Goal: Task Accomplishment & Management: Manage account settings

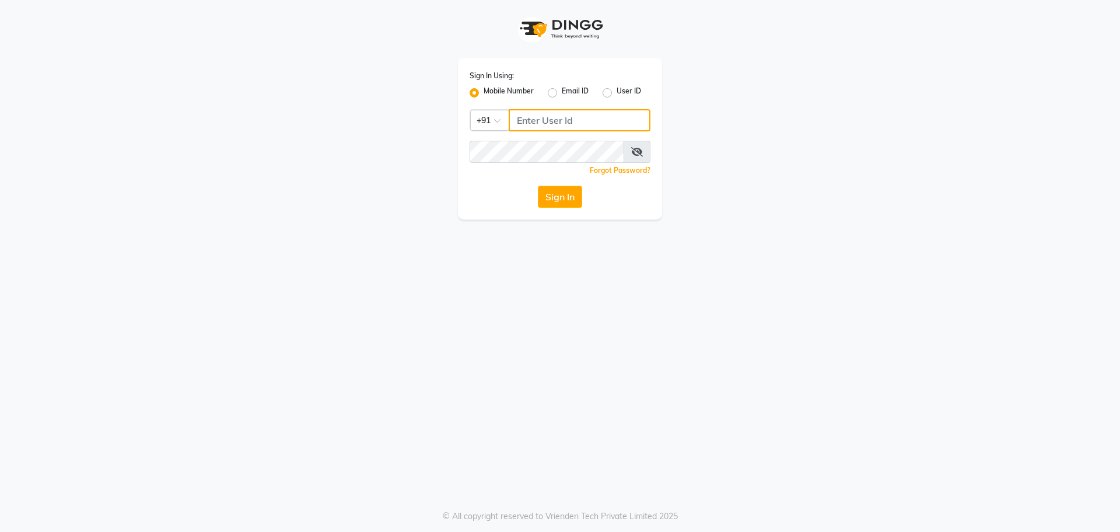
click at [534, 124] on input "Username" at bounding box center [580, 120] width 142 height 22
type input "9"
type input "9980493624"
click at [561, 200] on button "Sign In" at bounding box center [560, 197] width 44 height 22
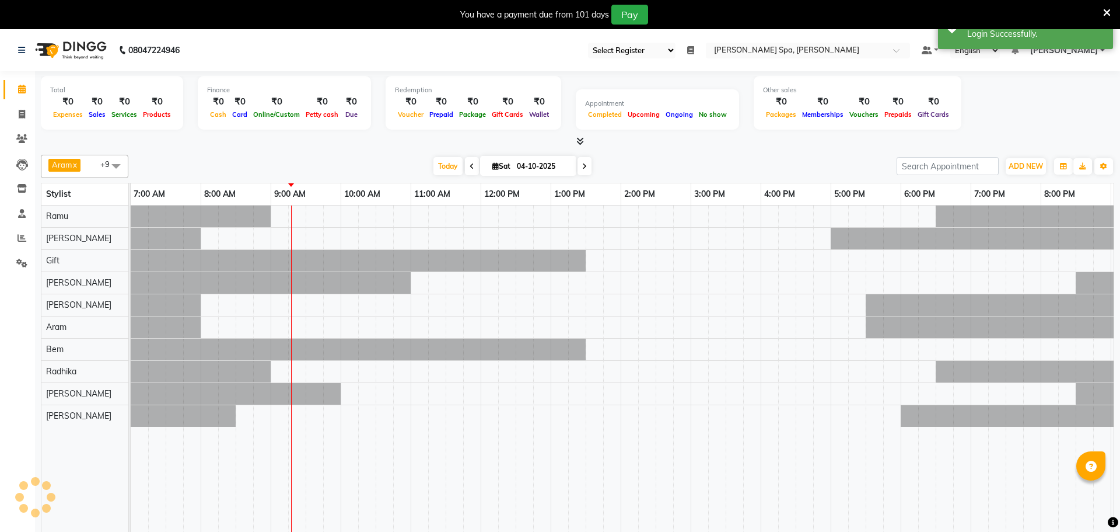
select select "100"
select select "en"
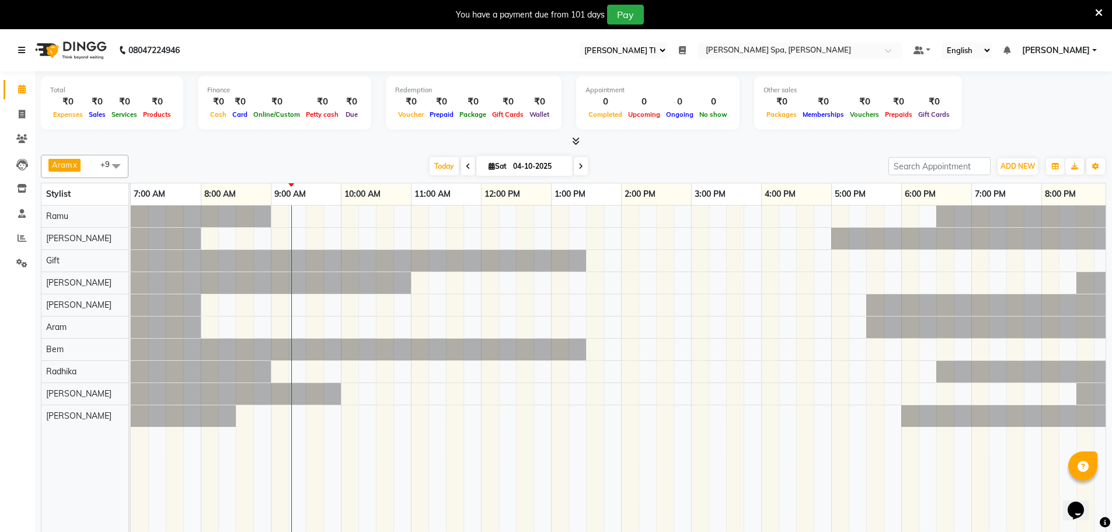
click at [23, 43] on link at bounding box center [24, 50] width 12 height 33
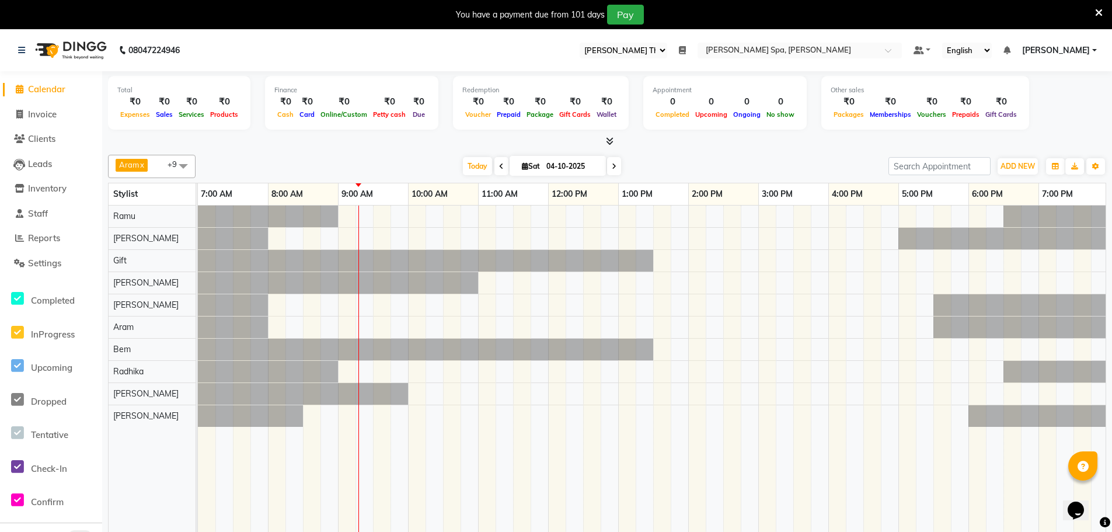
click at [48, 89] on span "Calendar" at bounding box center [46, 88] width 37 height 11
click at [44, 238] on span "Reports" at bounding box center [44, 237] width 32 height 11
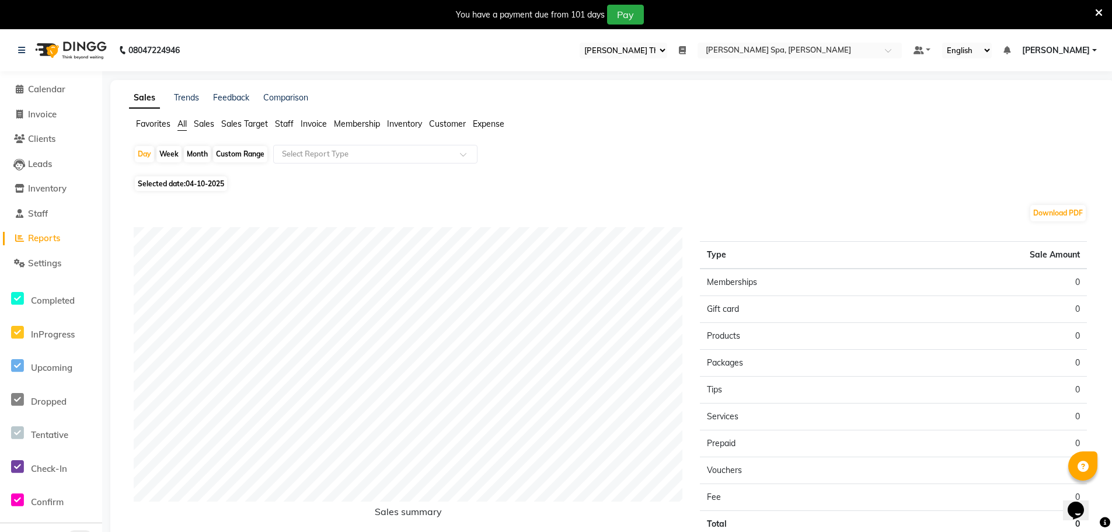
click at [172, 183] on span "Selected date: 04-10-2025" at bounding box center [181, 183] width 92 height 15
select select "10"
select select "2025"
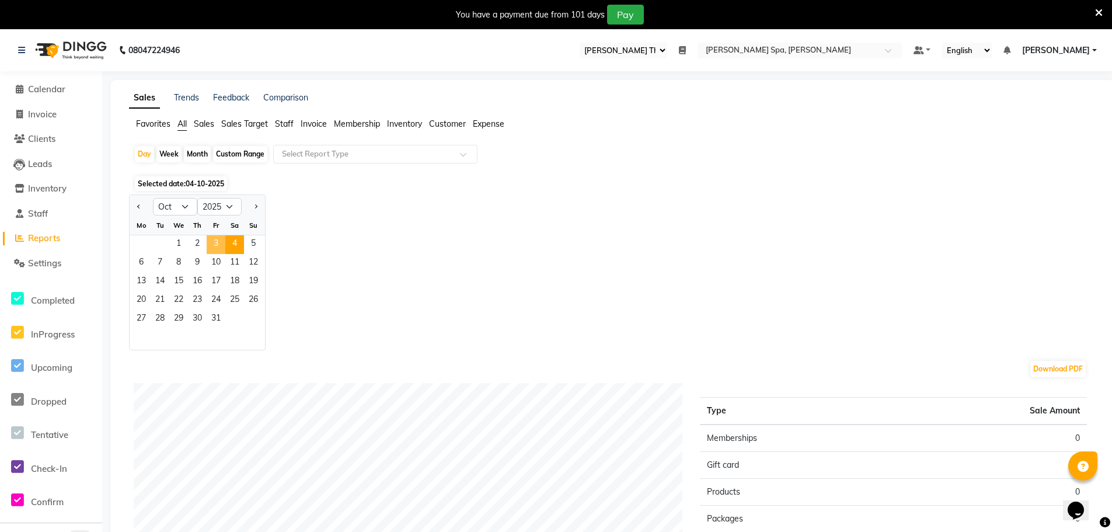
click at [216, 243] on span "3" at bounding box center [216, 244] width 19 height 19
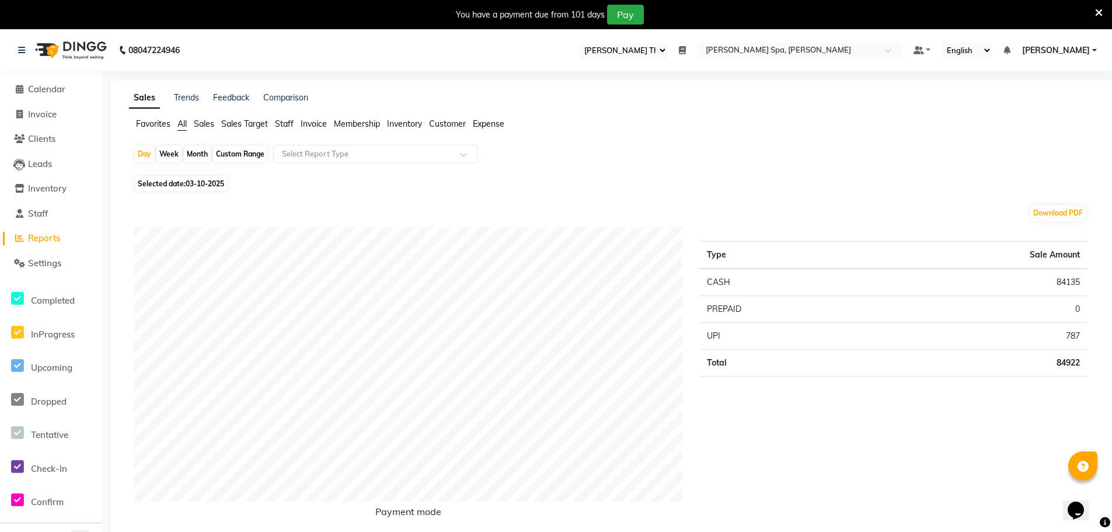
click at [202, 124] on span "Sales" at bounding box center [204, 123] width 20 height 11
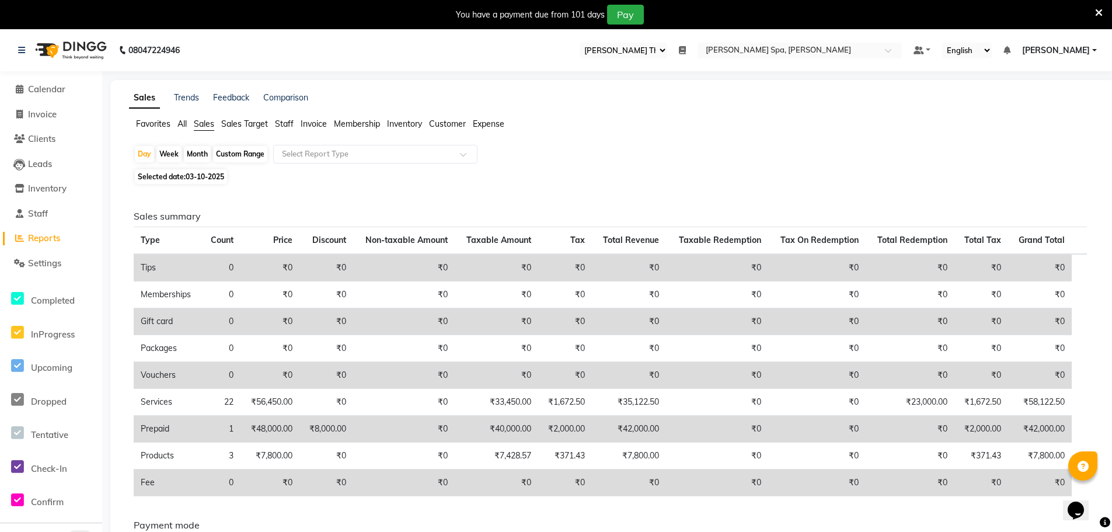
click at [445, 125] on span "Customer" at bounding box center [447, 123] width 37 height 11
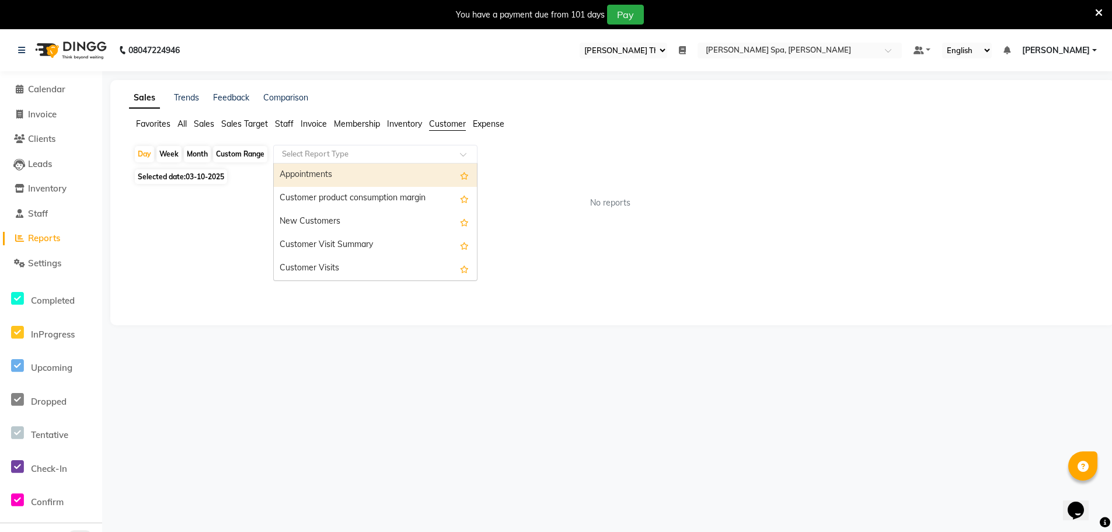
click at [404, 152] on input "text" at bounding box center [363, 154] width 168 height 12
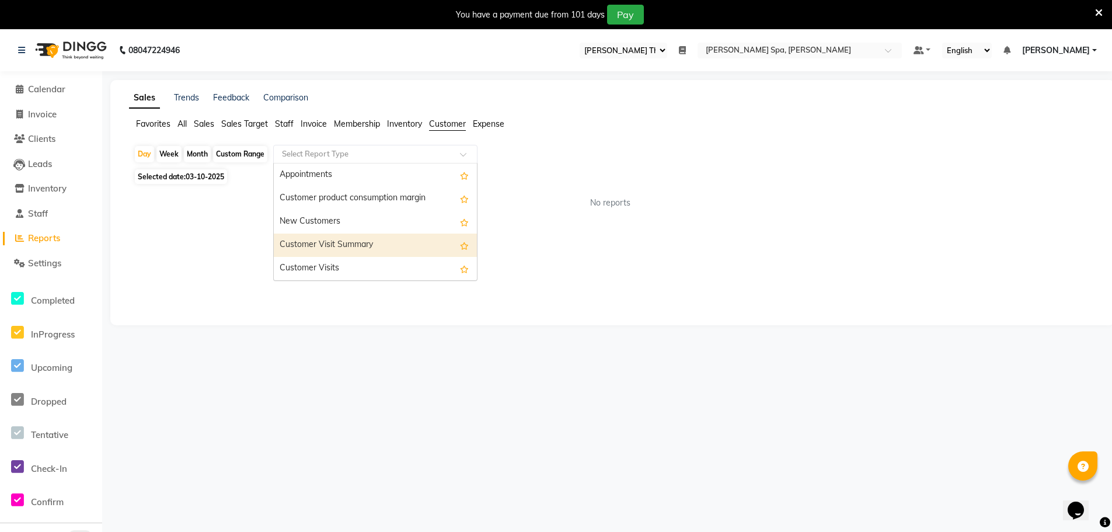
click at [373, 239] on div "Customer Visit Summary" at bounding box center [375, 244] width 203 height 23
select select "full_report"
select select "csv"
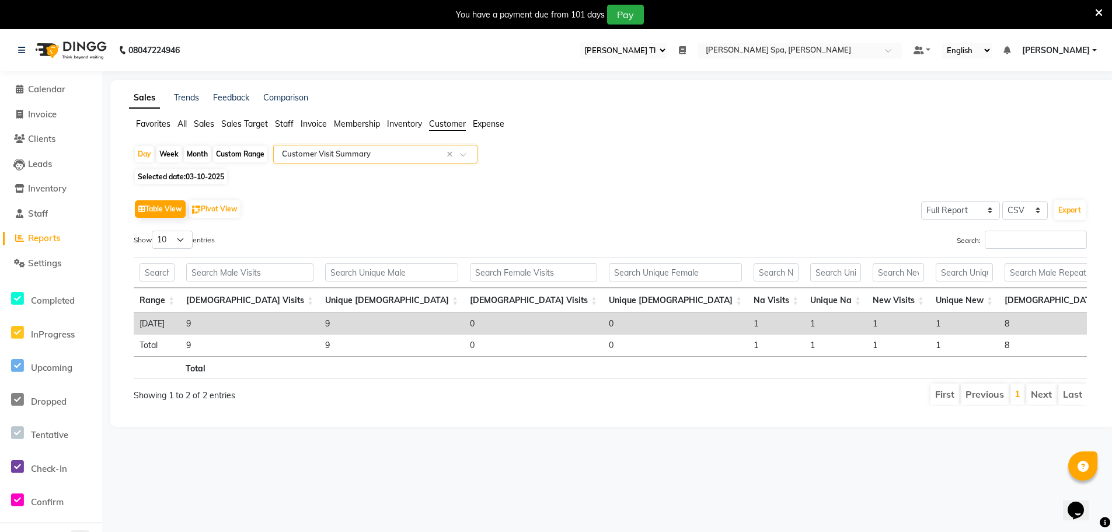
scroll to position [0, 251]
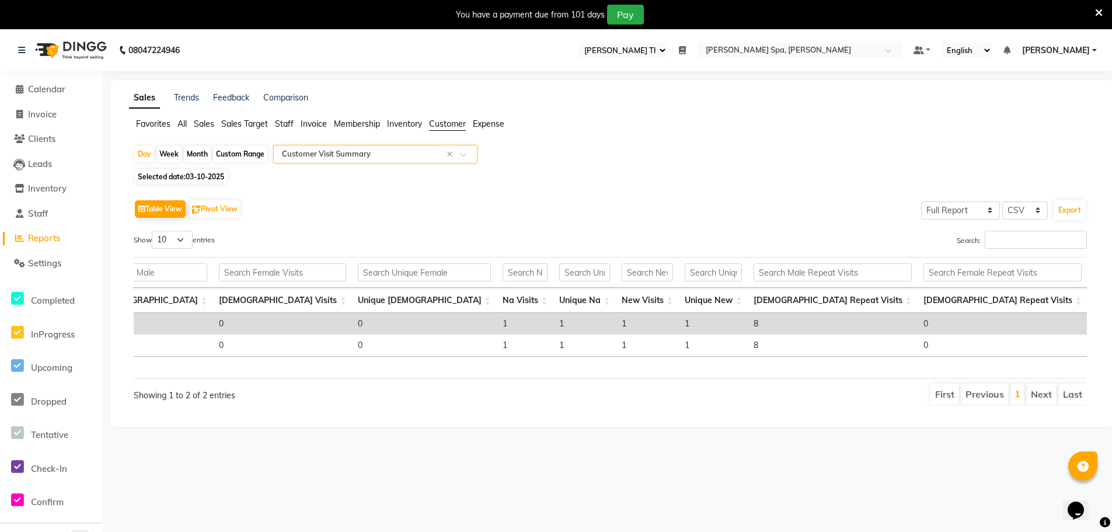
click at [207, 119] on span "Sales" at bounding box center [204, 123] width 20 height 11
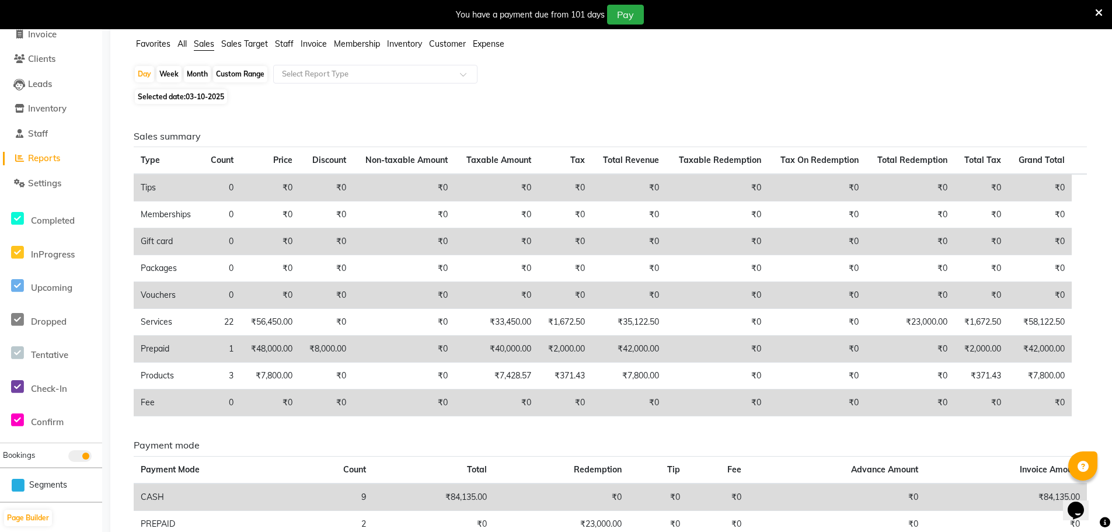
scroll to position [0, 0]
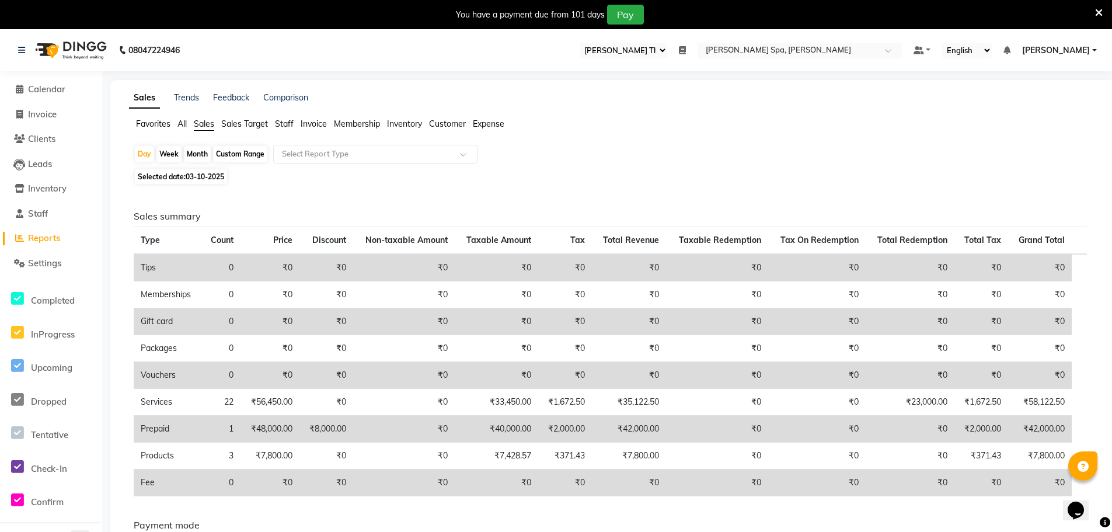
click at [249, 148] on div "Custom Range" at bounding box center [240, 154] width 54 height 16
select select "10"
select select "2025"
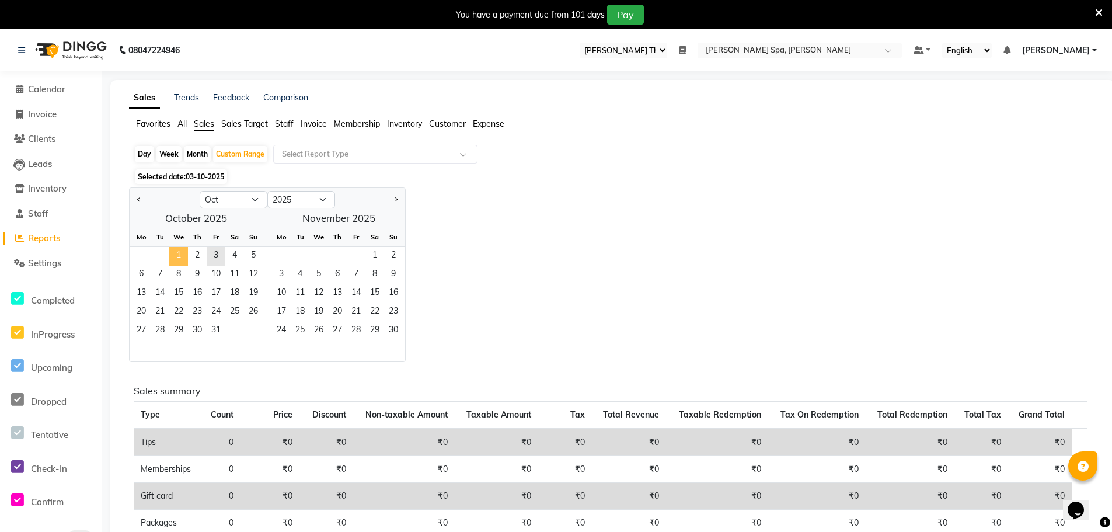
click at [176, 258] on span "1" at bounding box center [178, 256] width 19 height 19
click at [217, 254] on span "3" at bounding box center [216, 256] width 19 height 19
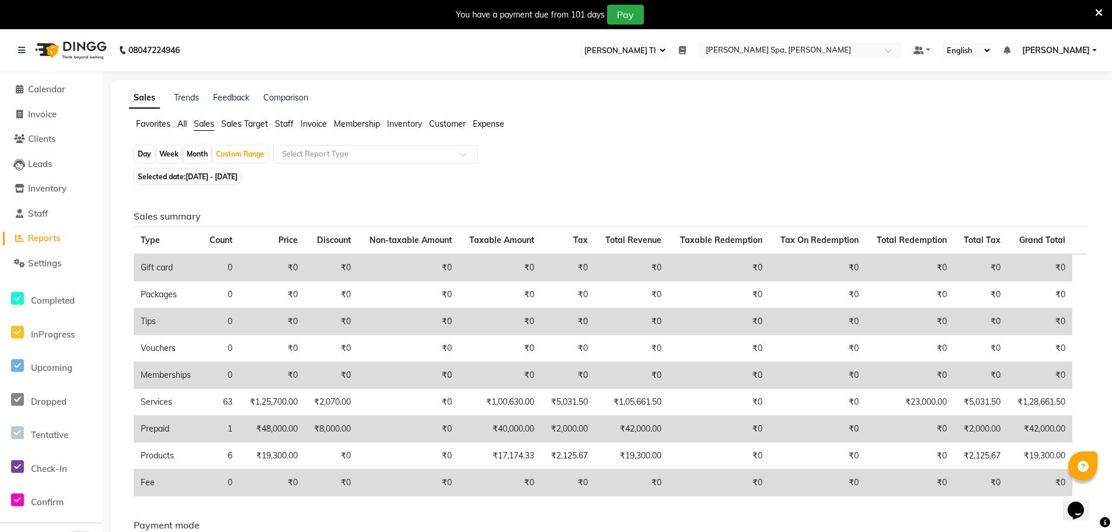
click at [295, 123] on ul "Favorites All Sales Sales Target Staff Invoice Membership Inventory Customer Ex…" at bounding box center [612, 124] width 967 height 13
click at [285, 121] on span "Staff" at bounding box center [284, 123] width 19 height 11
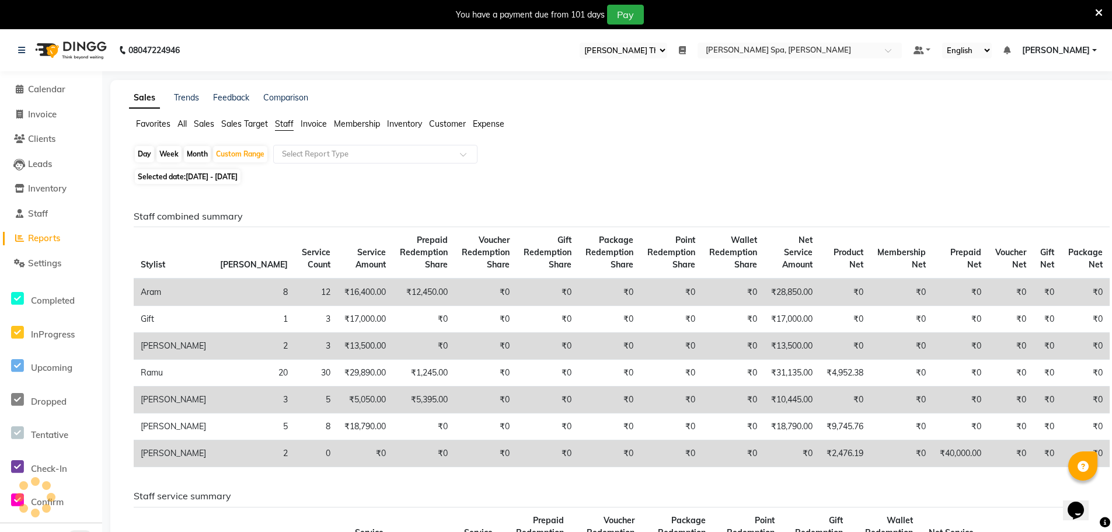
click at [142, 154] on div "Day" at bounding box center [144, 154] width 19 height 16
select select "10"
select select "2025"
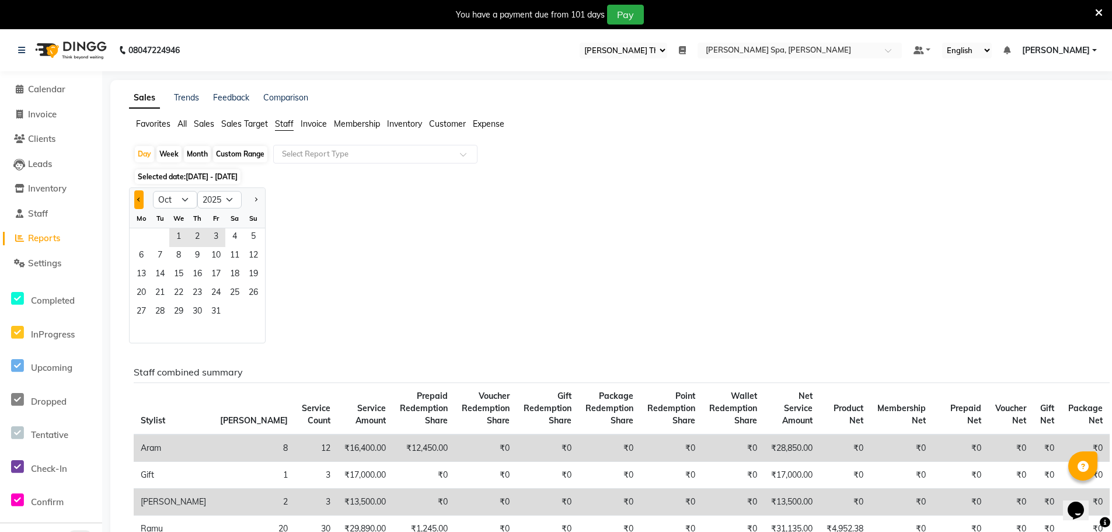
click at [142, 200] on button "Previous month" at bounding box center [138, 199] width 9 height 19
select select "9"
click at [144, 310] on span "29" at bounding box center [141, 312] width 19 height 19
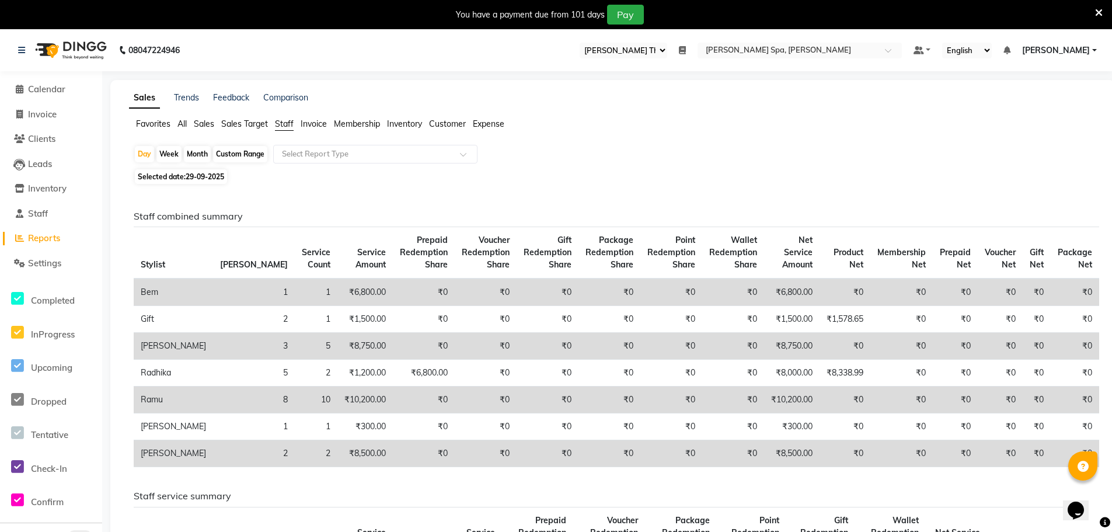
click at [219, 173] on span "29-09-2025" at bounding box center [205, 176] width 39 height 9
select select "9"
select select "2025"
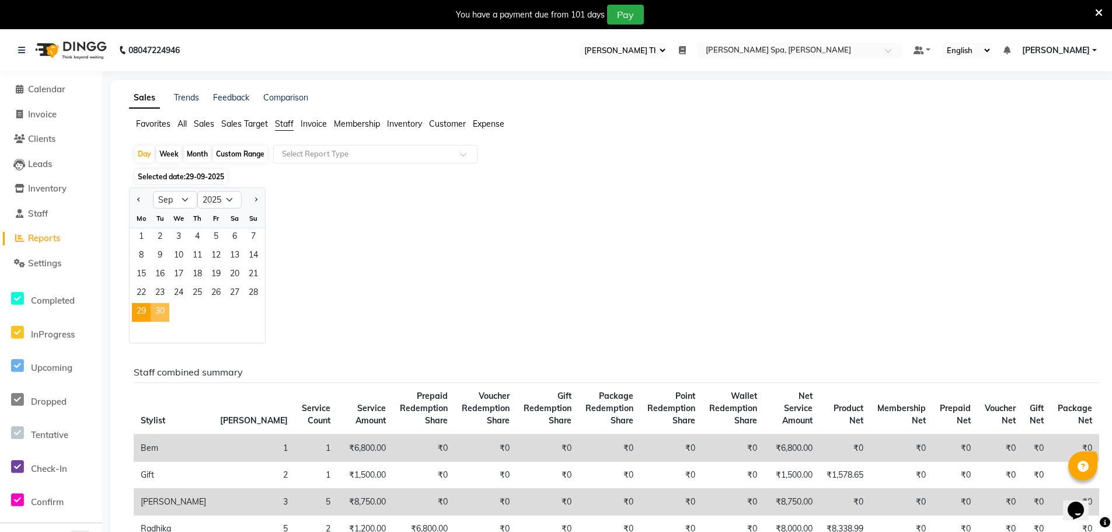
click at [163, 313] on span "30" at bounding box center [160, 312] width 19 height 19
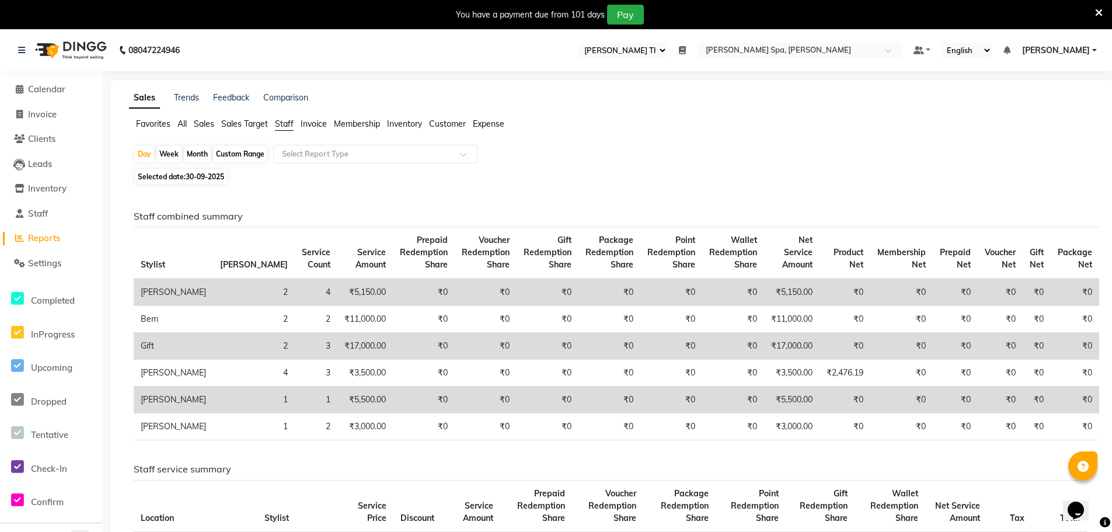
click at [221, 177] on span "30-09-2025" at bounding box center [205, 176] width 39 height 9
select select "9"
select select "2025"
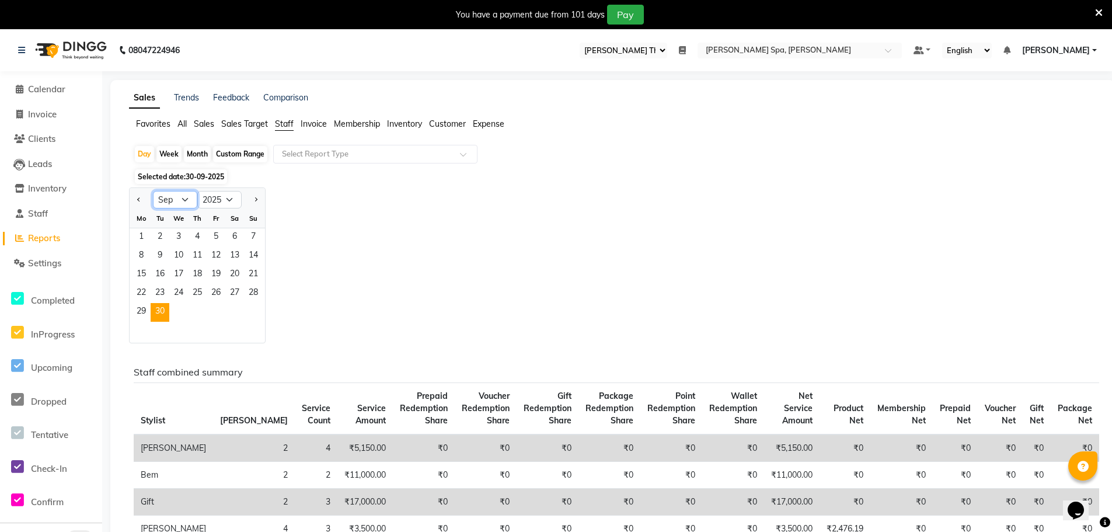
click at [179, 199] on select "Jan Feb Mar Apr May Jun [DATE] Aug Sep Oct Nov Dec" at bounding box center [175, 200] width 44 height 18
select select "10"
click at [153, 191] on select "Jan Feb Mar Apr May Jun [DATE] Aug Sep Oct Nov Dec" at bounding box center [175, 200] width 44 height 18
click at [178, 230] on span "1" at bounding box center [178, 237] width 19 height 19
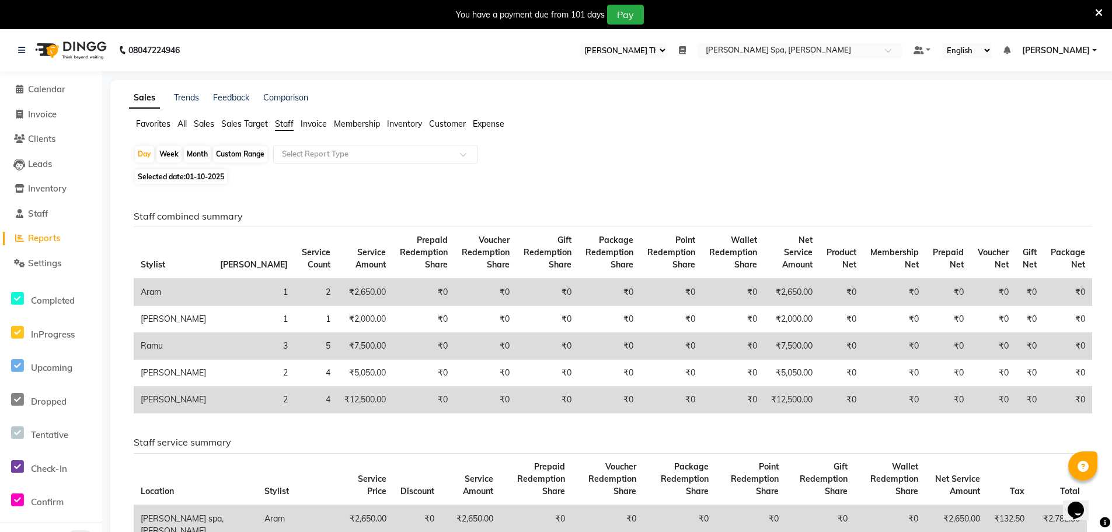
click at [219, 178] on span "01-10-2025" at bounding box center [205, 176] width 39 height 9
select select "10"
select select "2025"
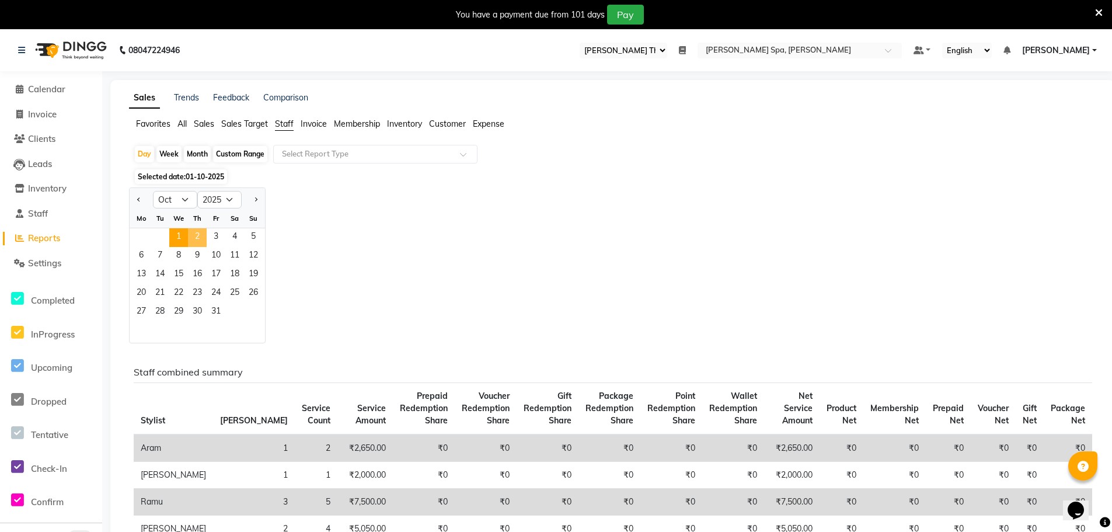
click at [197, 239] on span "2" at bounding box center [197, 237] width 19 height 19
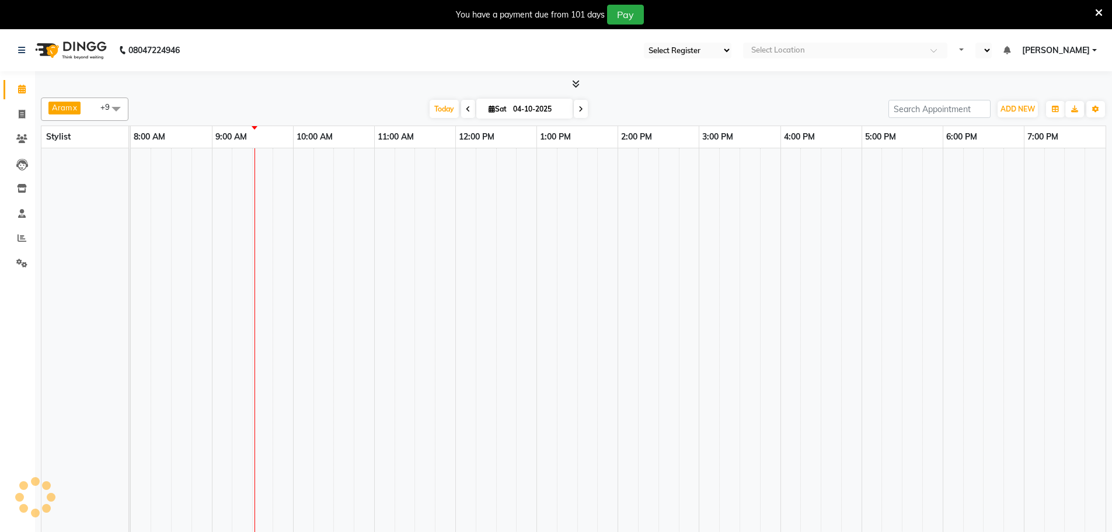
select select "100"
select select "en"
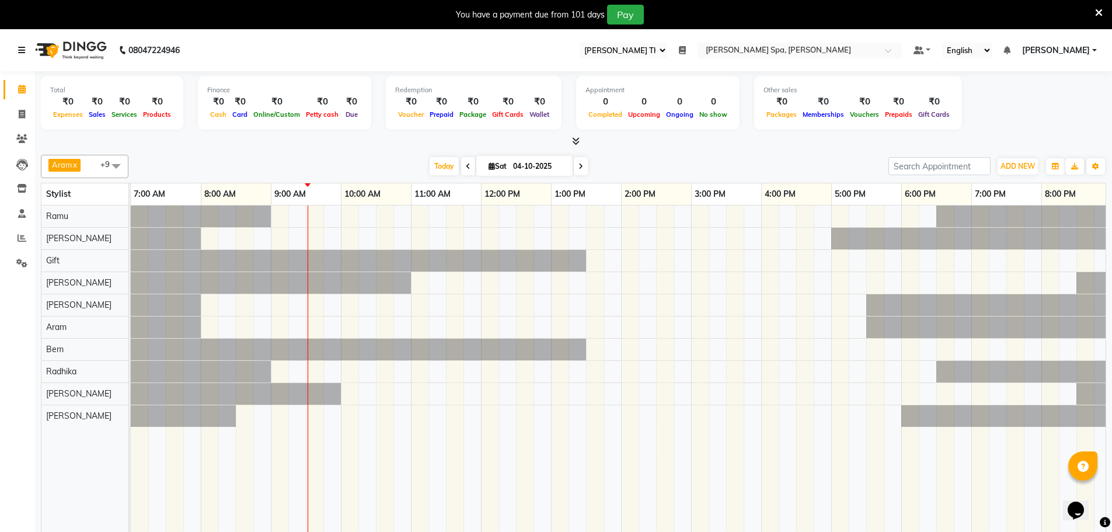
click at [26, 52] on link at bounding box center [24, 50] width 12 height 33
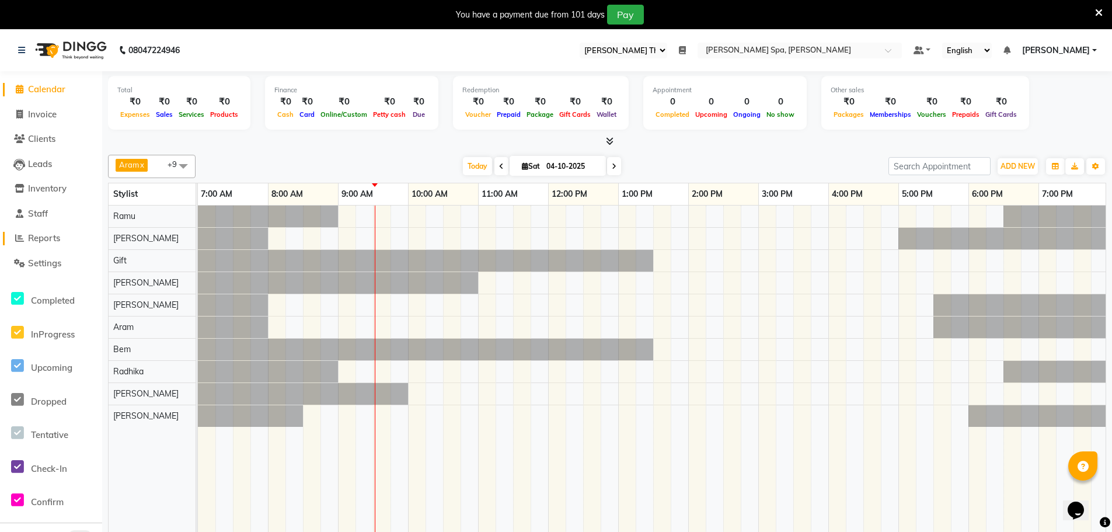
click at [39, 237] on span "Reports" at bounding box center [44, 237] width 32 height 11
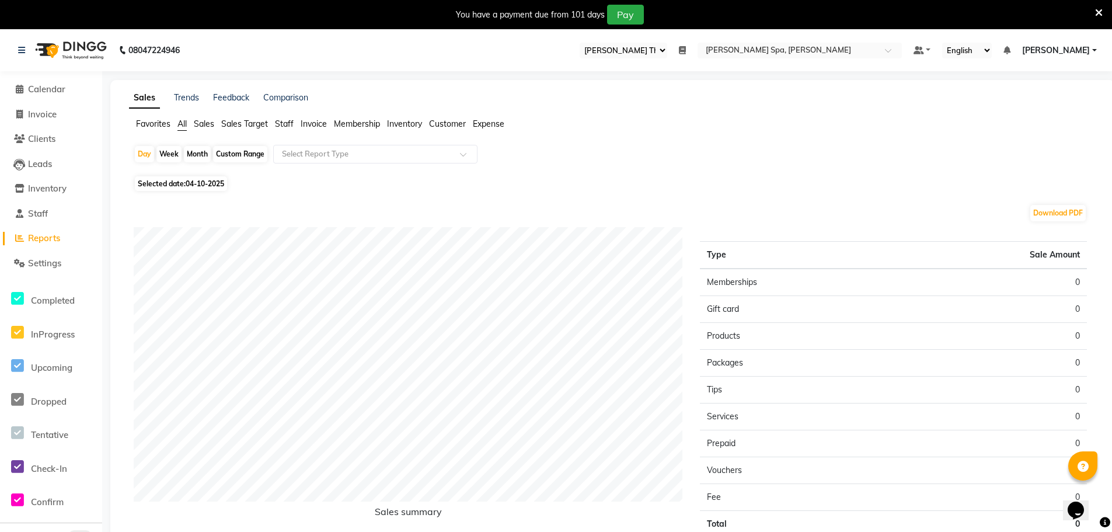
click at [278, 125] on span "Staff" at bounding box center [284, 123] width 19 height 11
click at [211, 177] on span "04-10-2025" at bounding box center [205, 176] width 39 height 9
click at [190, 173] on span "04-10-2025" at bounding box center [205, 176] width 39 height 9
select select "10"
select select "2025"
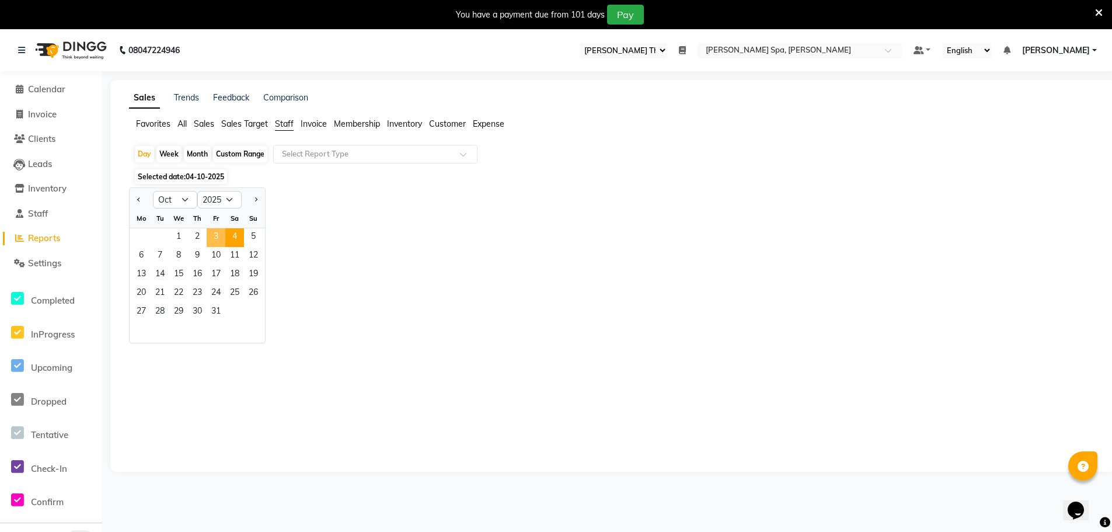
click at [220, 242] on span "3" at bounding box center [216, 237] width 19 height 19
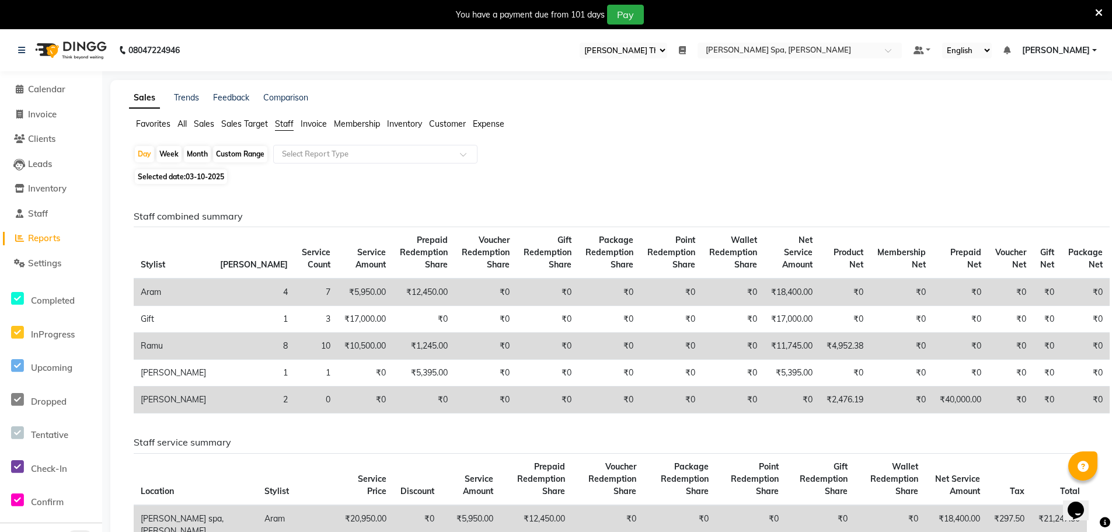
drag, startPoint x: 180, startPoint y: 172, endPoint x: 188, endPoint y: 180, distance: 12.0
click at [180, 172] on span "Selected date: 03-10-2025" at bounding box center [181, 176] width 92 height 15
select select "10"
select select "2025"
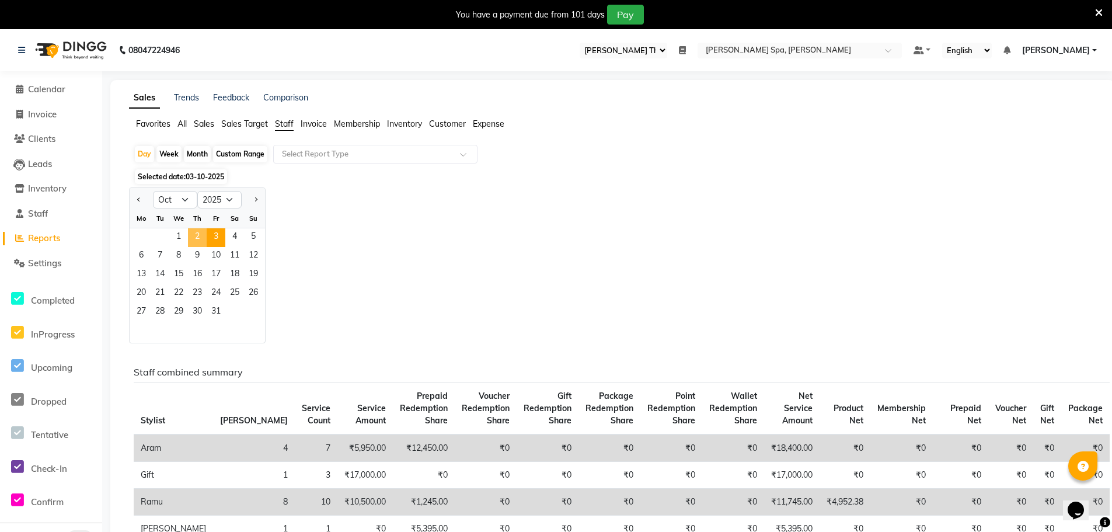
click at [201, 237] on span "2" at bounding box center [197, 237] width 19 height 19
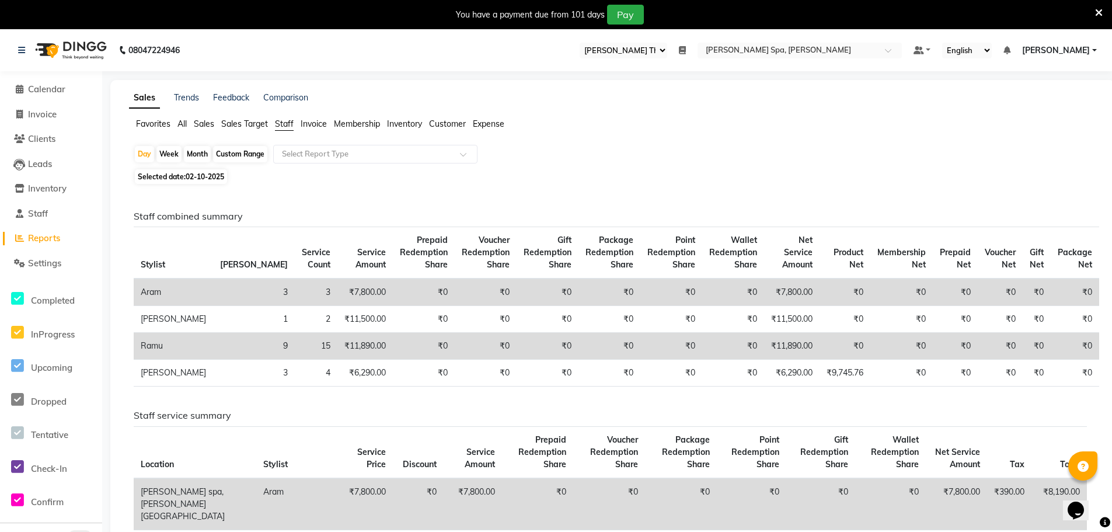
click at [222, 177] on span "02-10-2025" at bounding box center [205, 176] width 39 height 9
select select "10"
select select "2025"
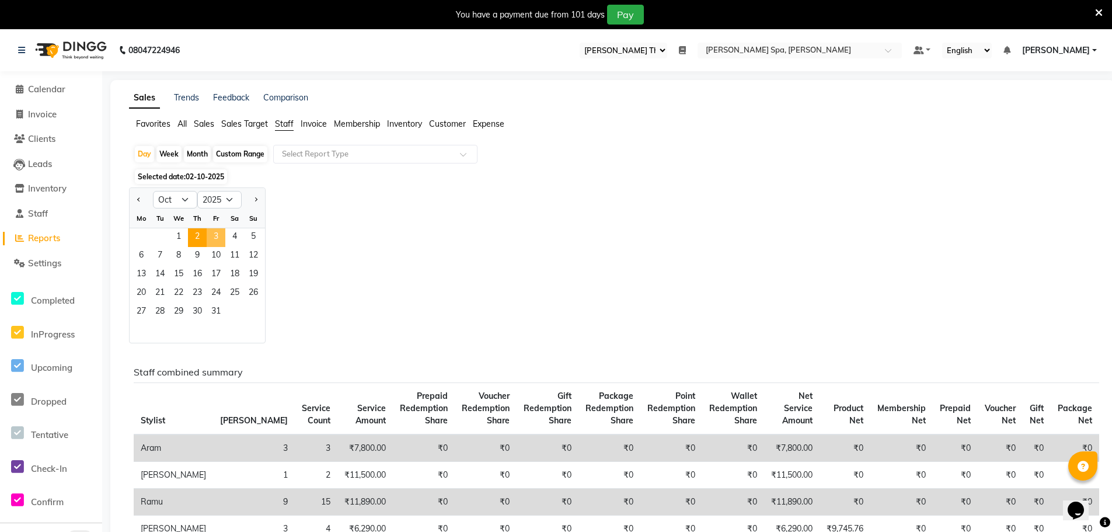
click at [215, 236] on span "3" at bounding box center [216, 237] width 19 height 19
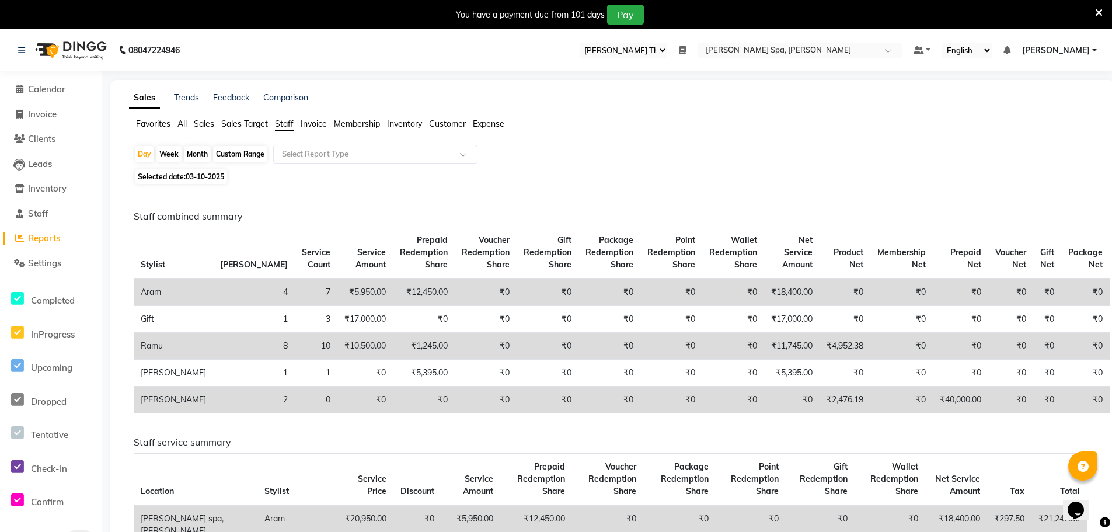
click at [228, 150] on div "Custom Range" at bounding box center [240, 154] width 54 height 16
select select "10"
select select "2025"
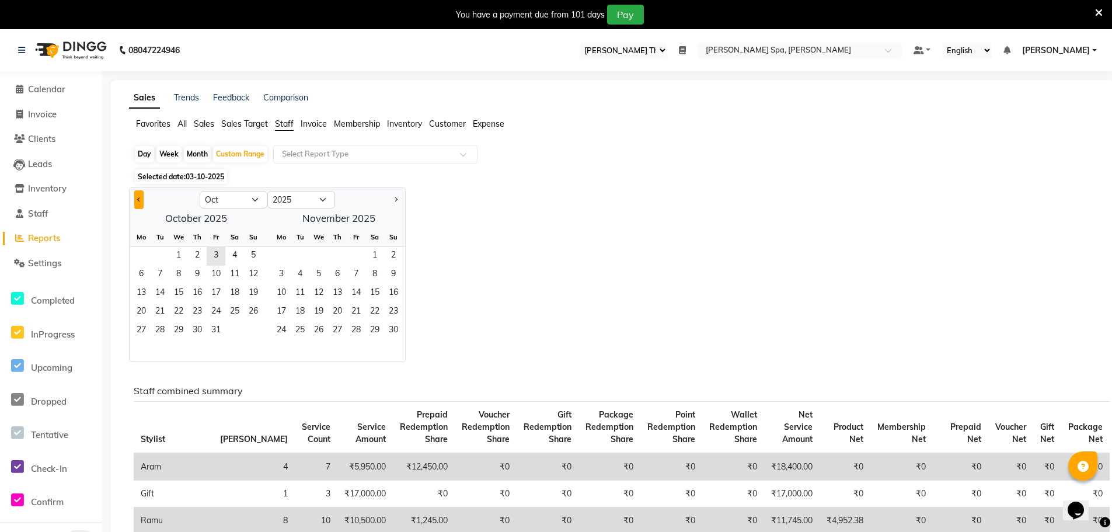
click at [138, 200] on span "Previous month" at bounding box center [139, 199] width 4 height 4
select select "9"
click at [145, 259] on span "1" at bounding box center [141, 256] width 19 height 19
click at [163, 334] on span "30" at bounding box center [160, 331] width 19 height 19
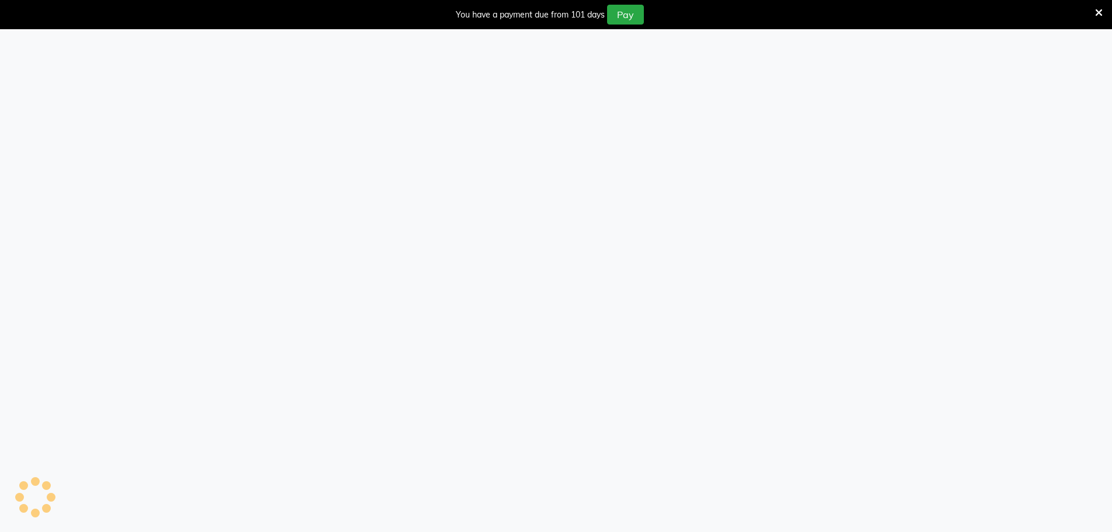
select select "100"
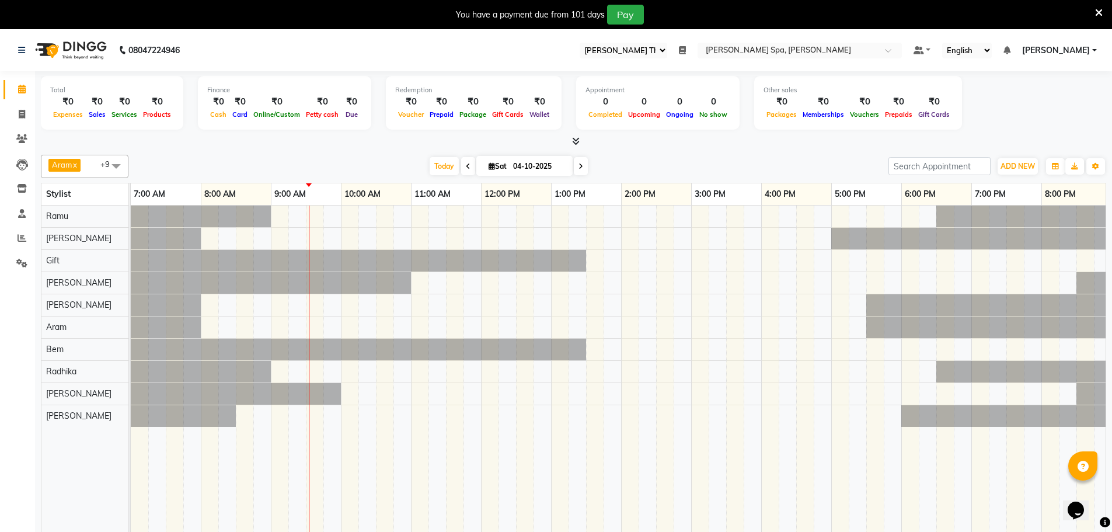
click at [466, 170] on span at bounding box center [468, 166] width 14 height 18
type input "03-10-2025"
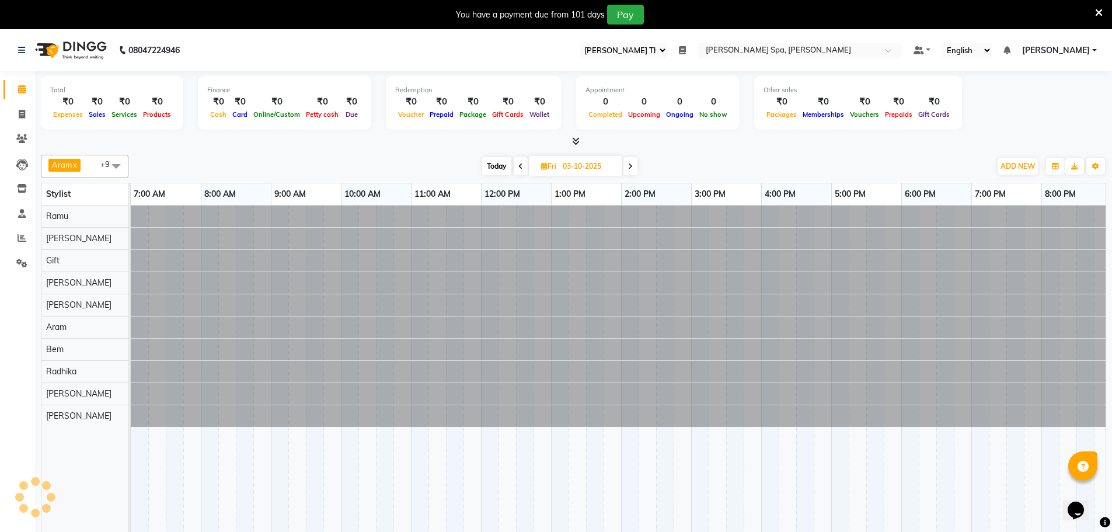
scroll to position [0, 141]
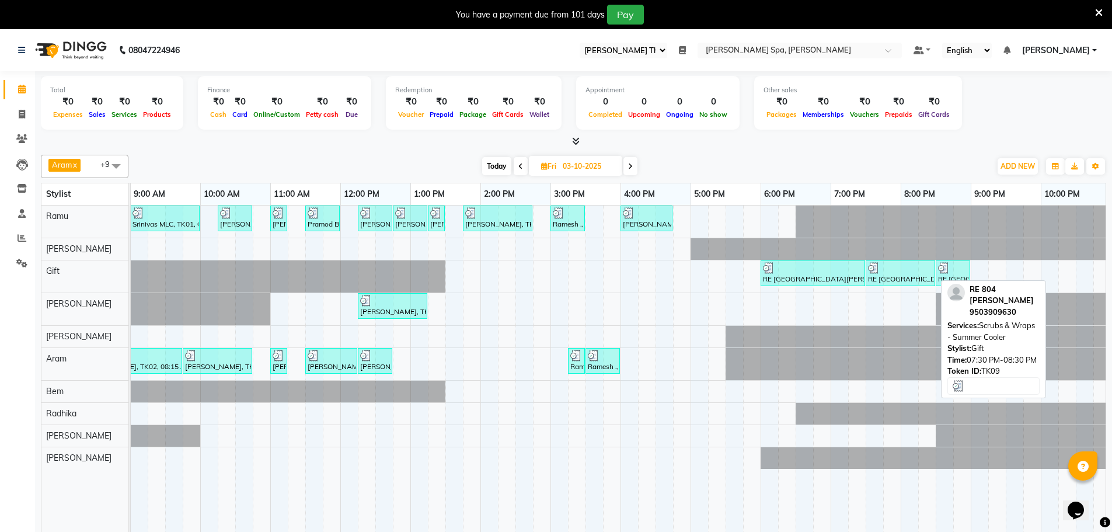
click at [908, 267] on div at bounding box center [900, 268] width 65 height 12
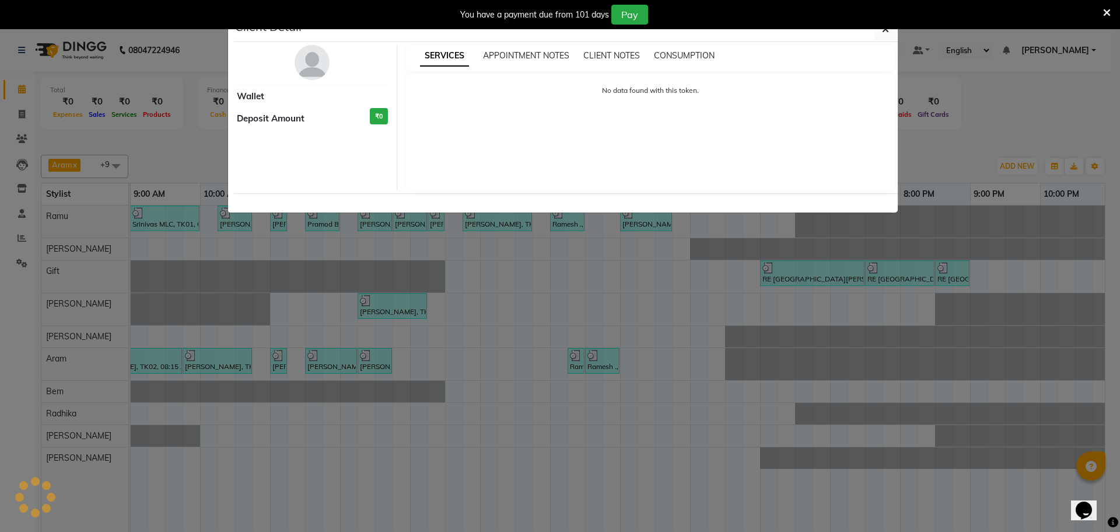
select select "3"
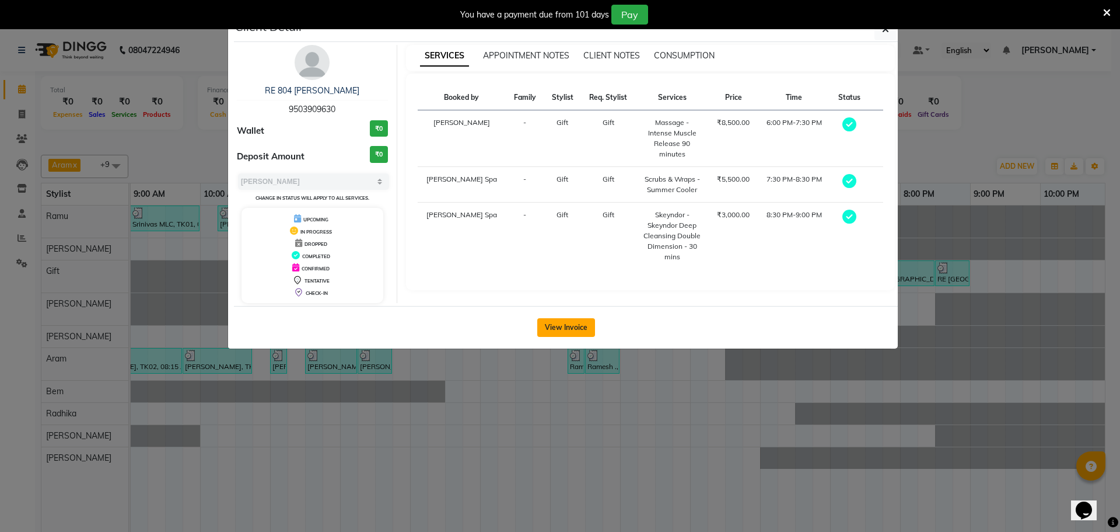
click at [584, 331] on button "View Invoice" at bounding box center [566, 327] width 58 height 19
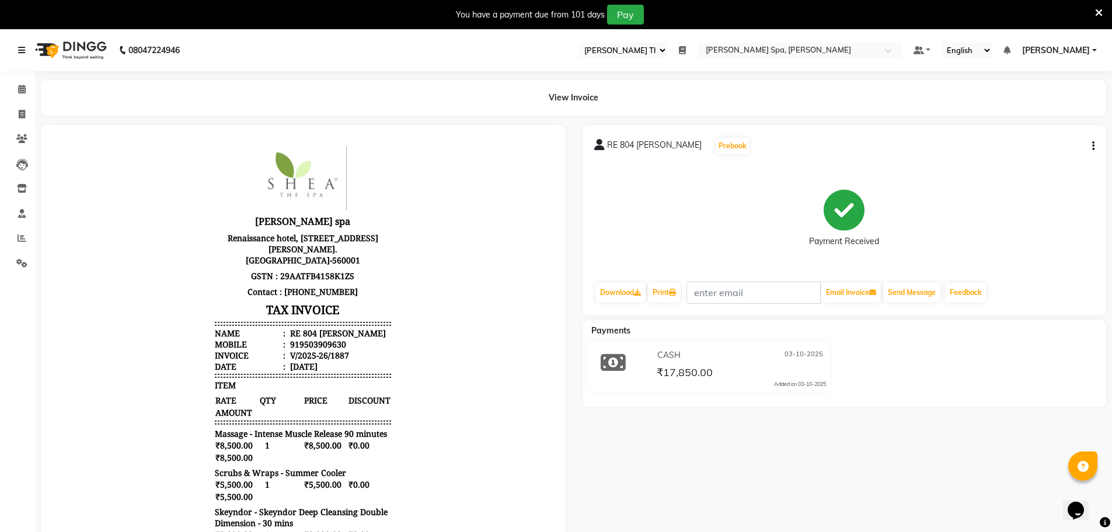
click at [19, 51] on icon at bounding box center [21, 50] width 7 height 8
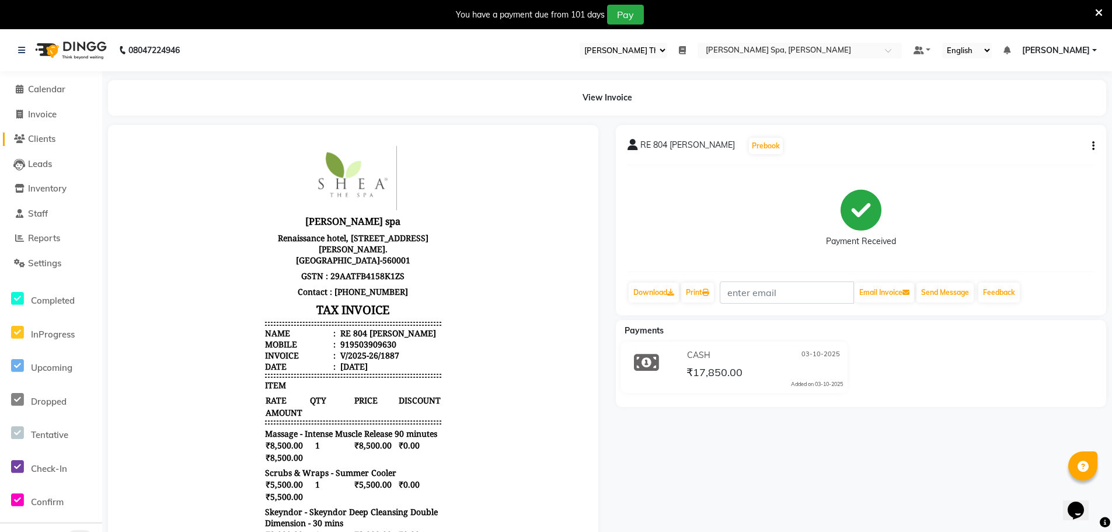
click at [46, 142] on span "Clients" at bounding box center [41, 138] width 27 height 11
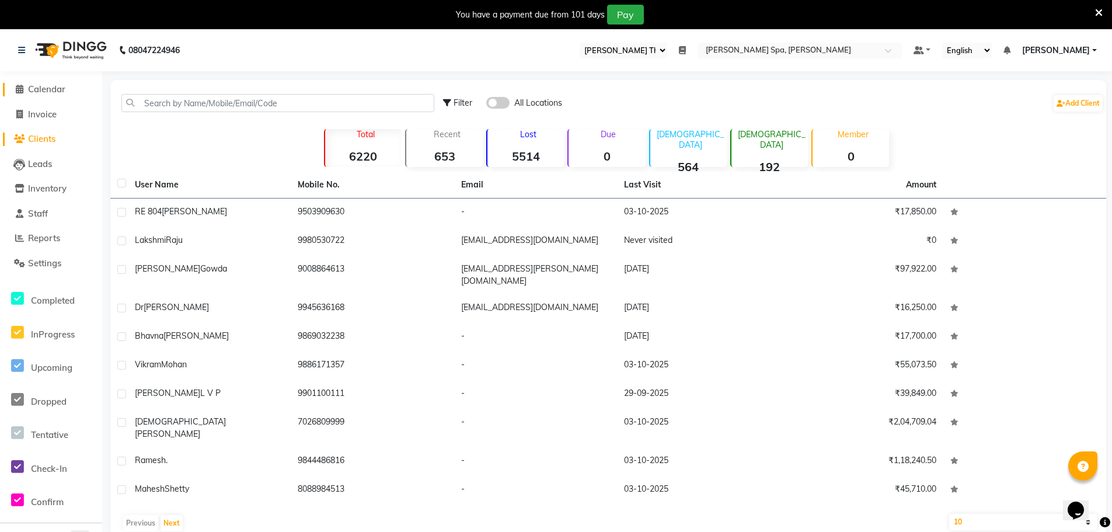
click at [59, 92] on span "Calendar" at bounding box center [46, 88] width 37 height 11
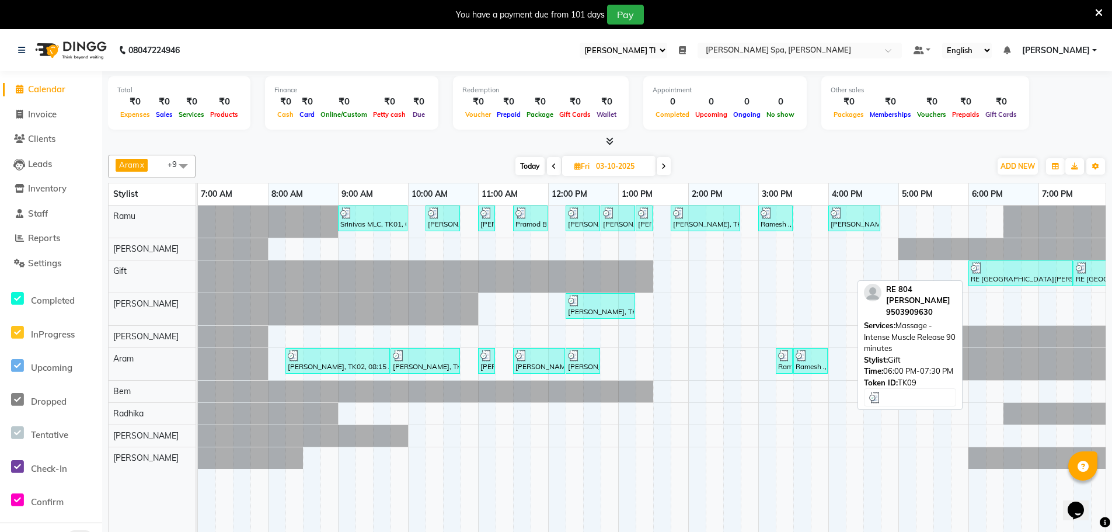
click at [1036, 277] on div "RE [GEOGRAPHIC_DATA][PERSON_NAME], 06:00 PM-07:30 PM, Massage - Intense Muscle …" at bounding box center [1020, 273] width 102 height 22
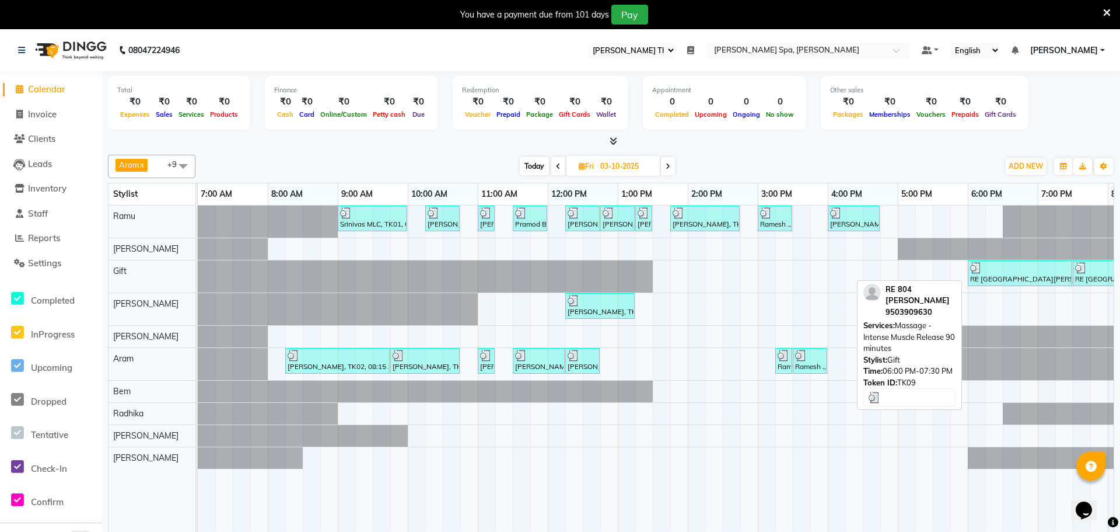
select select "3"
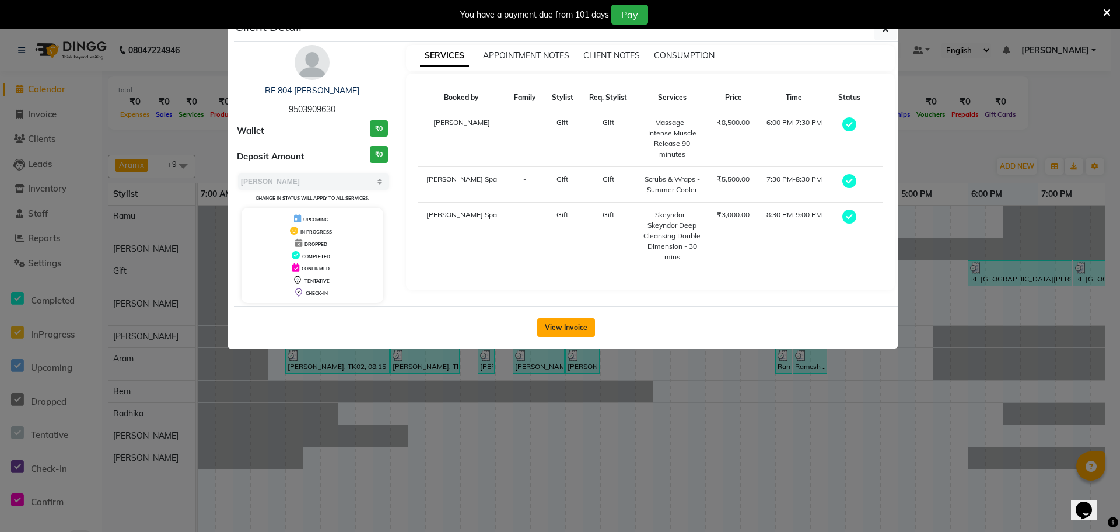
click at [564, 319] on button "View Invoice" at bounding box center [566, 327] width 58 height 19
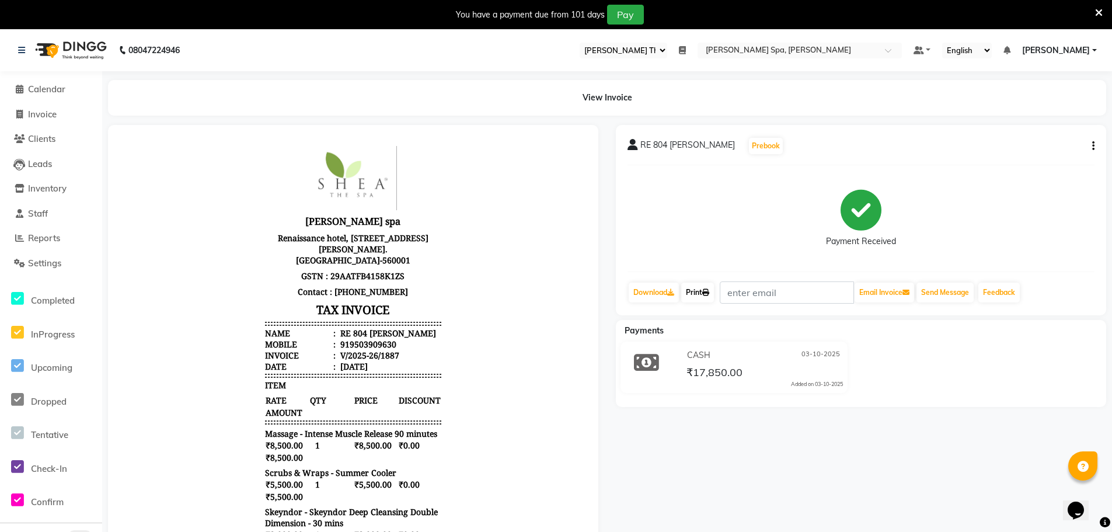
click at [703, 288] on link "Print" at bounding box center [697, 292] width 33 height 20
click at [48, 86] on span "Calendar" at bounding box center [46, 88] width 37 height 11
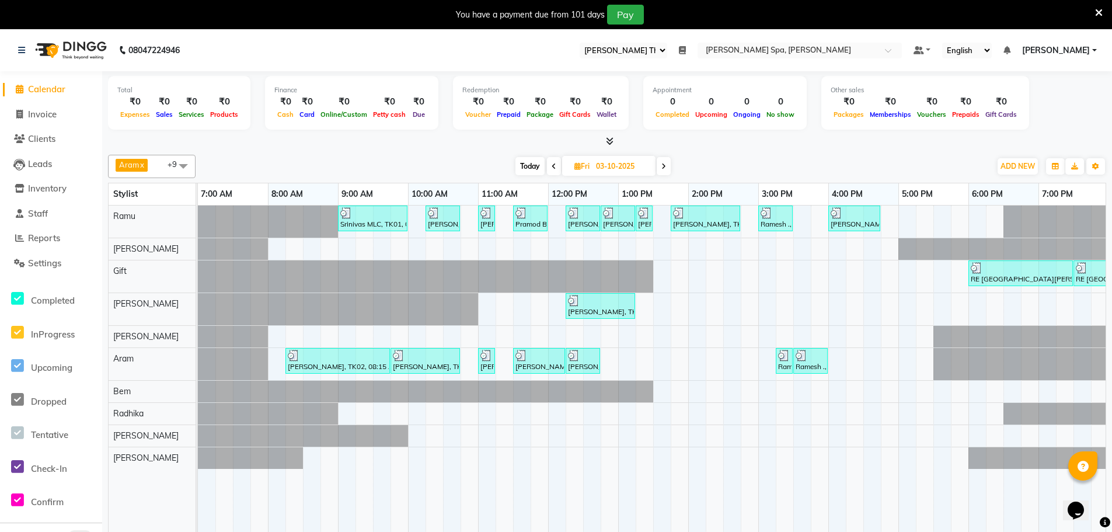
click at [551, 167] on icon at bounding box center [553, 166] width 5 height 7
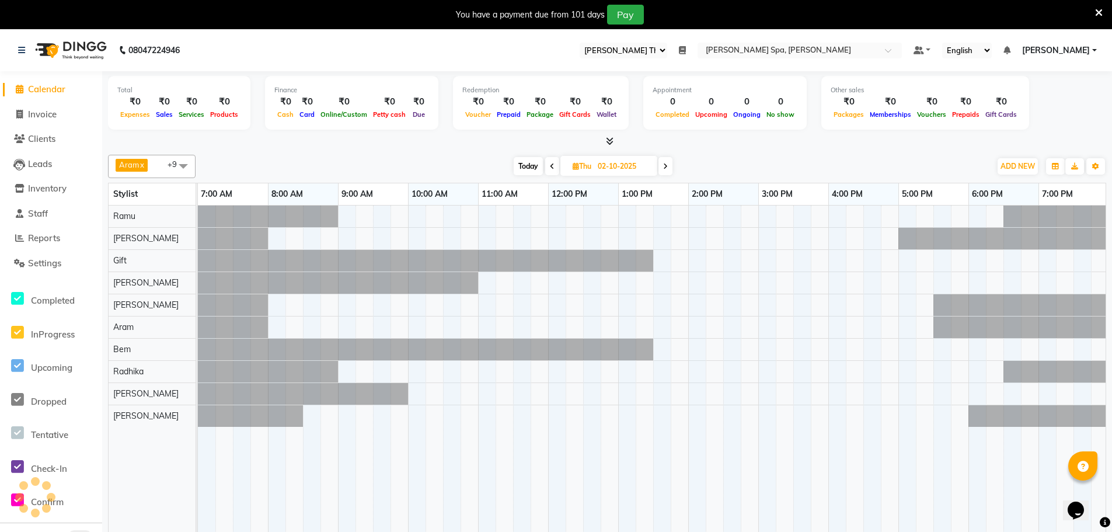
scroll to position [0, 211]
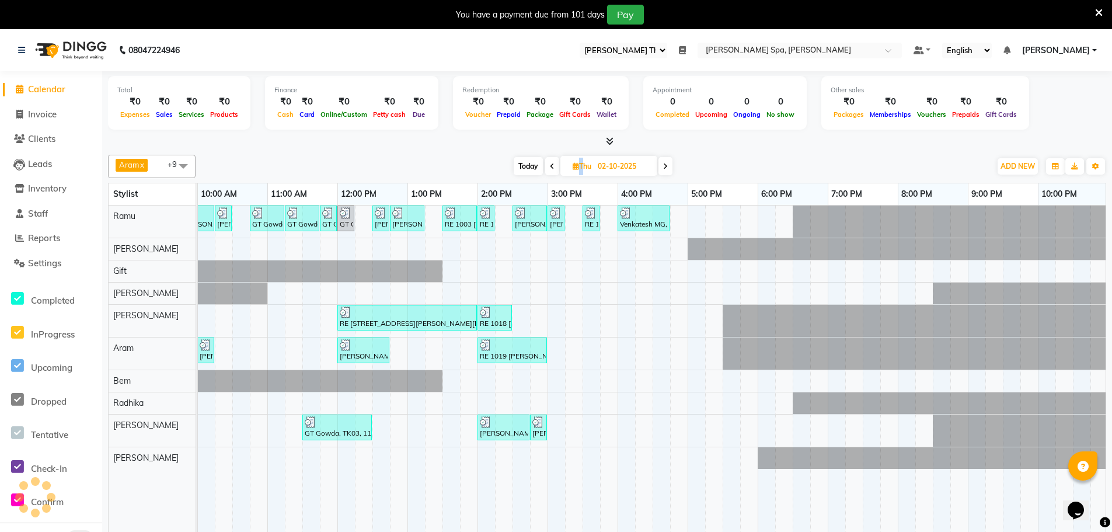
click at [551, 167] on icon at bounding box center [552, 166] width 5 height 7
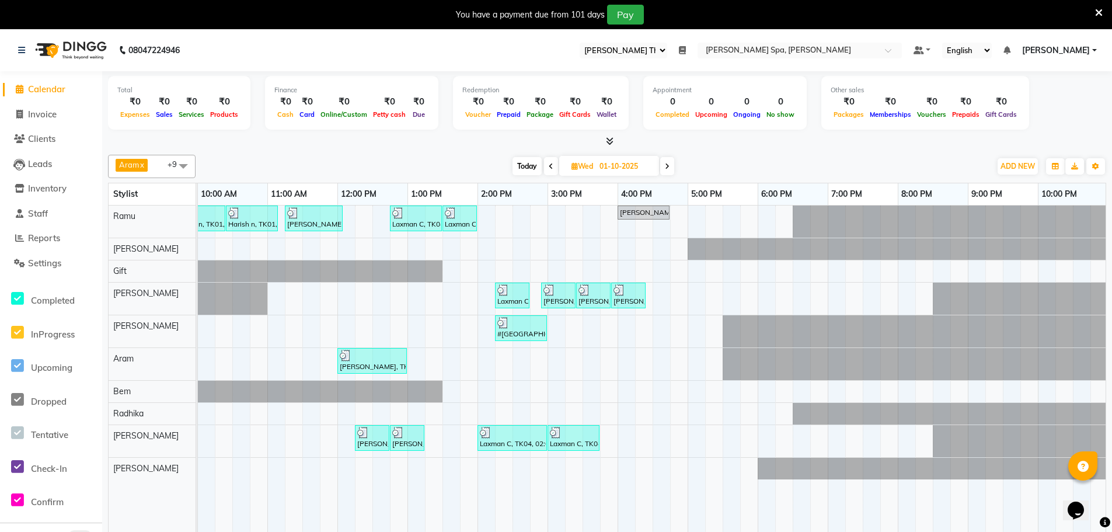
click at [551, 167] on icon at bounding box center [550, 166] width 5 height 7
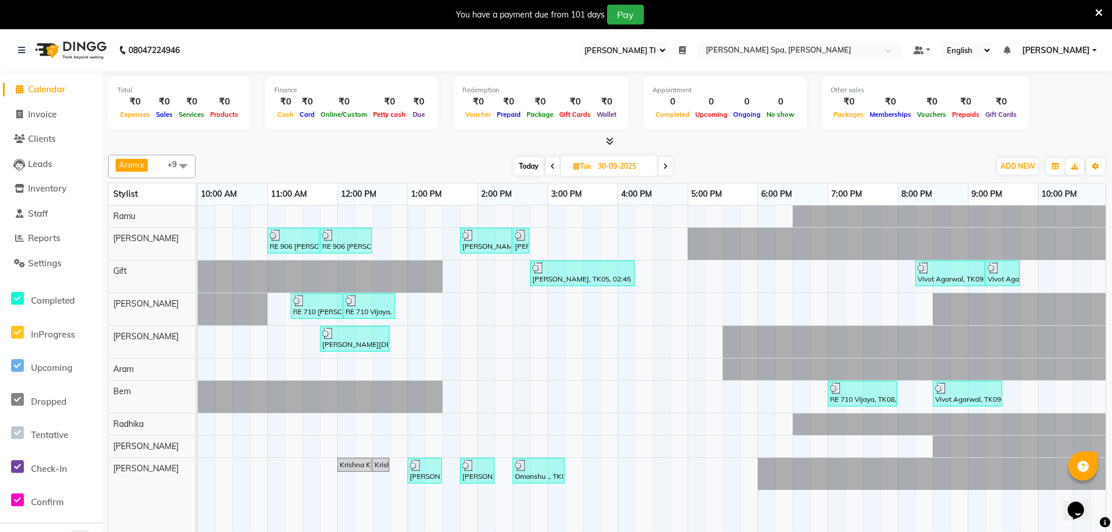
click at [551, 170] on span at bounding box center [553, 166] width 14 height 18
type input "29-09-2025"
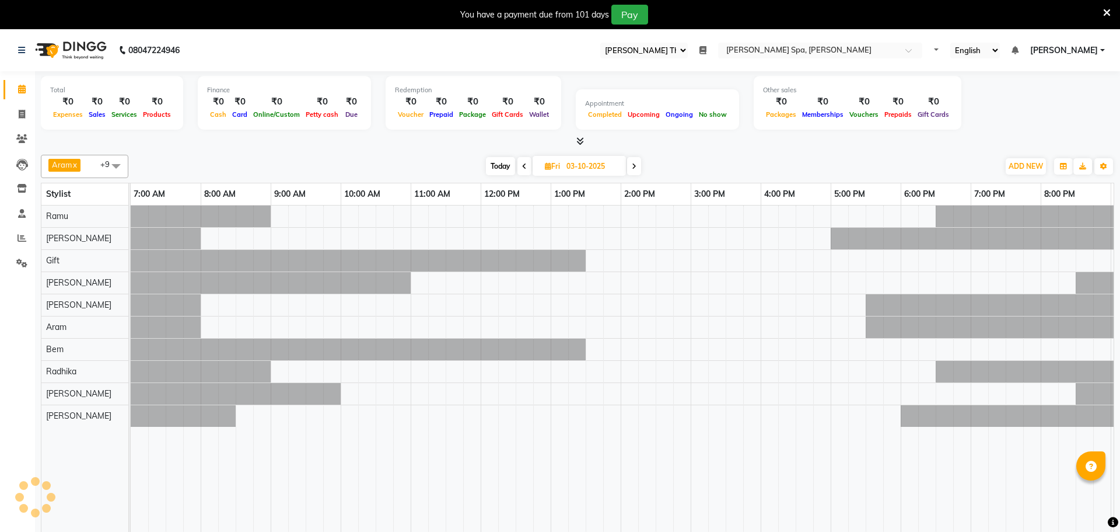
select select "100"
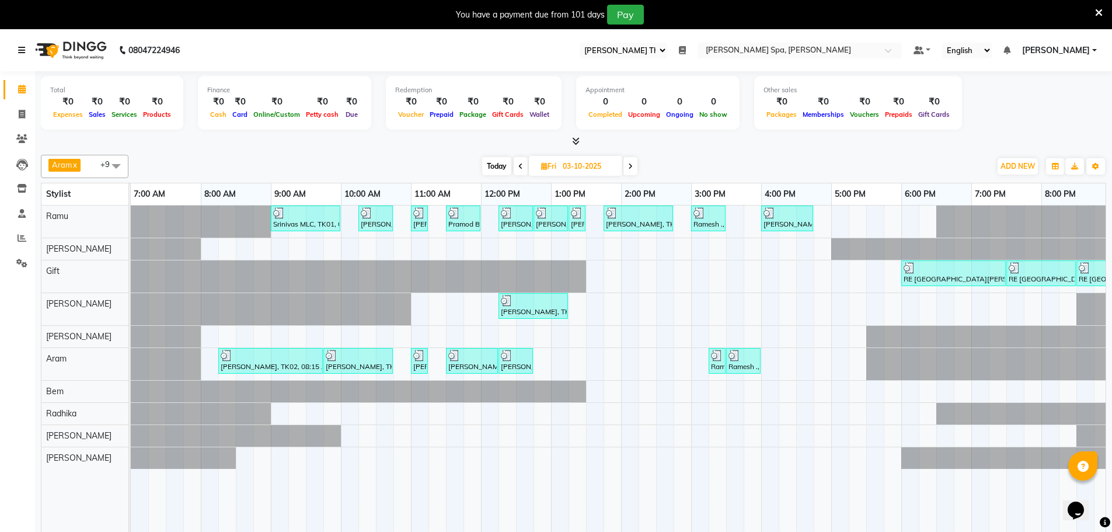
click at [25, 47] on icon at bounding box center [21, 50] width 7 height 8
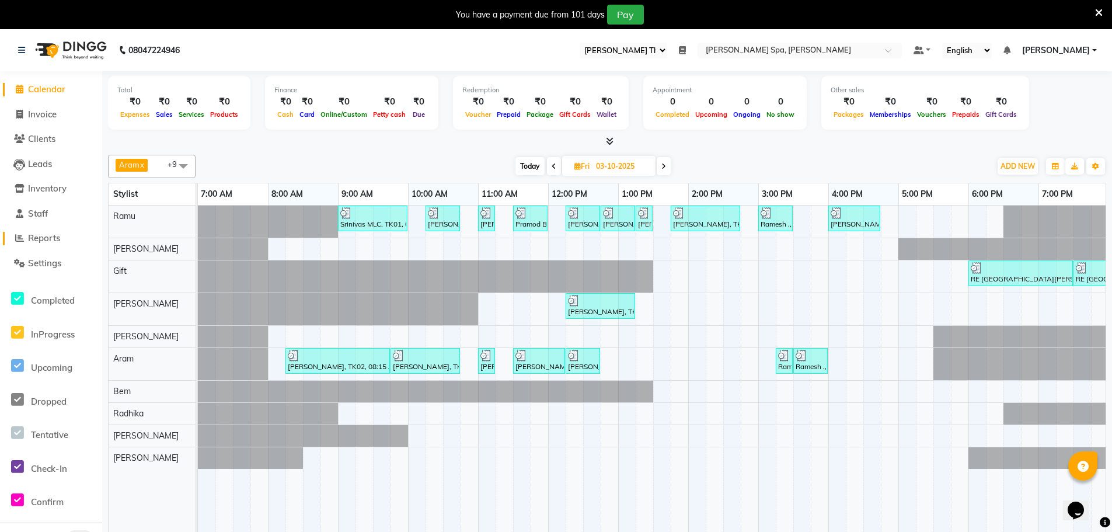
click at [53, 239] on span "Reports" at bounding box center [44, 237] width 32 height 11
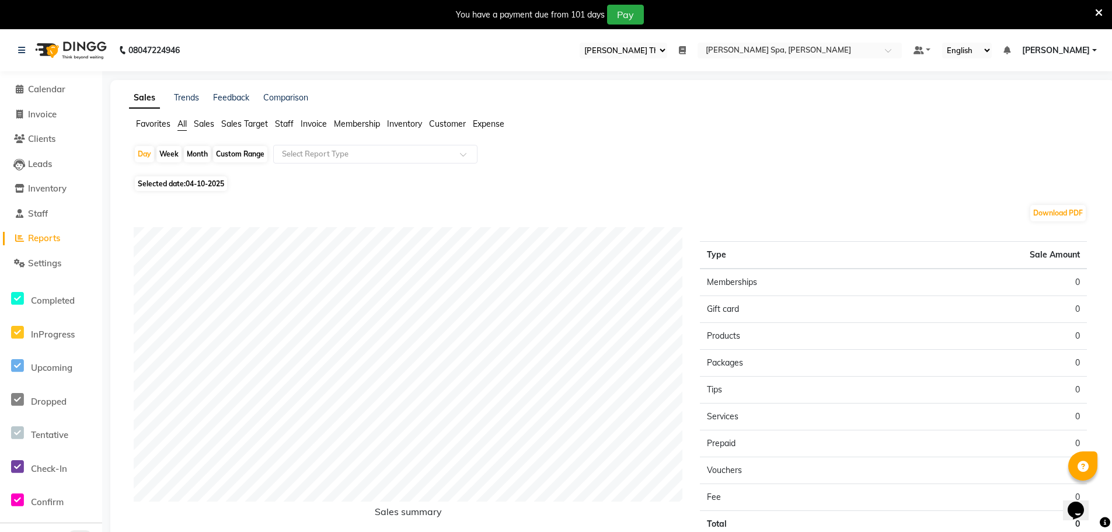
click at [225, 157] on div "Custom Range" at bounding box center [240, 154] width 54 height 16
select select "10"
select select "2025"
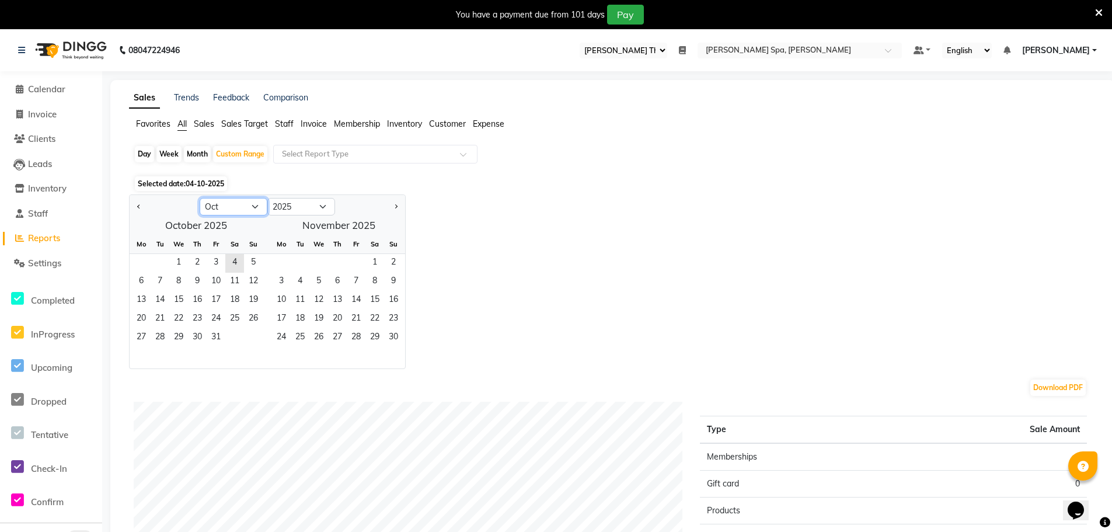
click at [215, 204] on select "Jan Feb Mar Apr May Jun [DATE] Aug Sep Oct Nov Dec" at bounding box center [234, 207] width 68 height 18
click at [200, 198] on select "Jan Feb Mar Apr May Jun [DATE] Aug Sep Oct Nov Dec" at bounding box center [234, 207] width 68 height 18
click at [155, 260] on span "1" at bounding box center [160, 263] width 19 height 19
click at [396, 204] on button "Next month" at bounding box center [395, 206] width 9 height 19
click at [252, 205] on select "Jan Feb Mar Apr May Jun [DATE] Aug Sep Oct Nov Dec" at bounding box center [234, 207] width 68 height 18
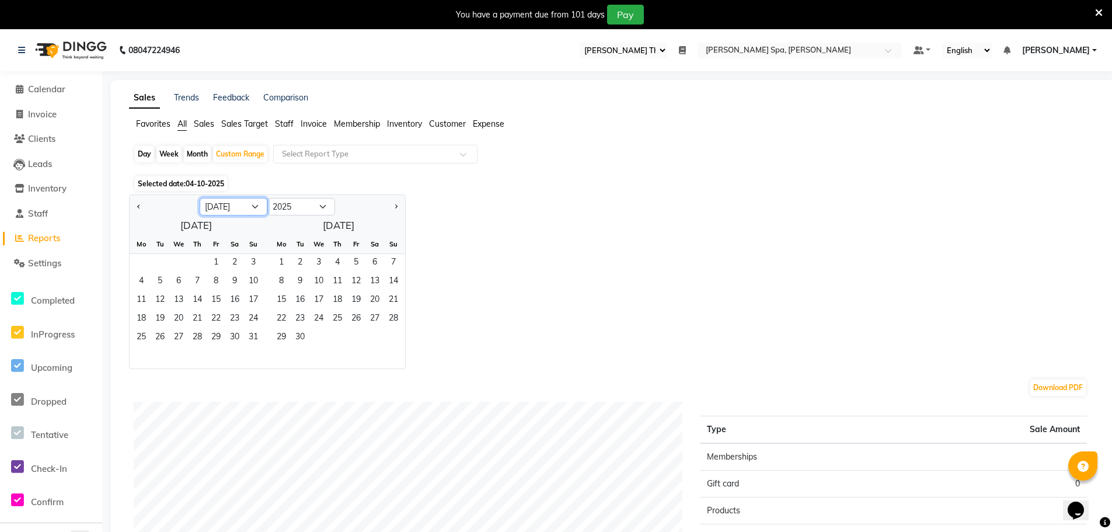
click at [200, 198] on select "Jan Feb Mar Apr May Jun [DATE] Aug Sep Oct Nov Dec" at bounding box center [234, 207] width 68 height 18
click at [165, 264] on span "1" at bounding box center [160, 263] width 19 height 19
click at [399, 210] on button "Next month" at bounding box center [395, 206] width 9 height 19
select select "9"
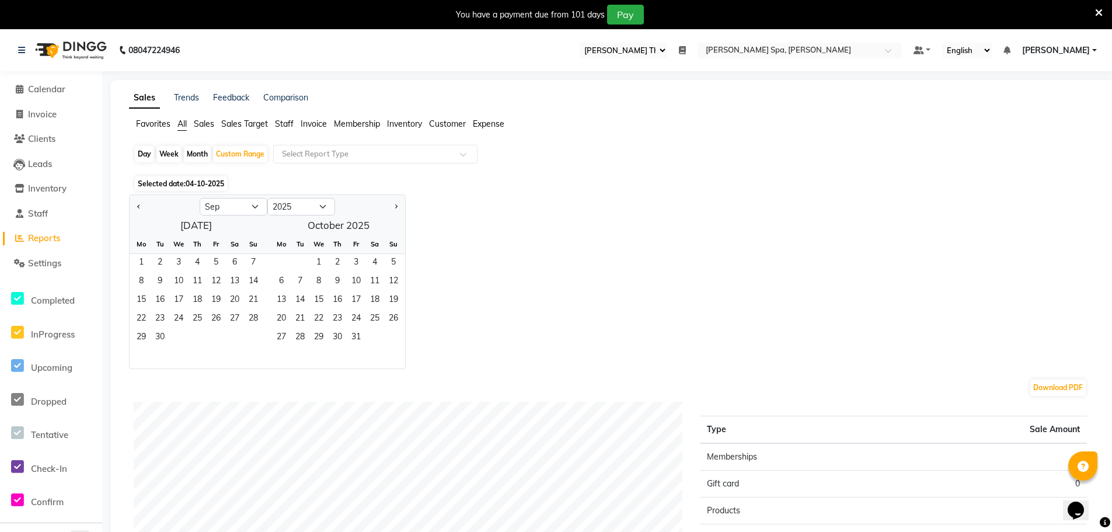
drag, startPoint x: 399, startPoint y: 210, endPoint x: 502, endPoint y: 246, distance: 109.8
click at [502, 246] on div "Jan Feb Mar Apr May Jun [DATE] Aug Sep Oct Nov [DATE] 2016 2017 2018 2019 2020 …" at bounding box center [612, 281] width 967 height 174
click at [355, 263] on span "3" at bounding box center [356, 263] width 19 height 19
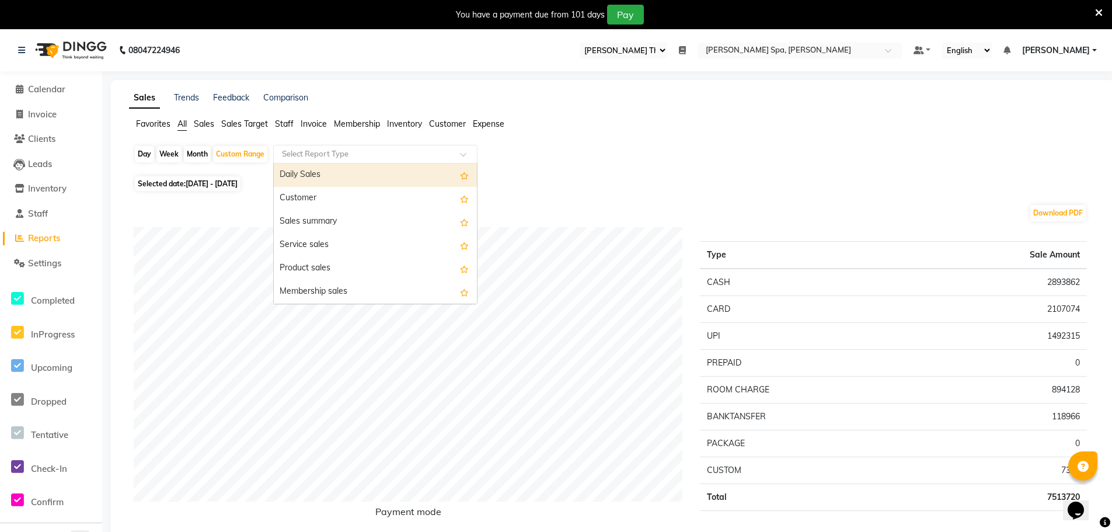
click at [329, 151] on input "text" at bounding box center [363, 154] width 168 height 12
type input "pre"
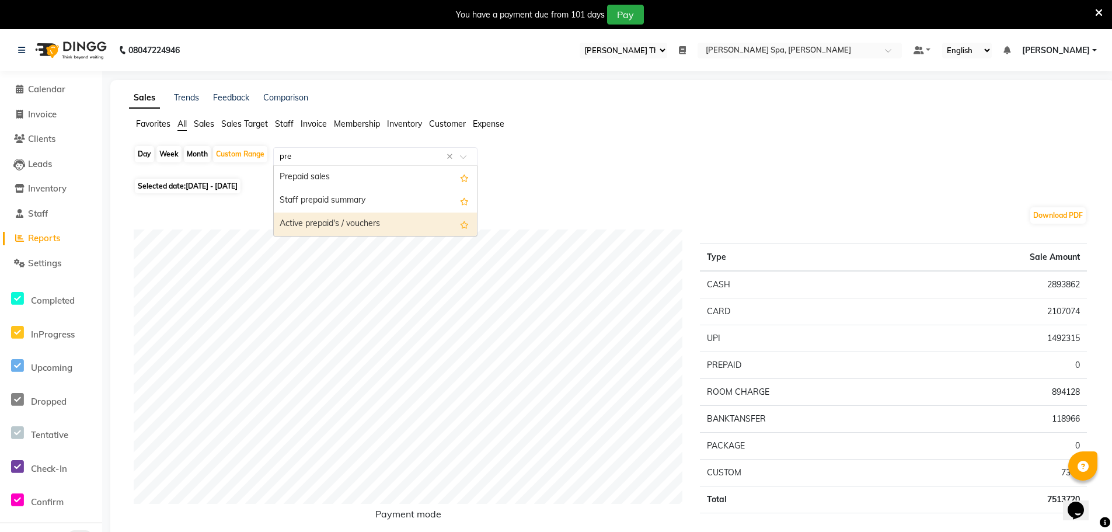
click at [323, 223] on div "Active prepaid's / vouchers" at bounding box center [375, 223] width 203 height 23
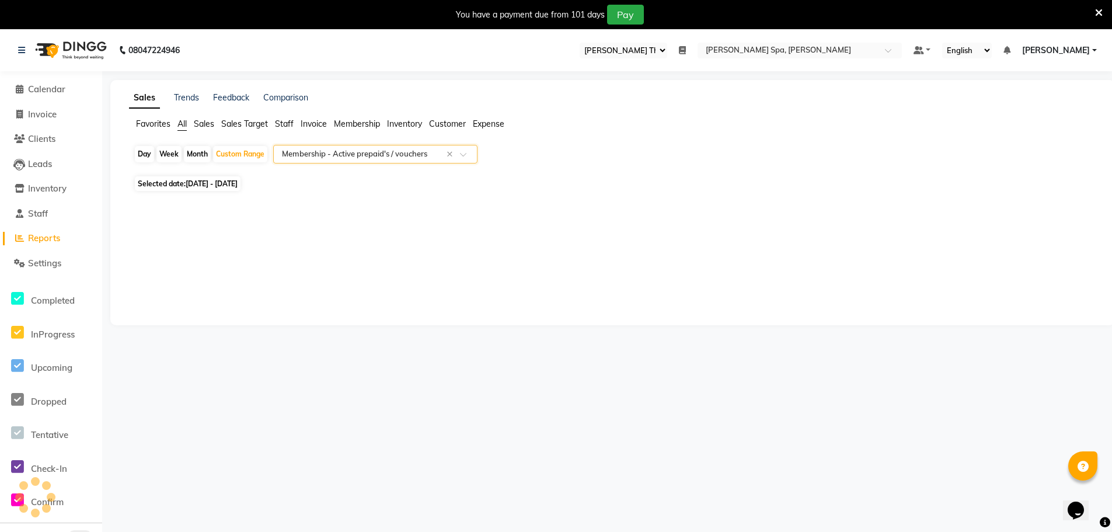
select select "full_report"
select select "csv"
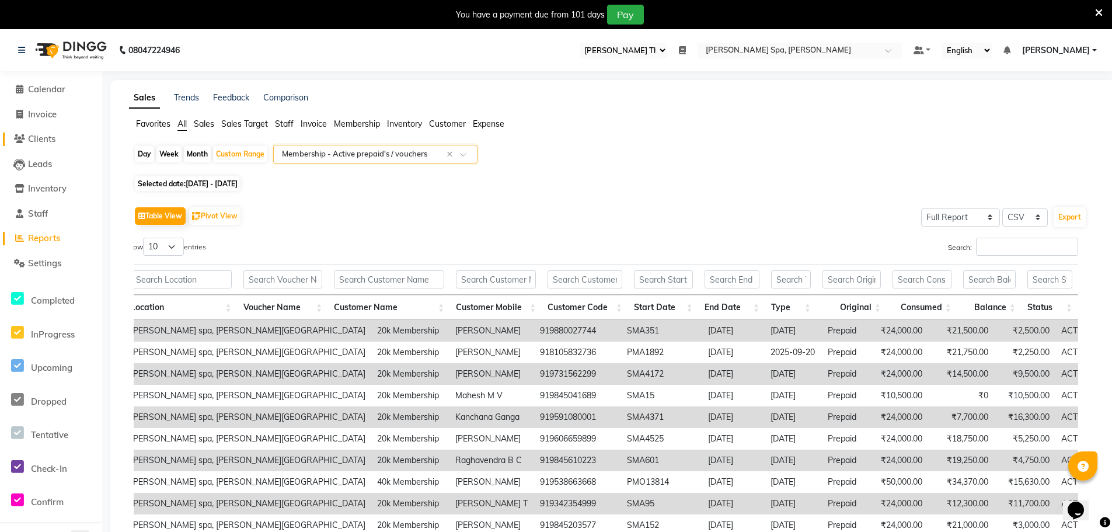
click at [48, 137] on span "Clients" at bounding box center [41, 138] width 27 height 11
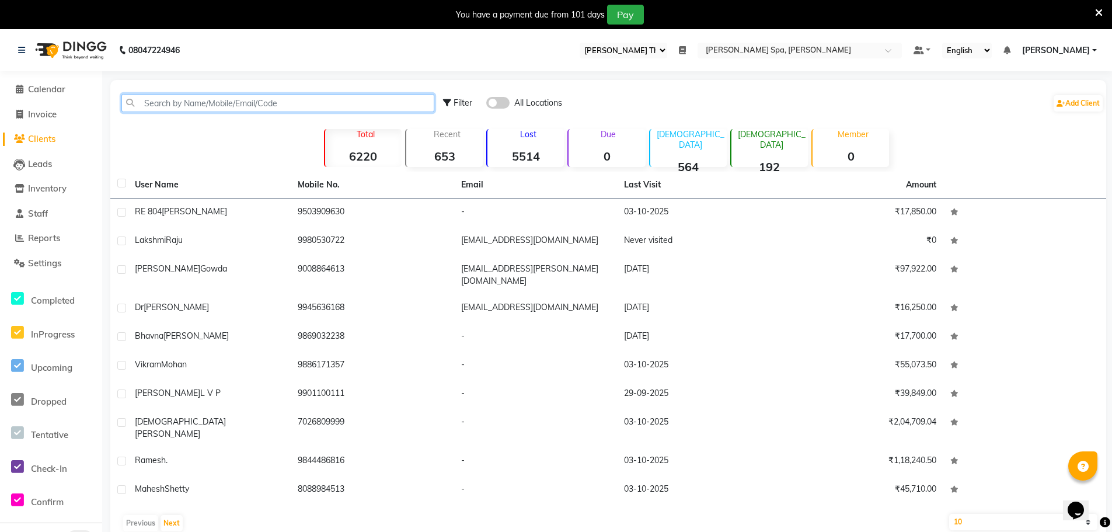
click at [222, 100] on input "text" at bounding box center [277, 103] width 313 height 18
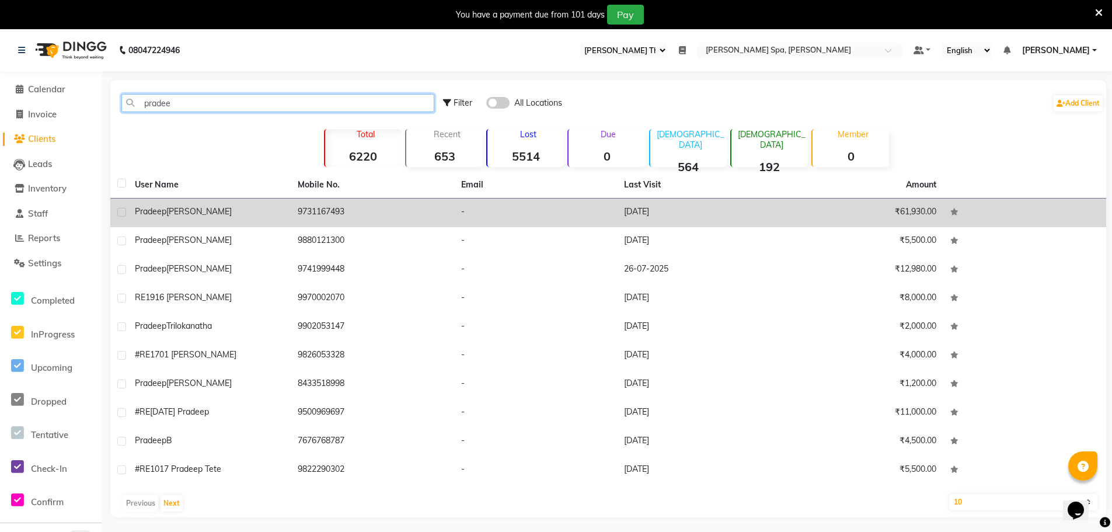
type input "pradee"
click at [220, 221] on td "[PERSON_NAME]" at bounding box center [209, 212] width 163 height 29
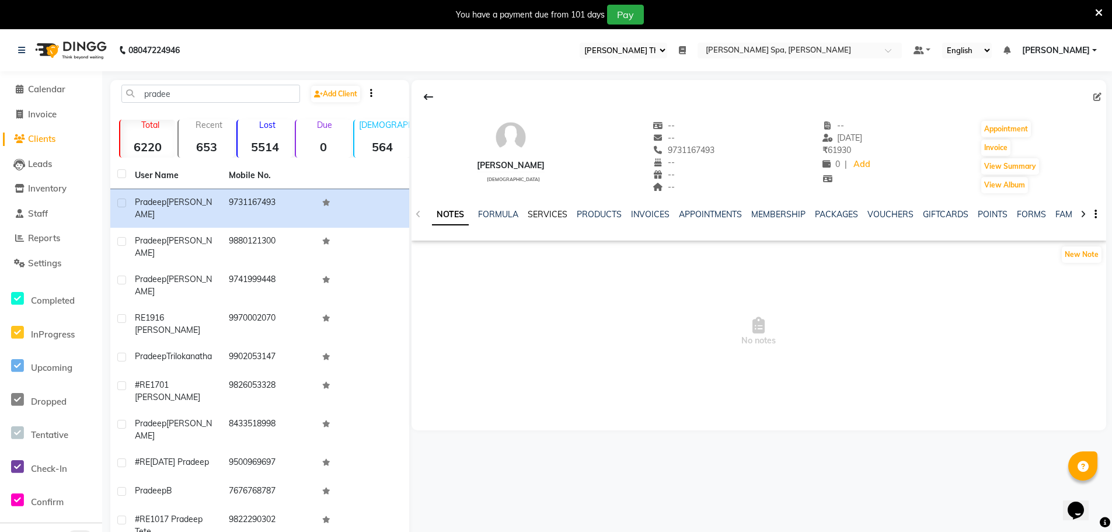
click at [539, 210] on link "SERVICES" at bounding box center [547, 214] width 40 height 11
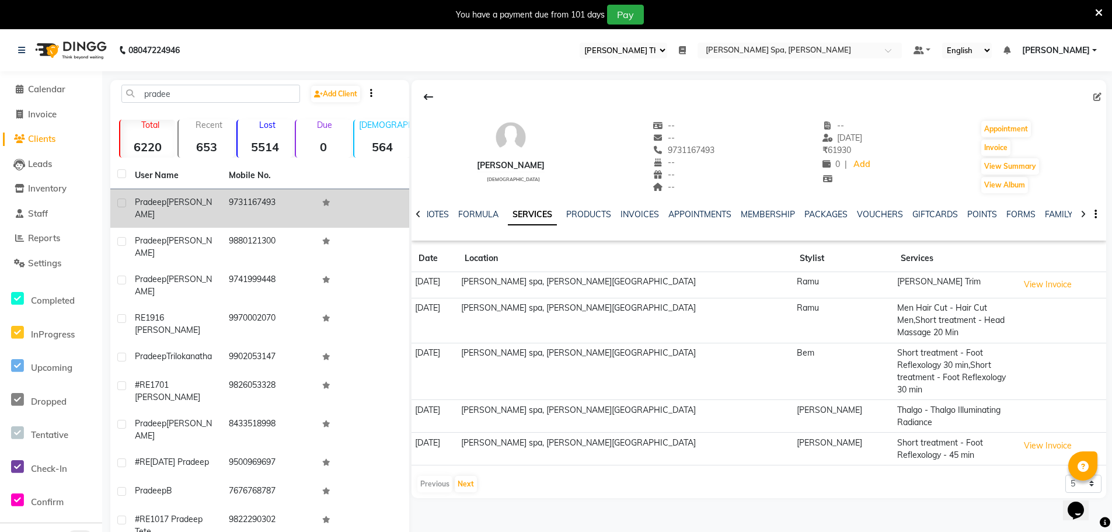
click at [177, 200] on span "[PERSON_NAME]" at bounding box center [173, 208] width 77 height 23
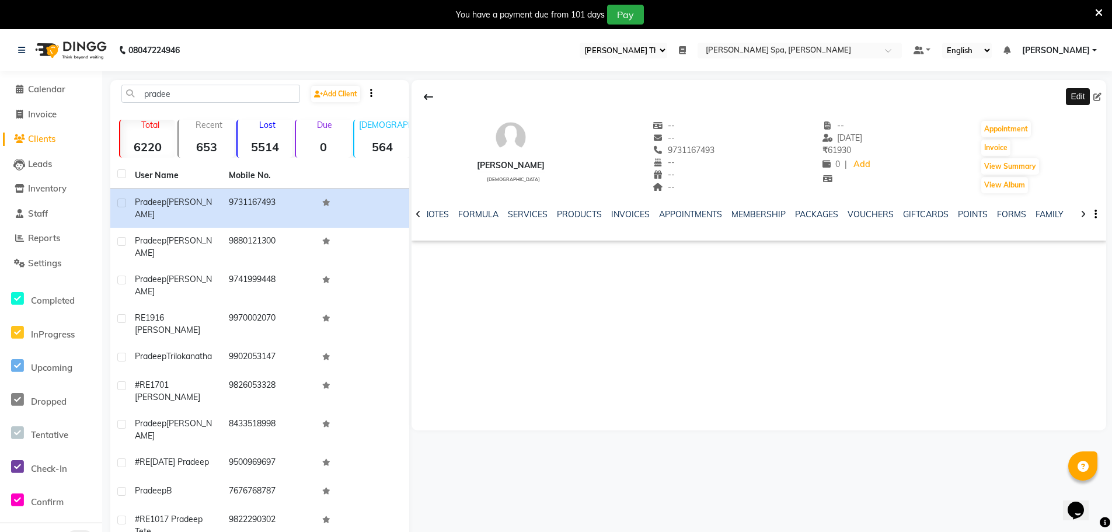
click at [1096, 97] on icon at bounding box center [1097, 97] width 8 height 8
select select "[DEMOGRAPHIC_DATA]"
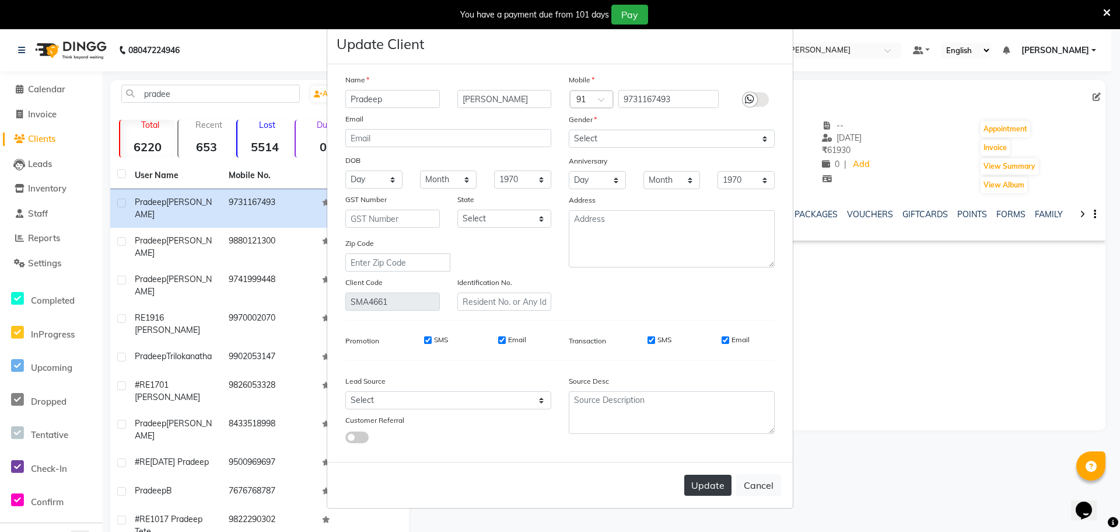
click at [713, 481] on button "Update" at bounding box center [707, 484] width 47 height 21
select select
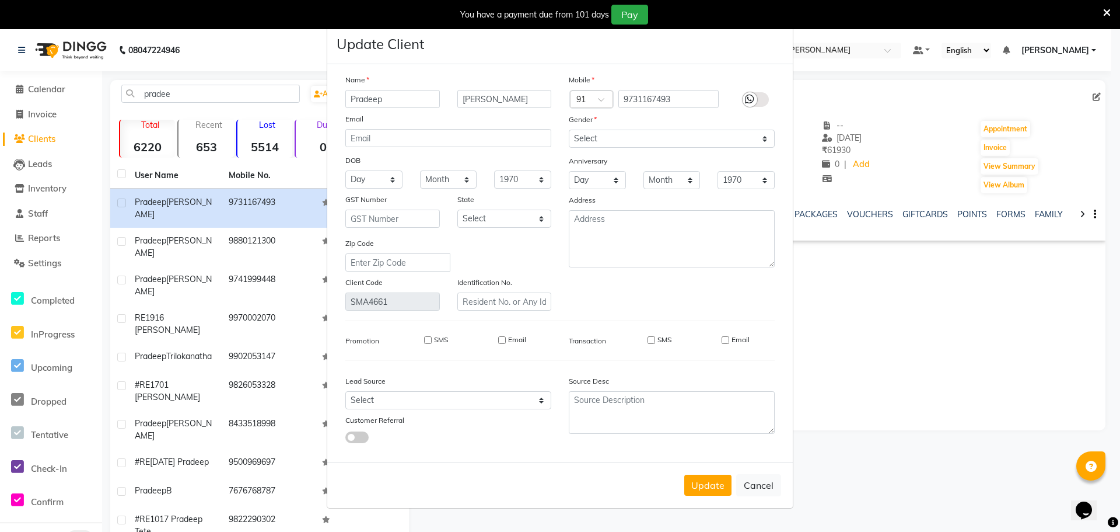
select select
checkbox input "false"
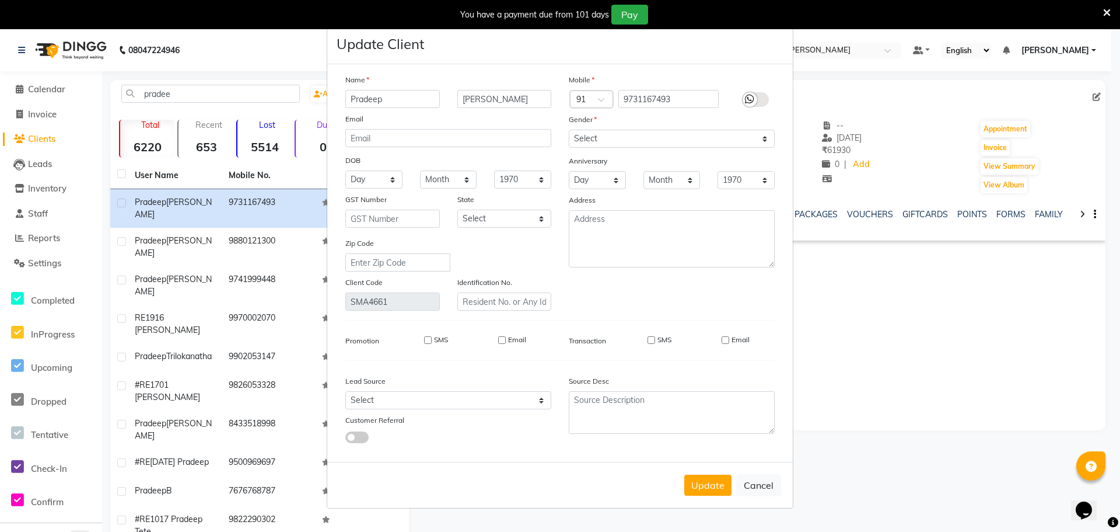
checkbox input "false"
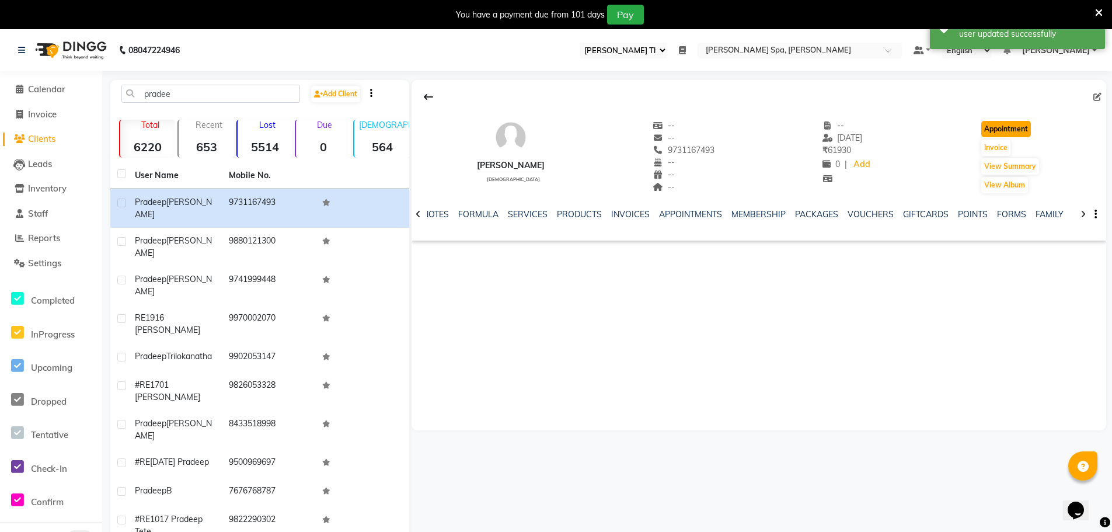
click at [993, 130] on button "Appointment" at bounding box center [1006, 129] width 50 height 16
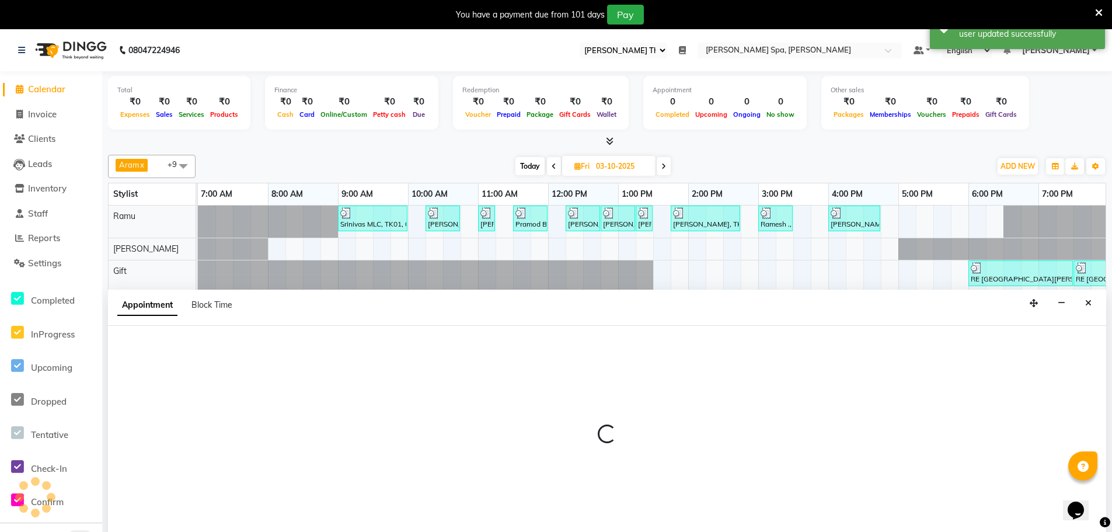
scroll to position [29, 0]
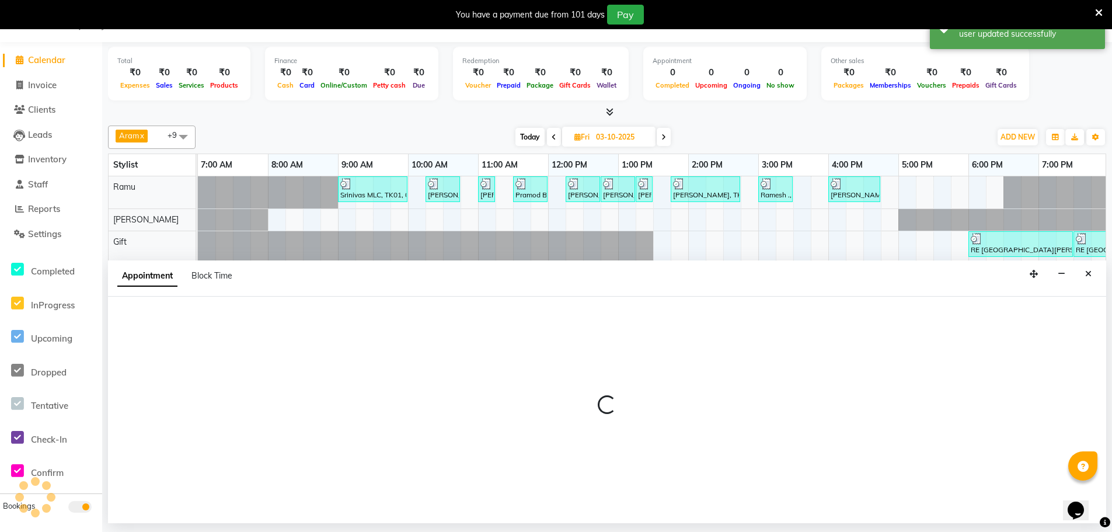
type input "04-10-2025"
select select "tentative"
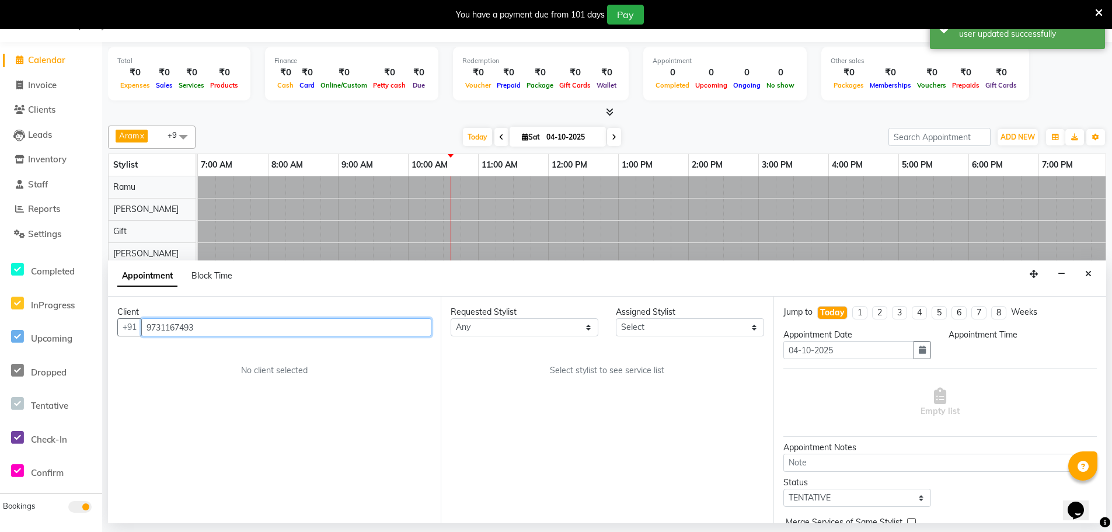
scroll to position [0, 211]
select select "480"
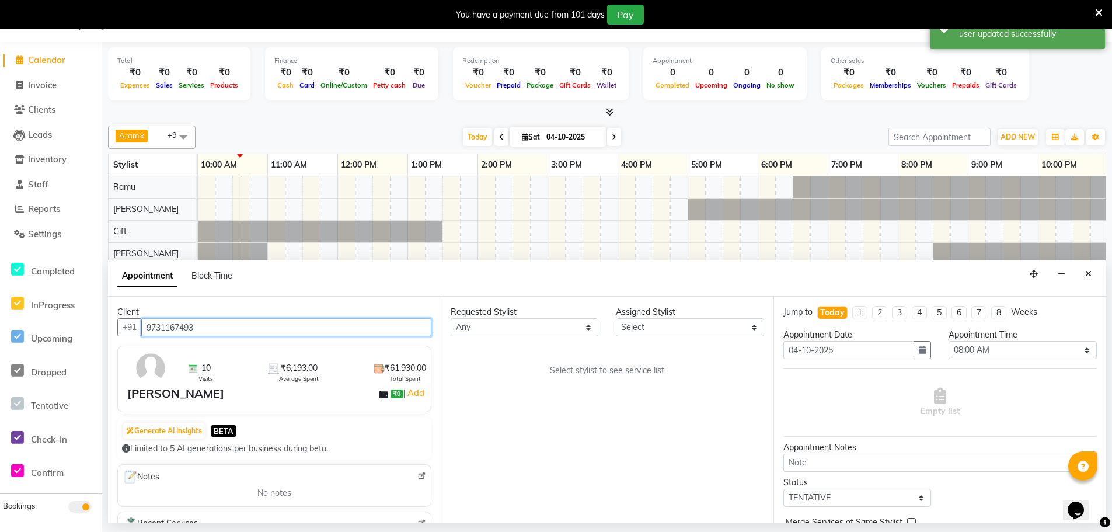
scroll to position [0, 0]
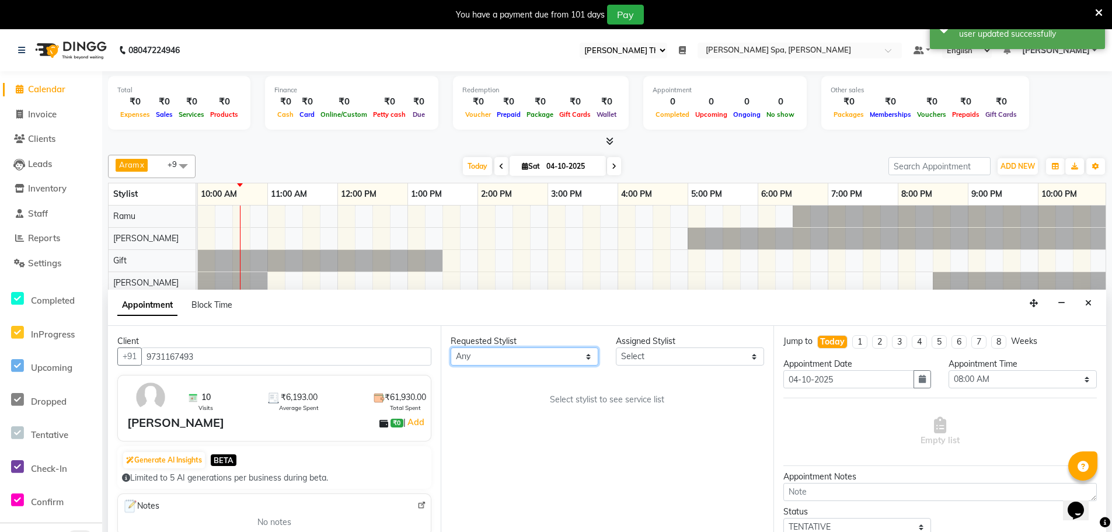
click at [537, 354] on select "Any [PERSON_NAME] Bem Gift [PERSON_NAME] Radhika [PERSON_NAME] [PERSON_NAME] Spa" at bounding box center [524, 356] width 148 height 18
select select "84960"
click at [450, 347] on select "Any [PERSON_NAME] Bem Gift [PERSON_NAME] Radhika [PERSON_NAME] [PERSON_NAME] Spa" at bounding box center [524, 356] width 148 height 18
select select "84960"
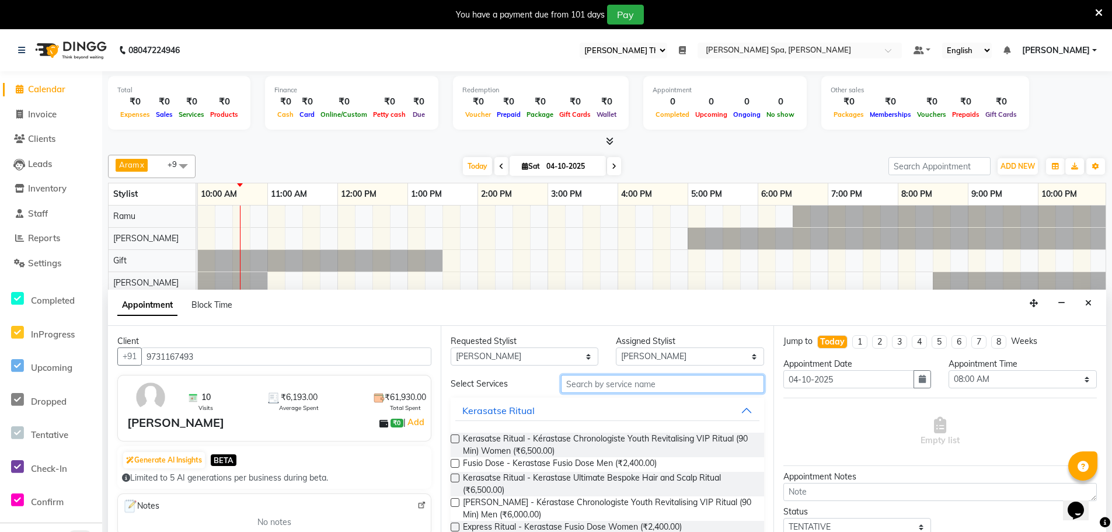
click at [592, 389] on input "text" at bounding box center [662, 384] width 203 height 18
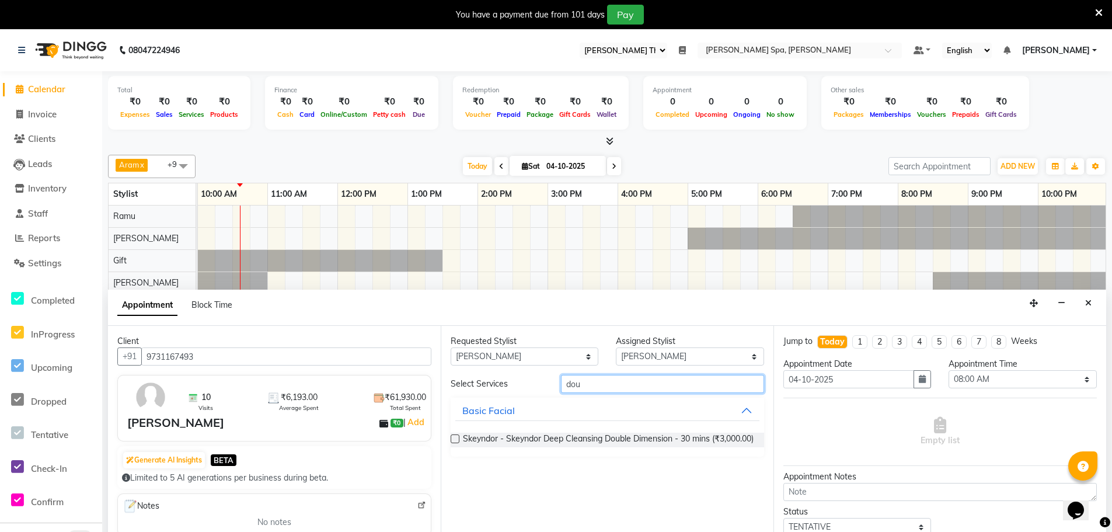
type input "dou"
click at [459, 438] on label at bounding box center [454, 438] width 9 height 9
click at [458, 438] on input "checkbox" at bounding box center [454, 440] width 8 height 8
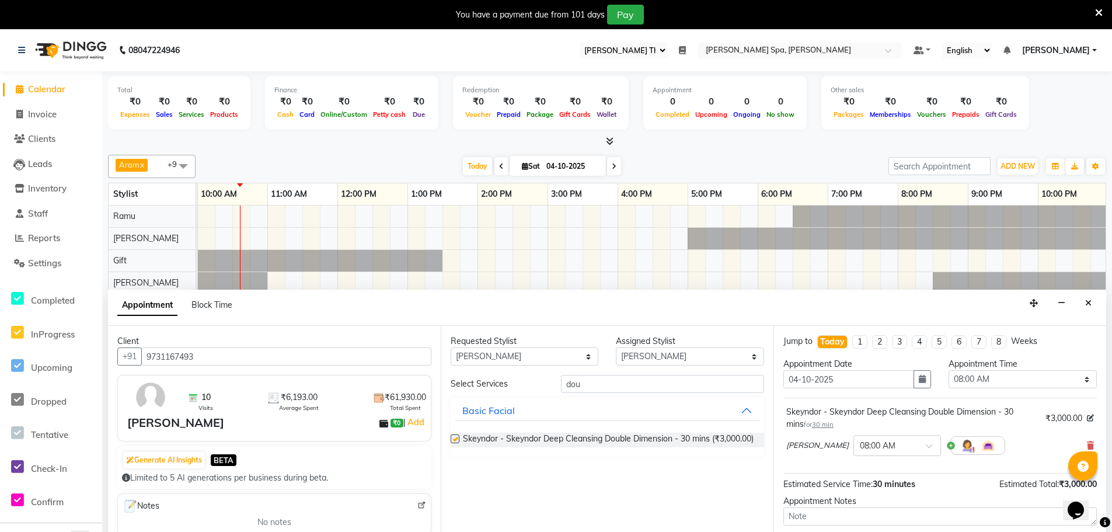
checkbox input "false"
click at [615, 383] on input "dou" at bounding box center [662, 384] width 203 height 18
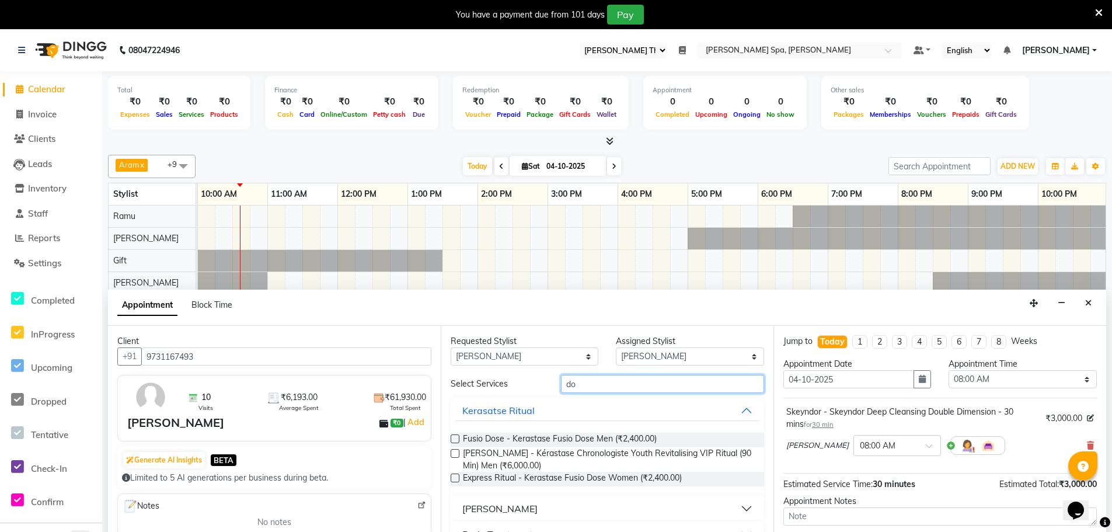
type input "d"
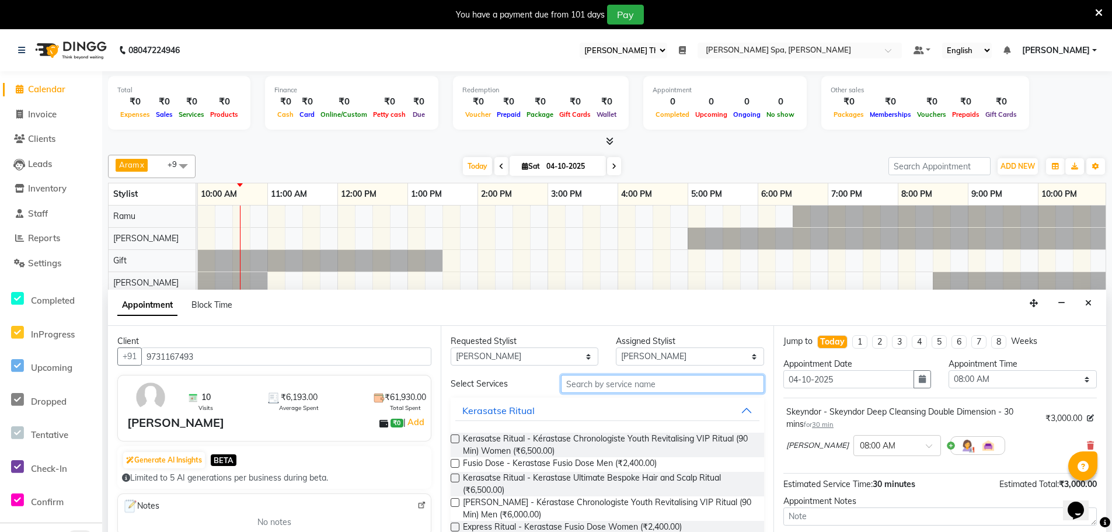
type input "a"
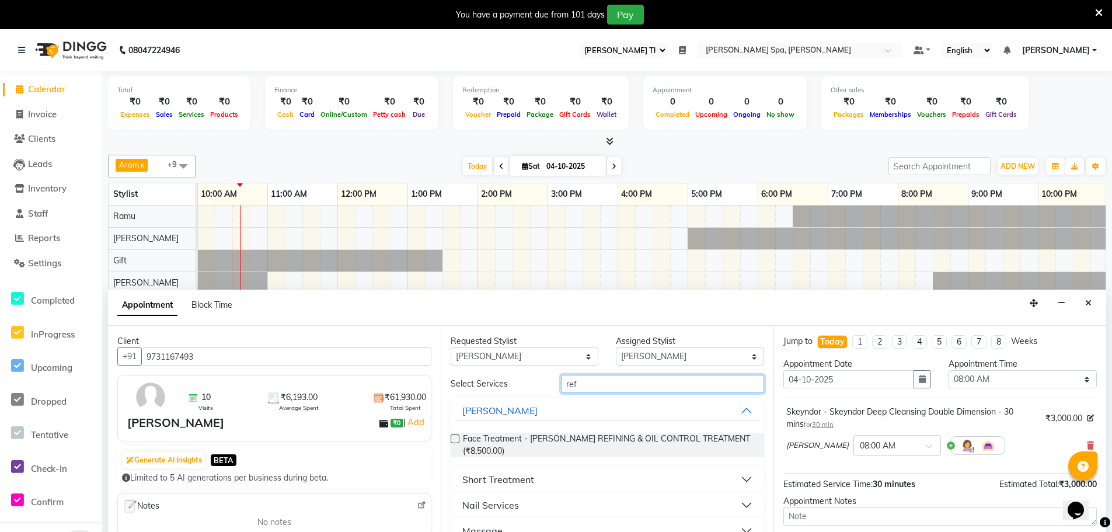
type input "ref"
click at [488, 476] on div "Short Treatment" at bounding box center [498, 479] width 72 height 14
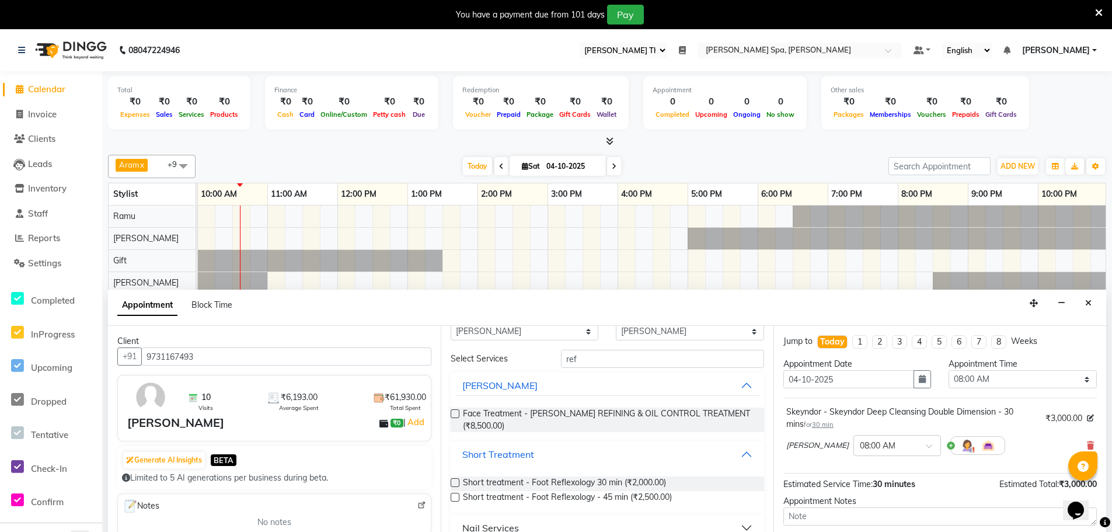
scroll to position [48, 0]
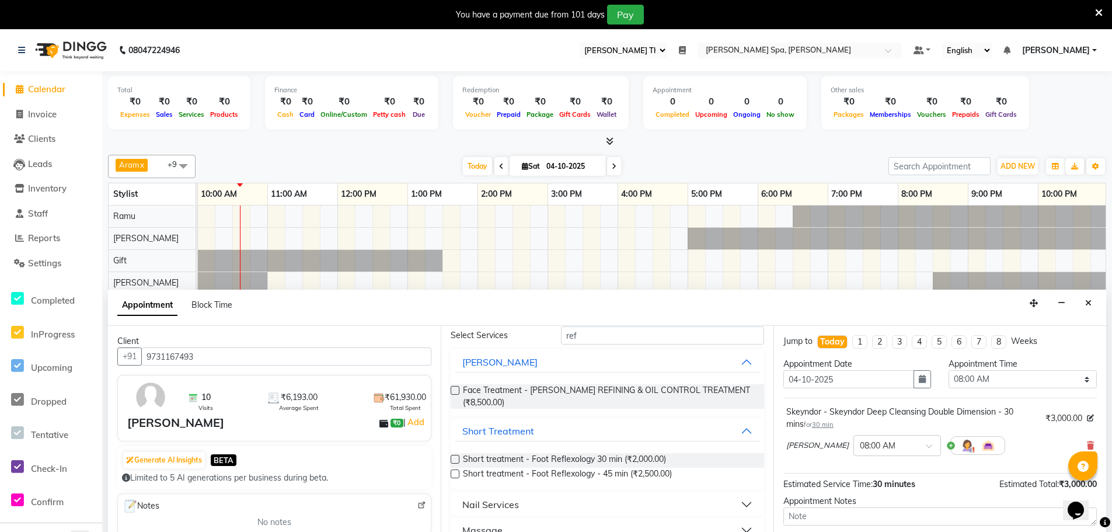
click at [457, 459] on label at bounding box center [454, 459] width 9 height 9
click at [457, 459] on input "checkbox" at bounding box center [454, 460] width 8 height 8
checkbox input "false"
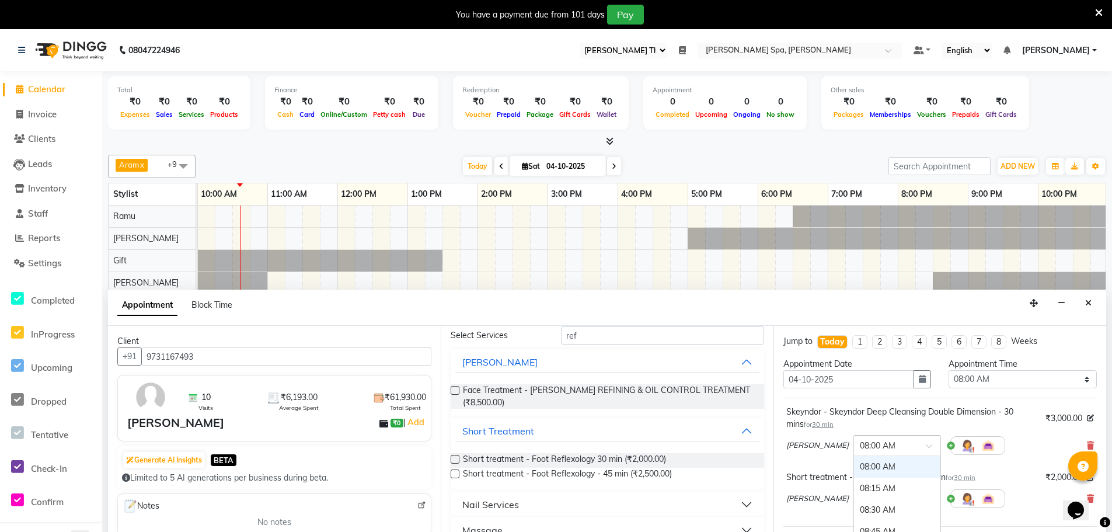
click at [859, 448] on input "text" at bounding box center [884, 444] width 51 height 12
click at [854, 518] on div "10:00 AM" at bounding box center [897, 523] width 86 height 22
click at [859, 499] on input "text" at bounding box center [884, 497] width 51 height 12
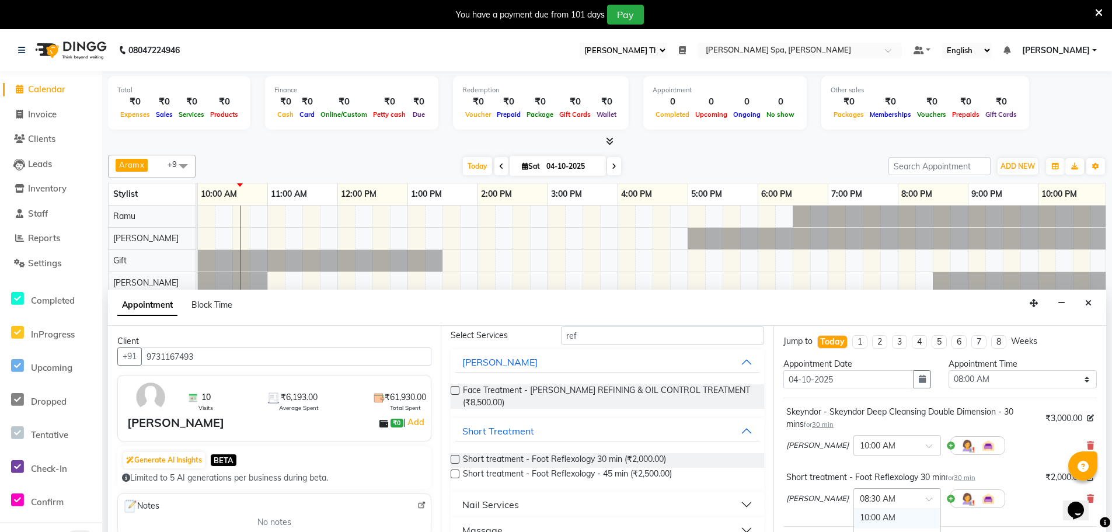
click at [854, 515] on div "10:00 AM" at bounding box center [897, 517] width 86 height 22
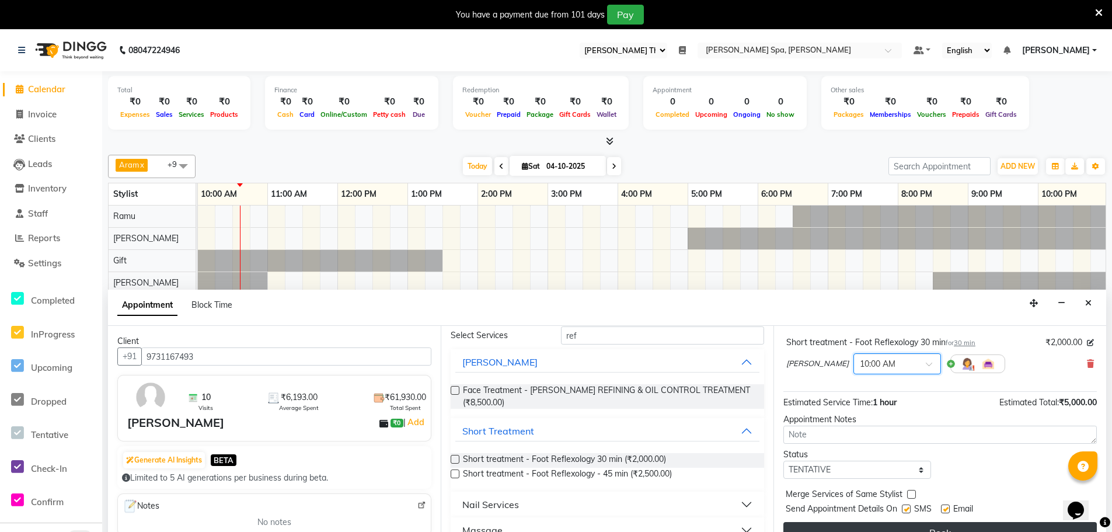
scroll to position [29, 0]
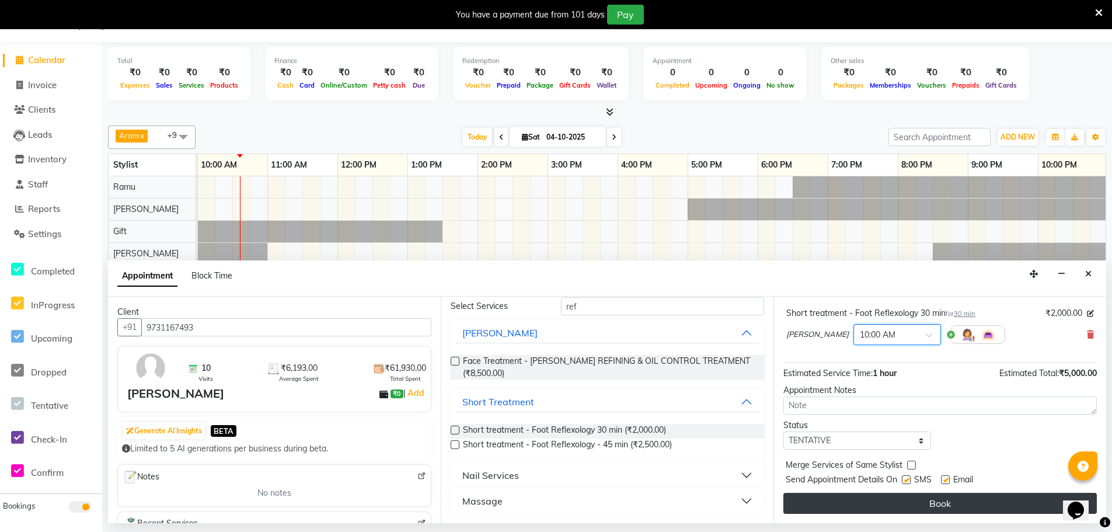
click at [913, 504] on button "Book" at bounding box center [939, 502] width 313 height 21
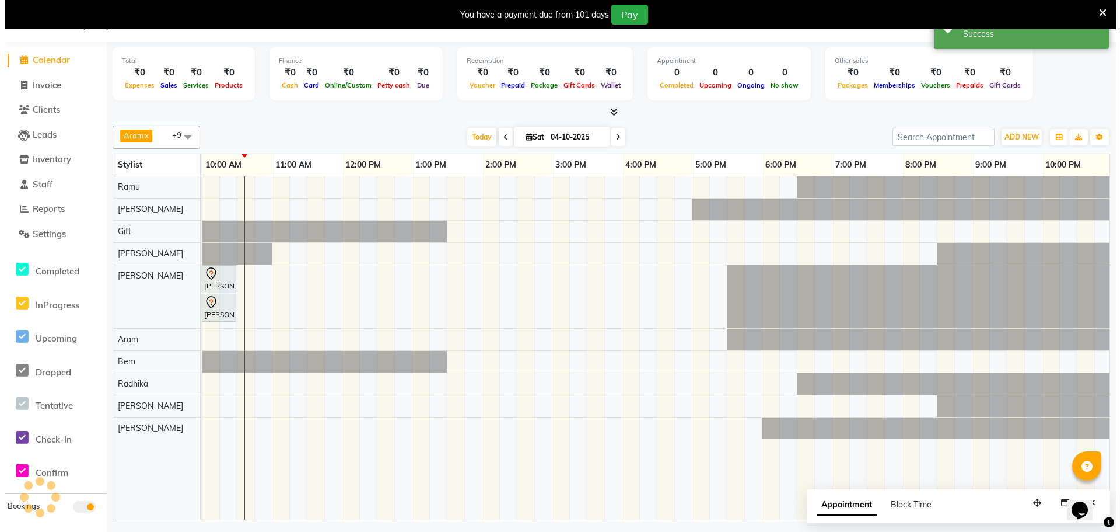
scroll to position [0, 0]
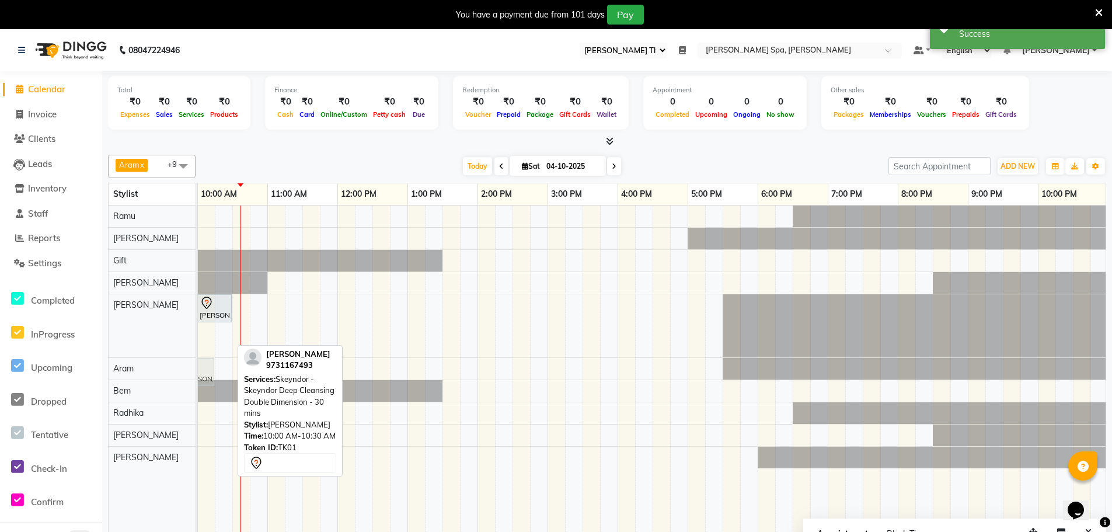
drag, startPoint x: 212, startPoint y: 327, endPoint x: 209, endPoint y: 357, distance: 29.8
click at [209, 357] on tbody "[PERSON_NAME], TK01, 10:00 AM-10:30 AM, Short treatment - Foot Reflexology 30 m…" at bounding box center [582, 336] width 1190 height 263
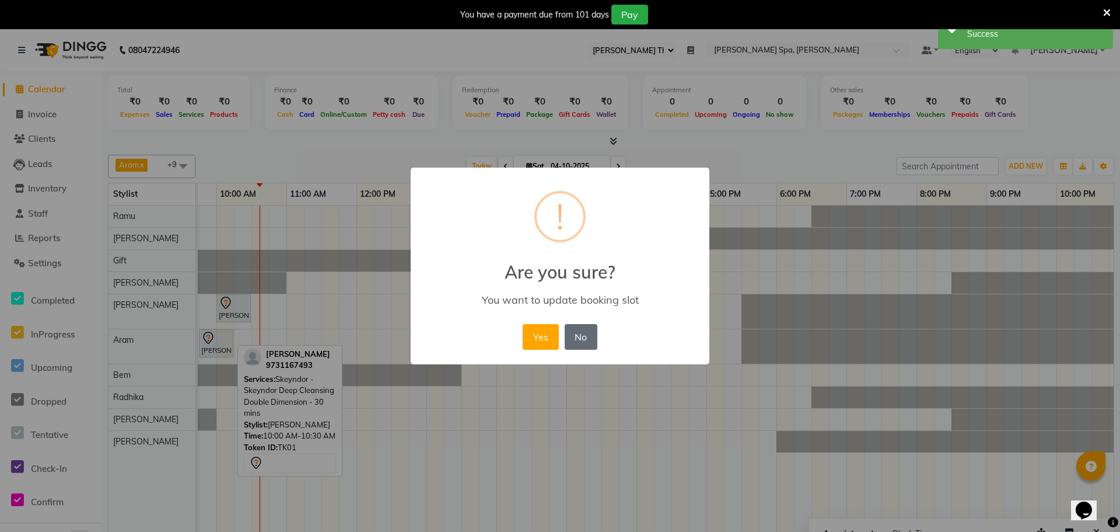
click at [593, 340] on button "No" at bounding box center [581, 337] width 33 height 26
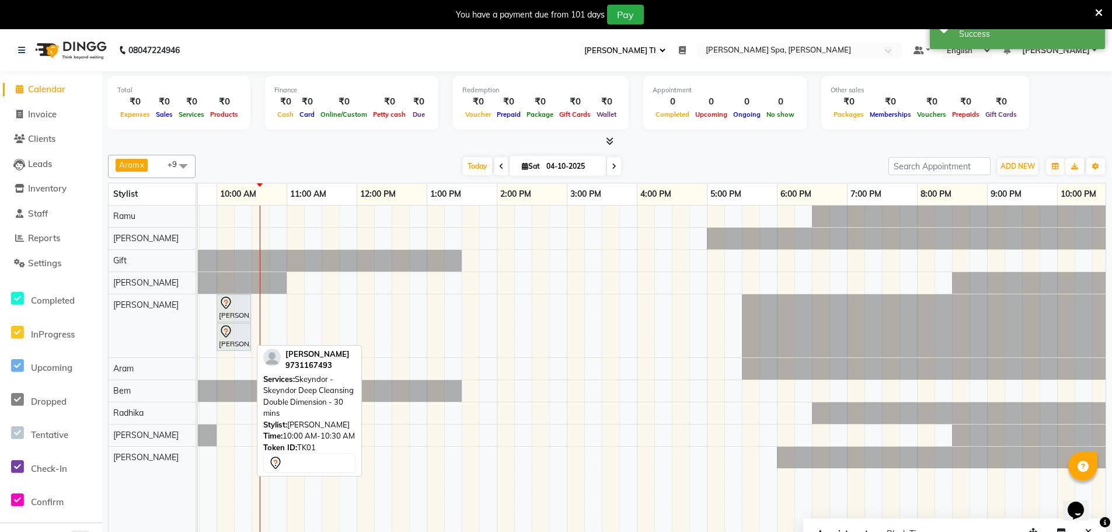
click at [237, 331] on div at bounding box center [234, 331] width 30 height 14
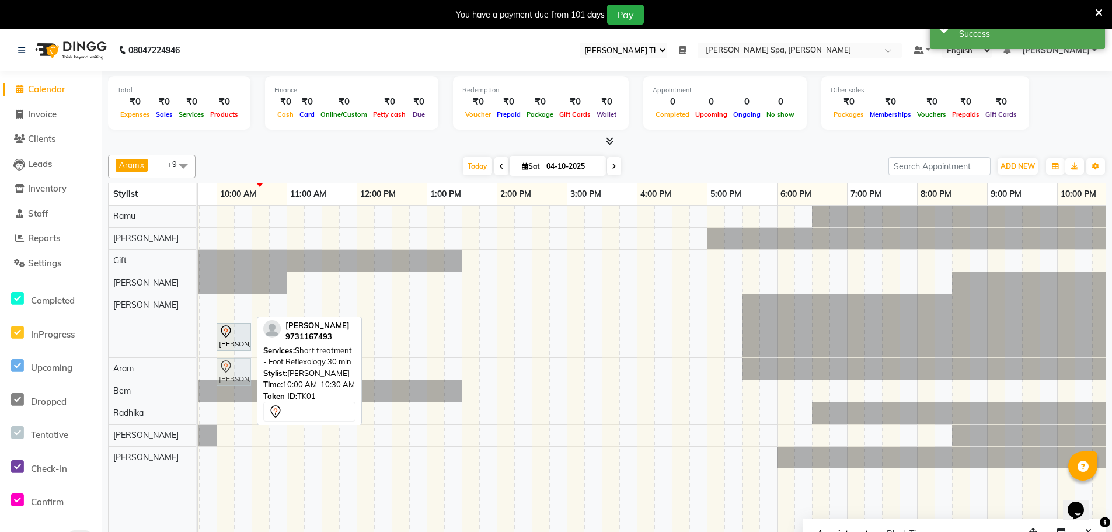
drag, startPoint x: 230, startPoint y: 304, endPoint x: 231, endPoint y: 364, distance: 60.1
click at [231, 364] on tbody "[PERSON_NAME], TK01, 10:00 AM-10:30 AM, Short treatment - Foot Reflexology 30 m…" at bounding box center [601, 336] width 1190 height 263
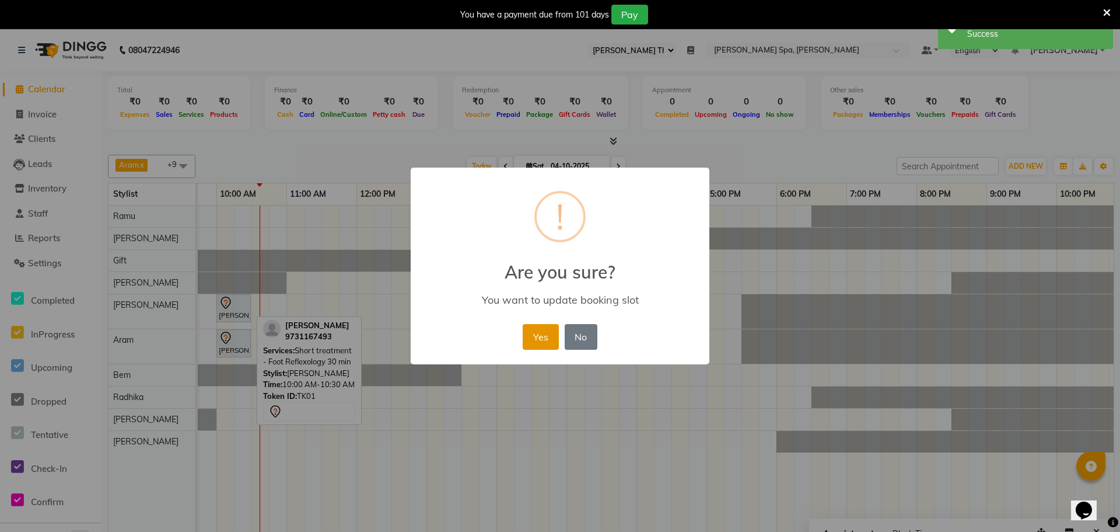
click at [536, 331] on button "Yes" at bounding box center [541, 337] width 36 height 26
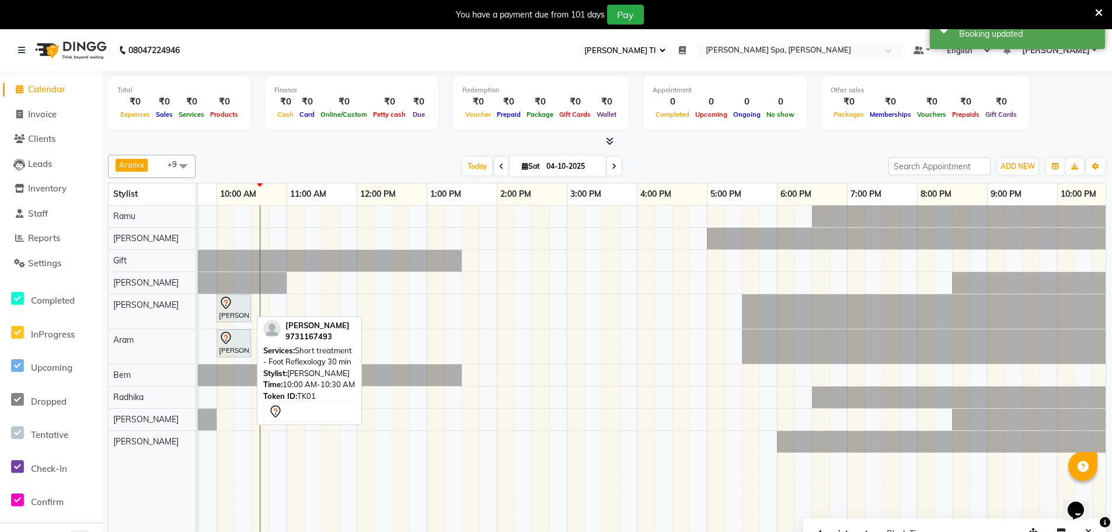
click at [222, 211] on div "[PERSON_NAME], TK01, 10:00 AM-10:30 AM, Skeyndor - Skeyndor Deep Cleansing Doub…" at bounding box center [601, 376] width 1190 height 343
select select "84952"
select select "tentative"
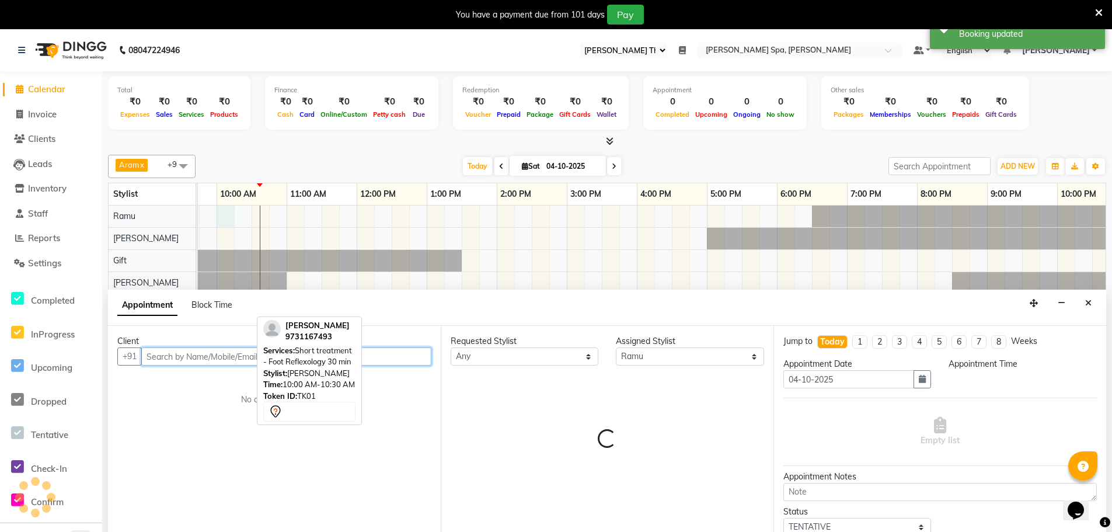
select select "600"
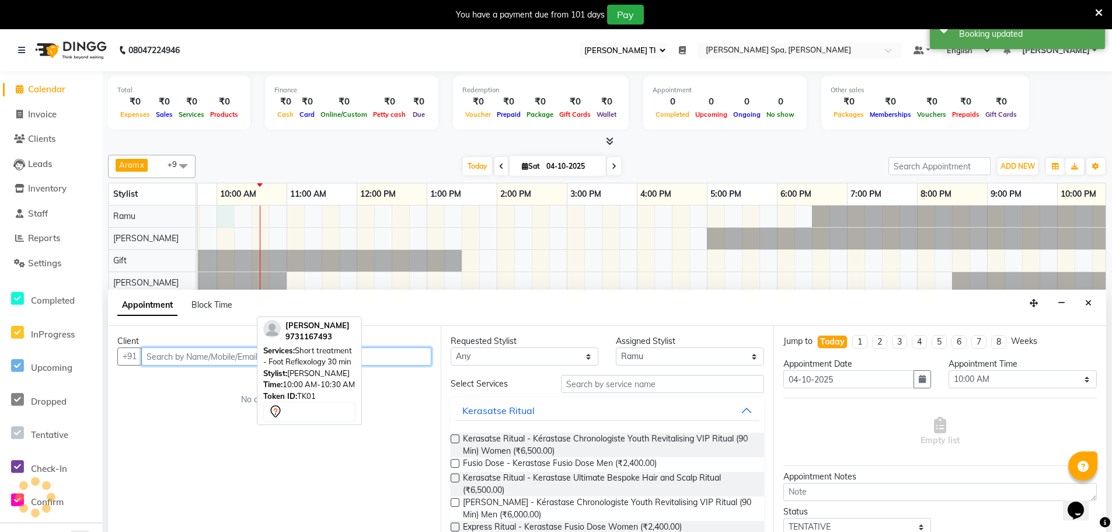
scroll to position [29, 0]
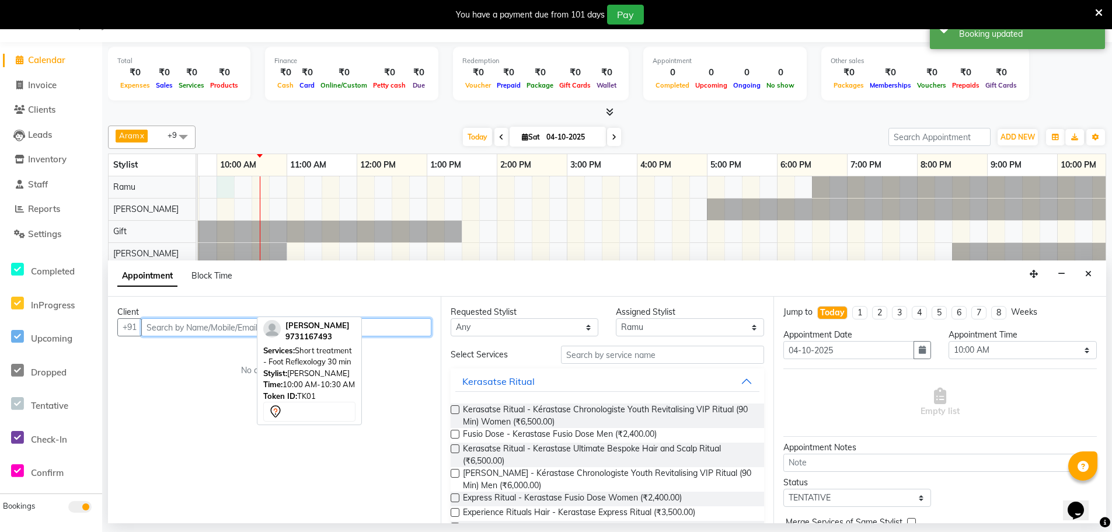
click at [198, 326] on input "text" at bounding box center [286, 327] width 290 height 18
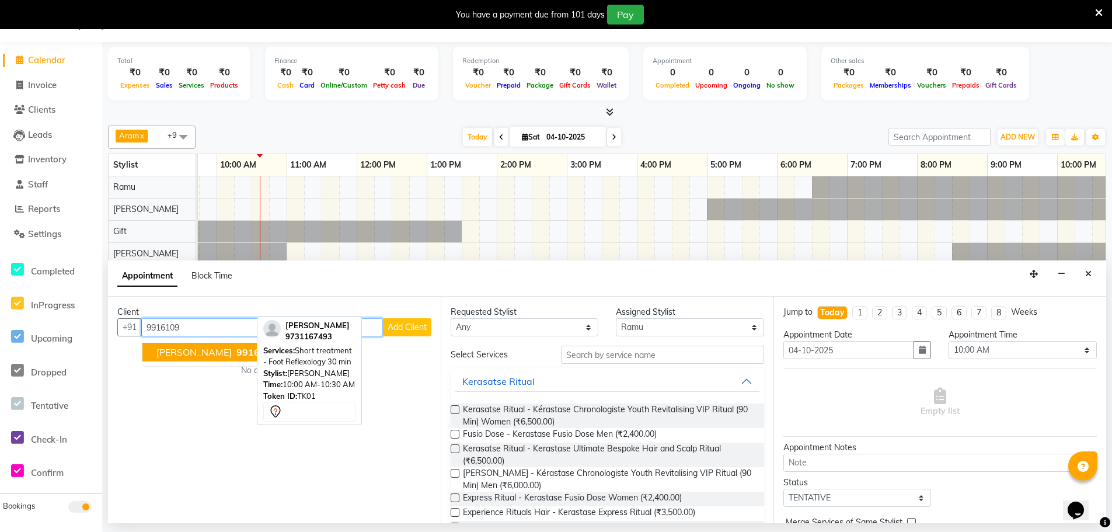
click at [204, 350] on span "[PERSON_NAME]" at bounding box center [193, 352] width 75 height 12
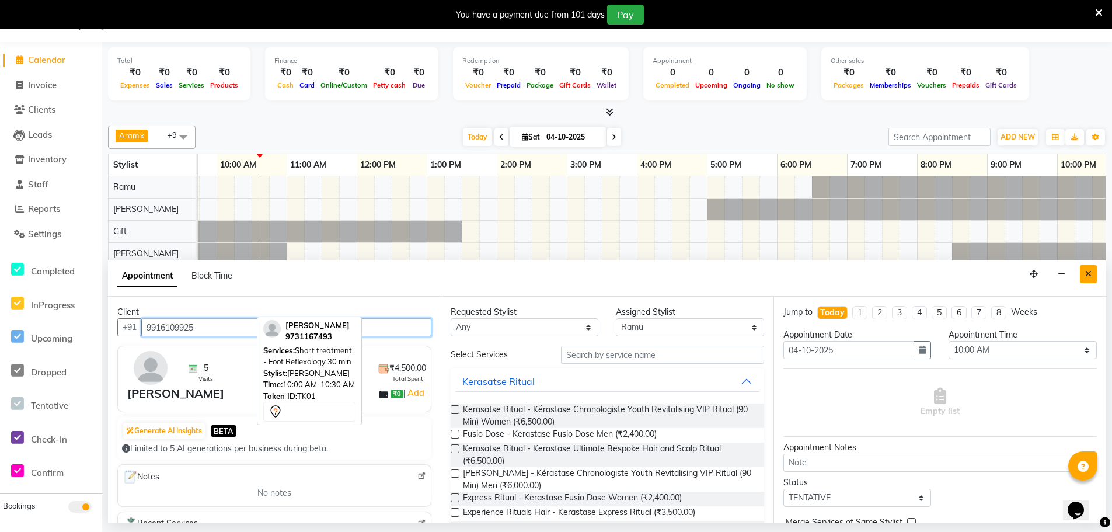
type input "9916109925"
click at [1083, 272] on button "Close" at bounding box center [1087, 274] width 17 height 18
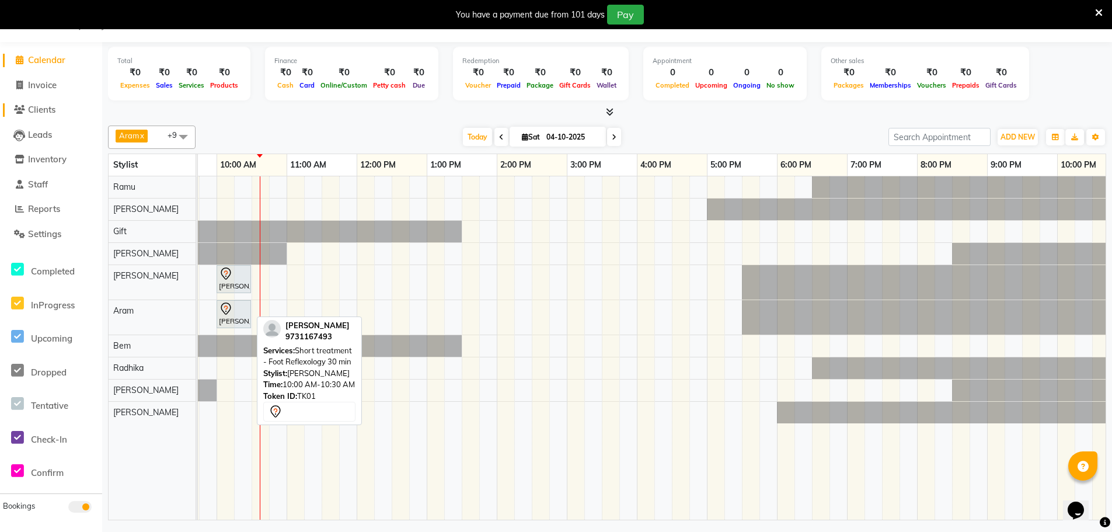
click at [54, 109] on span "Clients" at bounding box center [41, 109] width 27 height 11
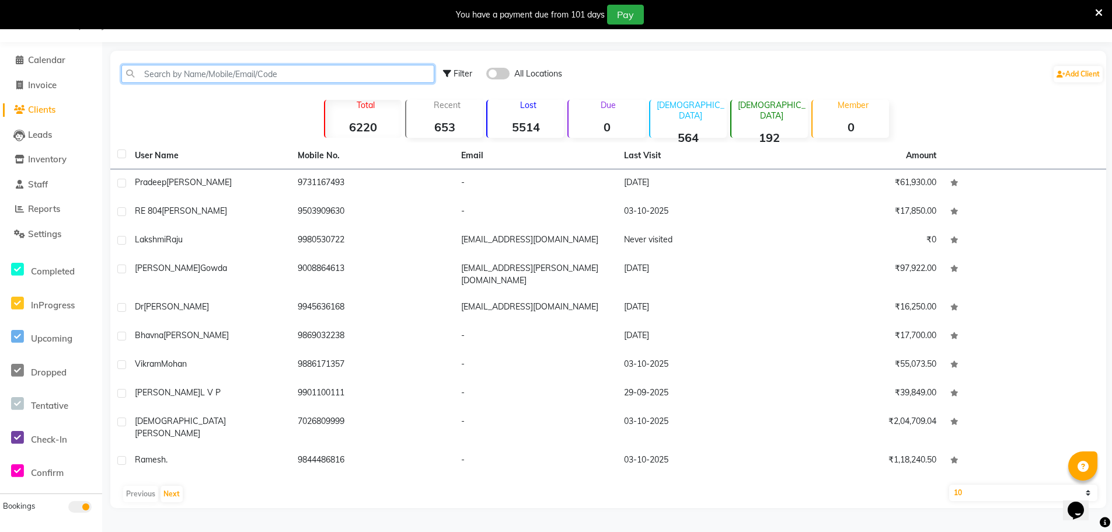
click at [225, 74] on input "text" at bounding box center [277, 74] width 313 height 18
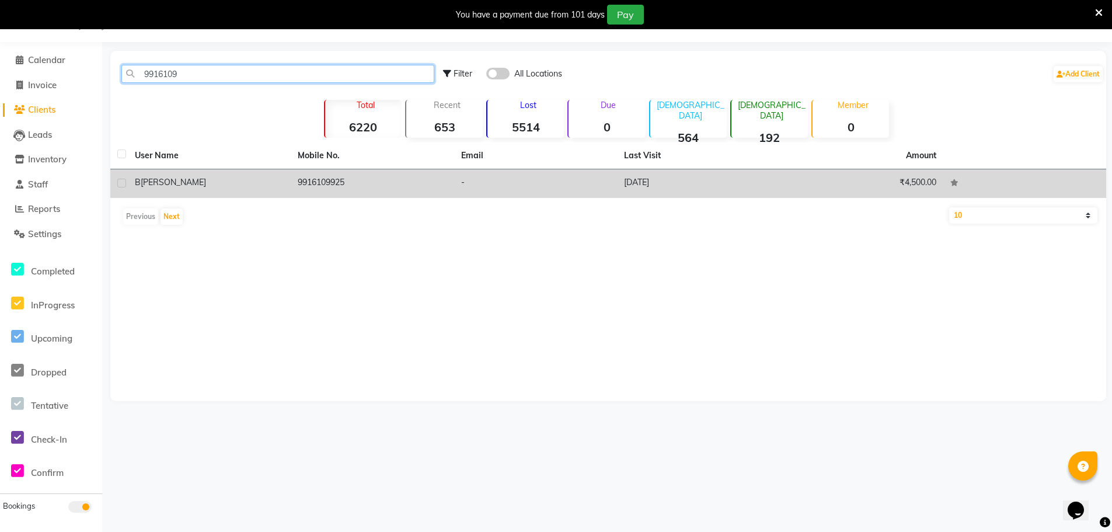
type input "9916109"
click at [169, 181] on span "[PERSON_NAME]" at bounding box center [173, 182] width 65 height 11
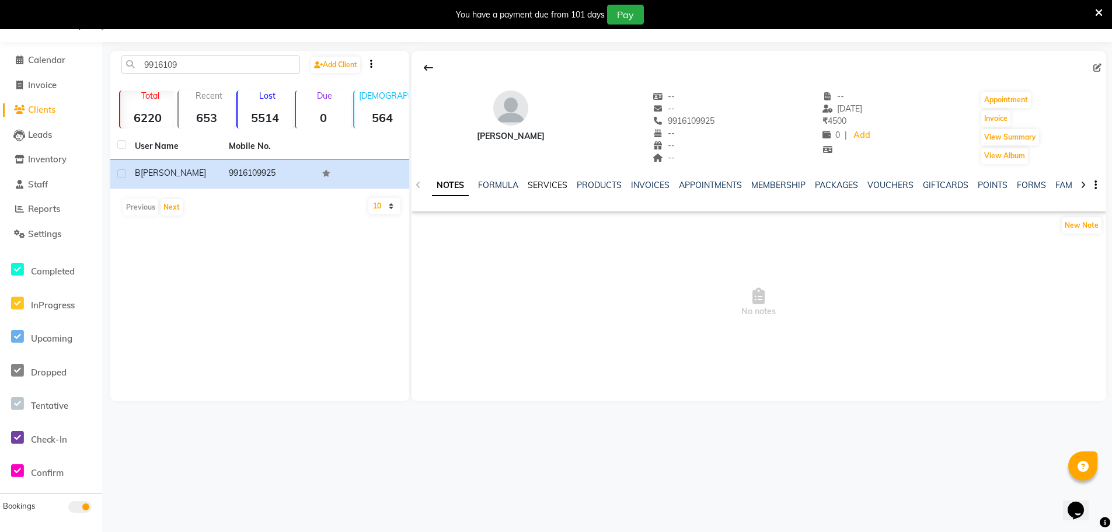
click at [539, 187] on link "SERVICES" at bounding box center [547, 185] width 40 height 11
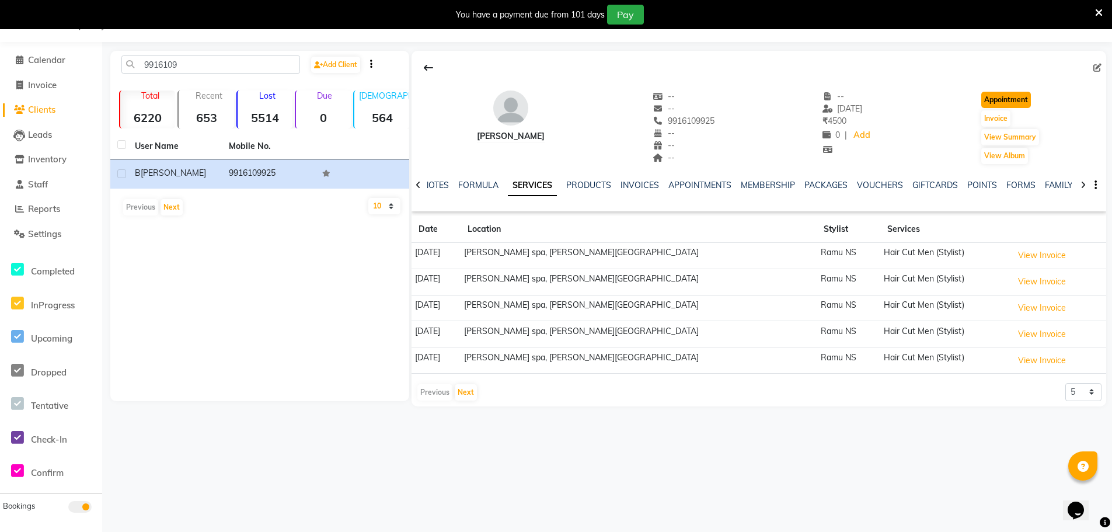
click at [1014, 102] on button "Appointment" at bounding box center [1006, 100] width 50 height 16
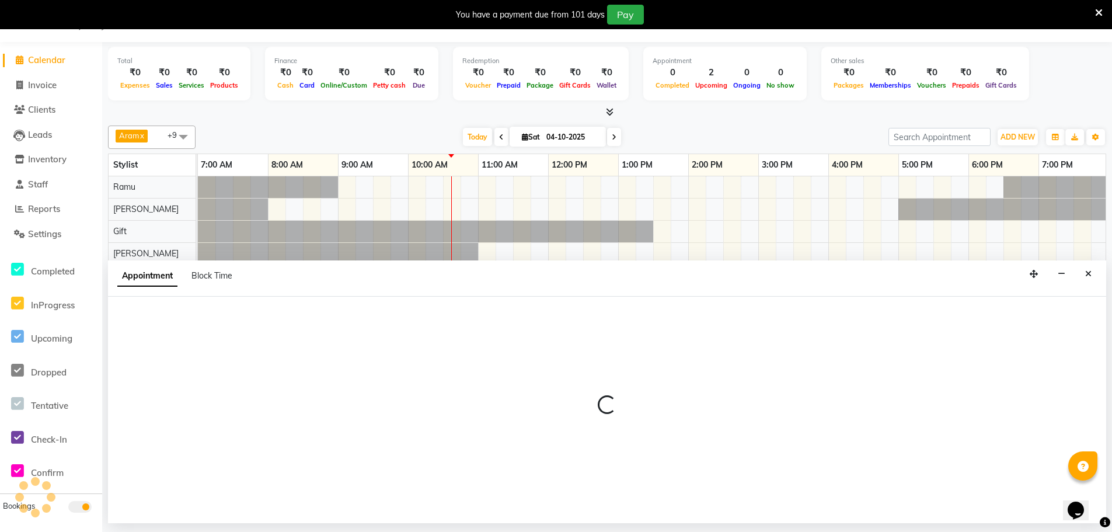
select select "480"
select select "tentative"
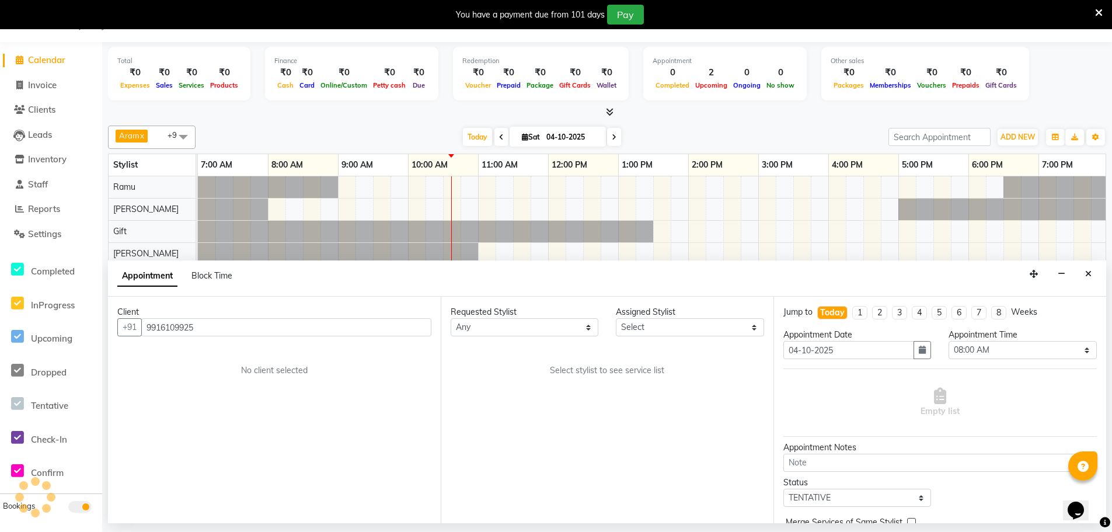
scroll to position [0, 211]
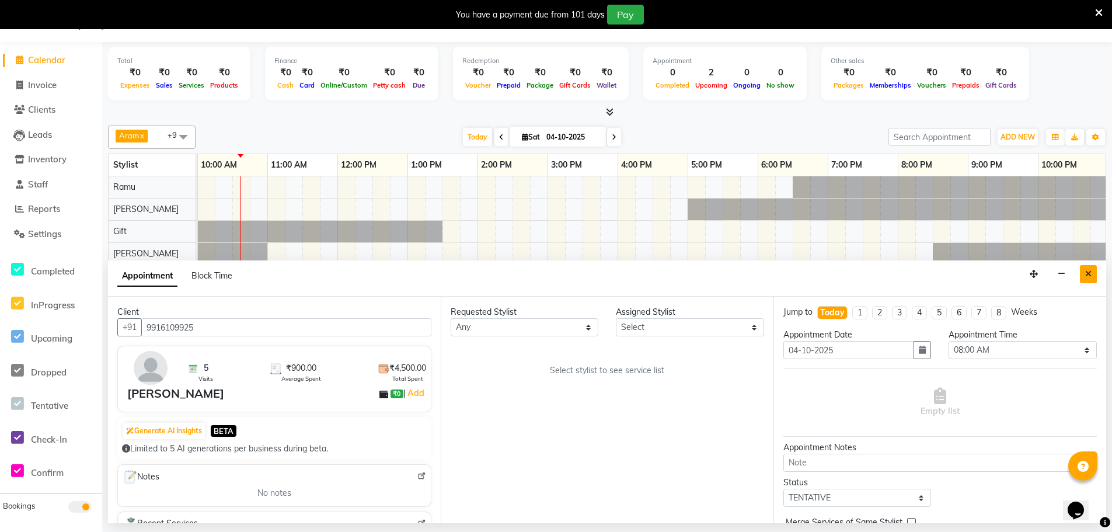
click at [1085, 268] on button "Close" at bounding box center [1087, 274] width 17 height 18
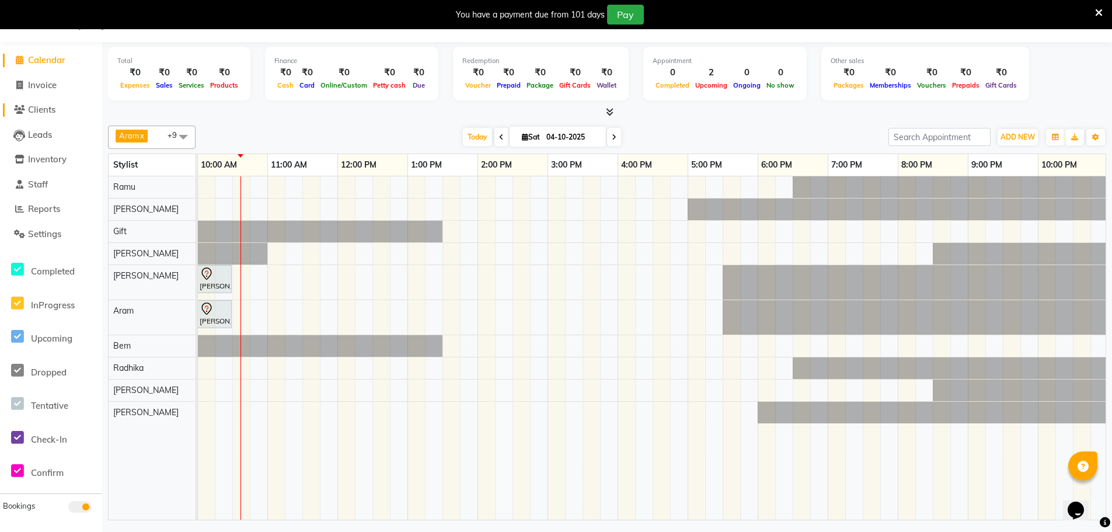
click at [36, 108] on span "Clients" at bounding box center [41, 109] width 27 height 11
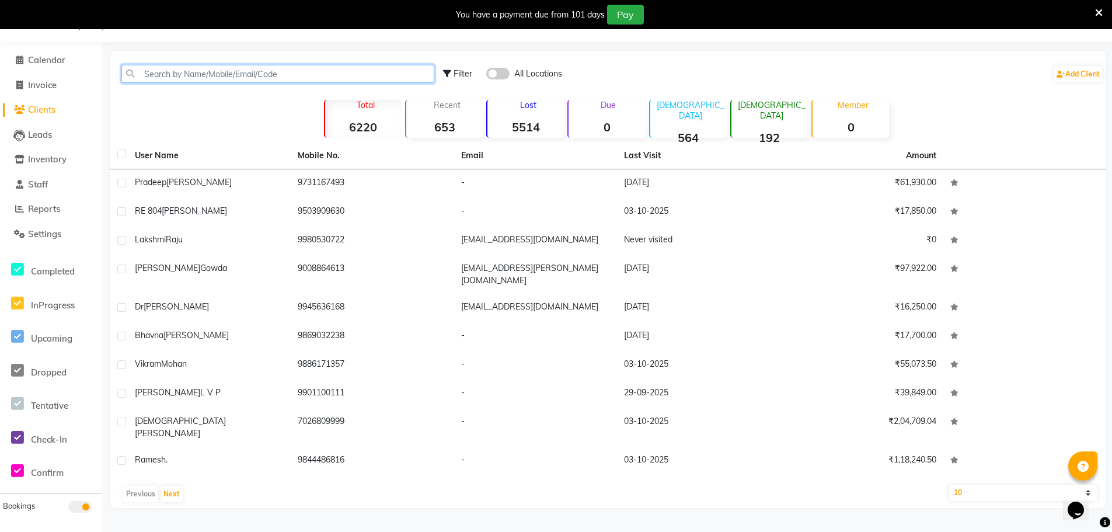
click at [207, 72] on input "text" at bounding box center [277, 74] width 313 height 18
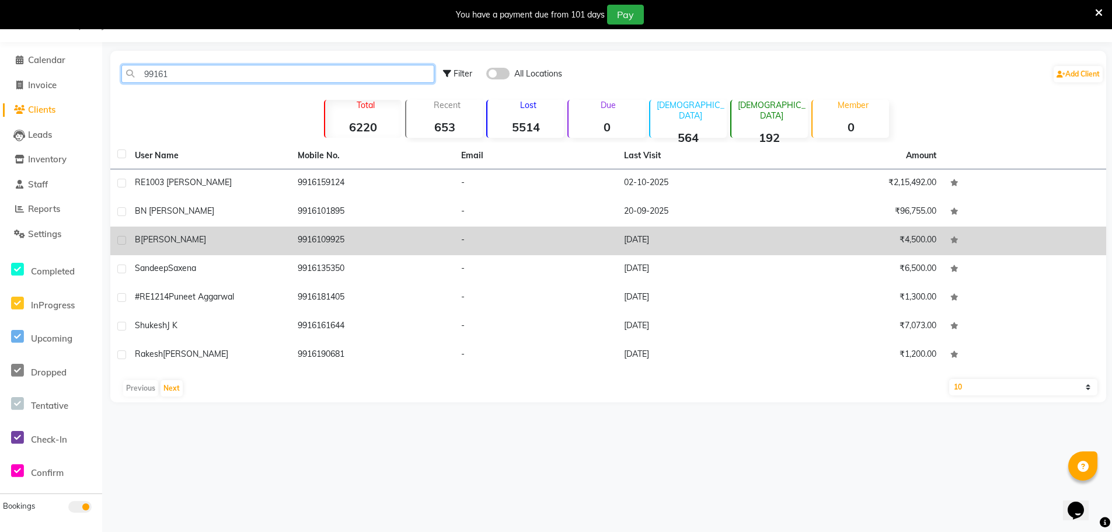
type input "99161"
click at [164, 236] on span "[PERSON_NAME]" at bounding box center [173, 239] width 65 height 11
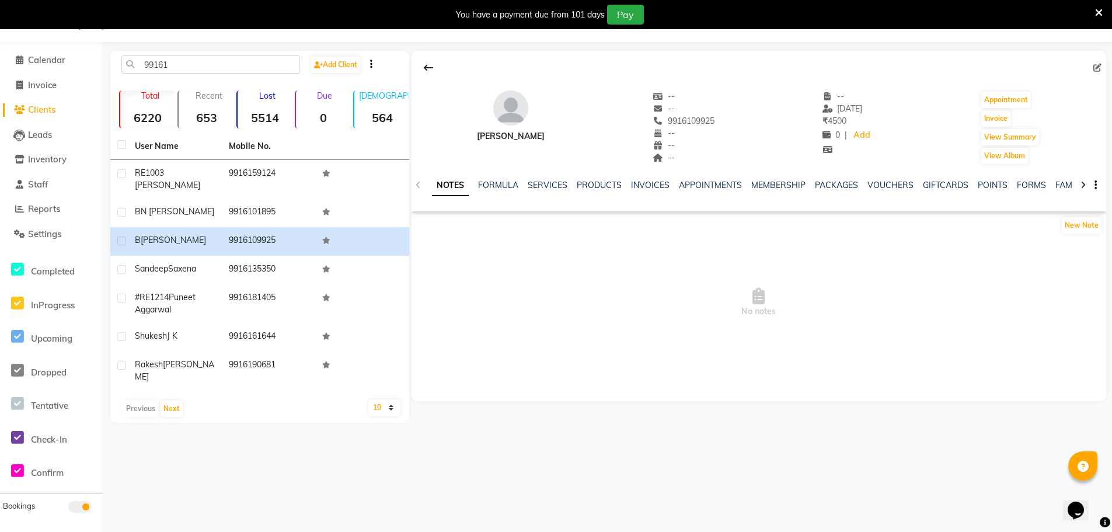
click at [1093, 67] on icon at bounding box center [1097, 68] width 8 height 8
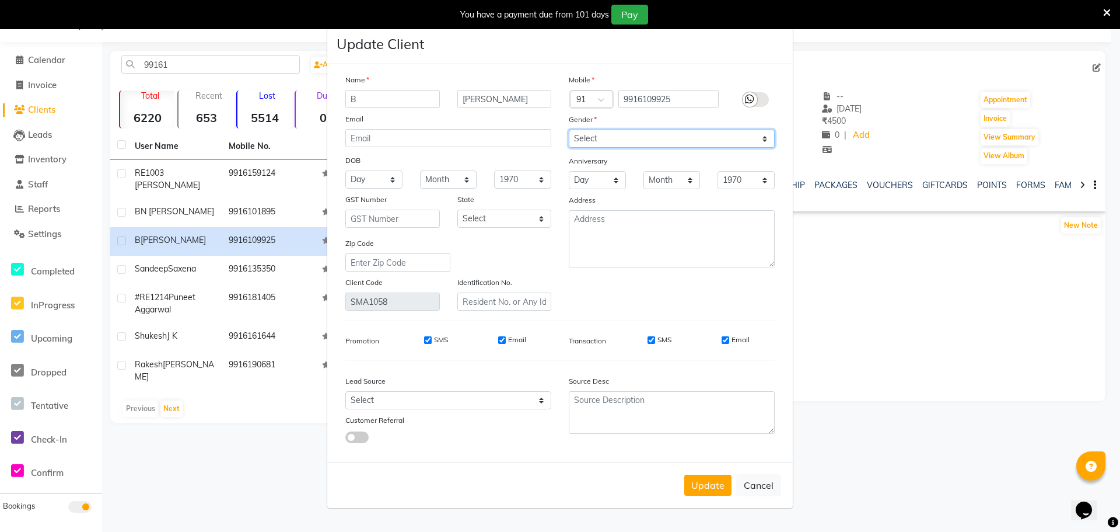
click at [629, 142] on select "Select [DEMOGRAPHIC_DATA] [DEMOGRAPHIC_DATA] Other Prefer Not To Say" at bounding box center [672, 139] width 206 height 18
select select "[DEMOGRAPHIC_DATA]"
click at [569, 130] on select "Select [DEMOGRAPHIC_DATA] [DEMOGRAPHIC_DATA] Other Prefer Not To Say" at bounding box center [672, 139] width 206 height 18
click at [704, 481] on button "Update" at bounding box center [707, 484] width 47 height 21
select select
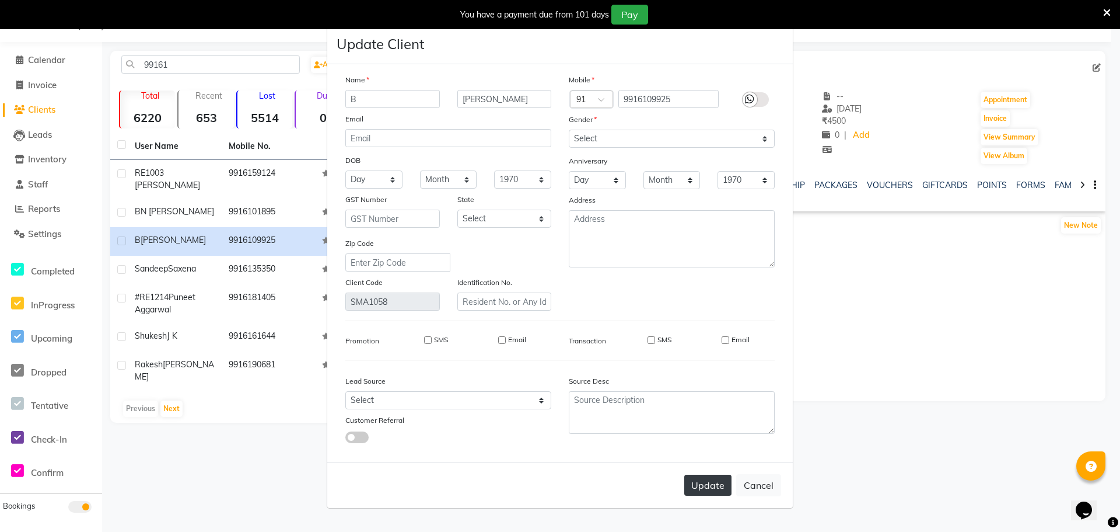
select select
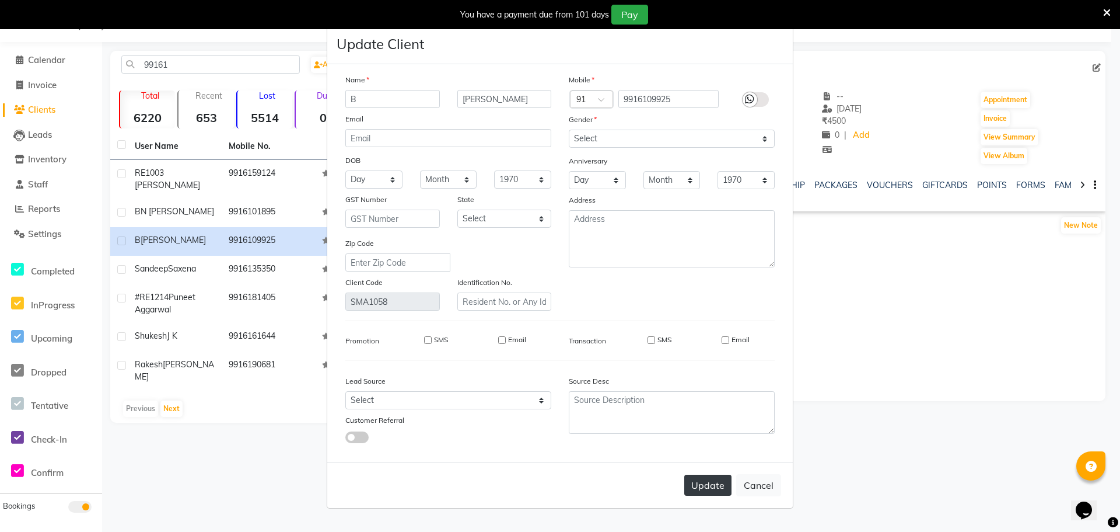
select select
checkbox input "false"
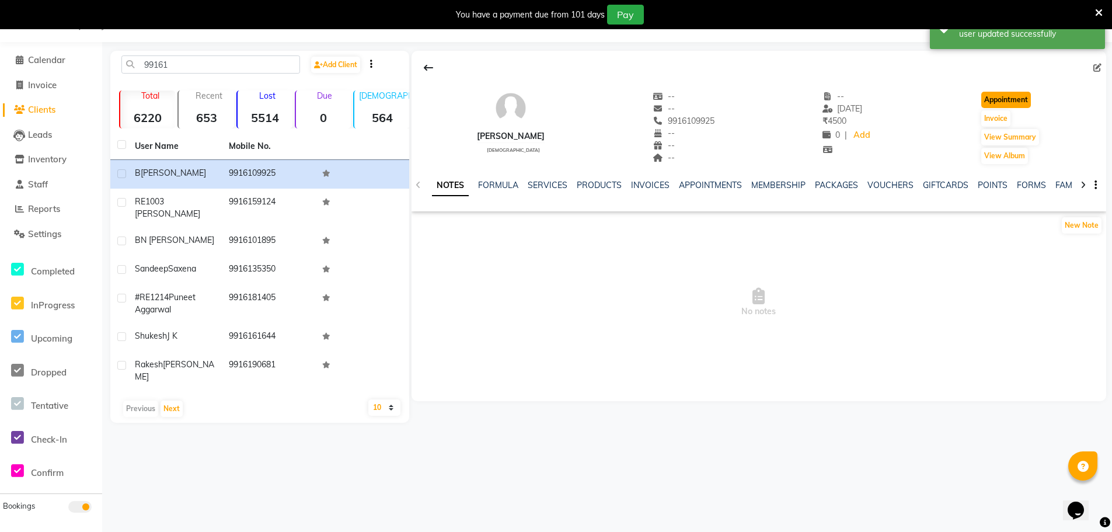
click at [997, 96] on button "Appointment" at bounding box center [1006, 100] width 50 height 16
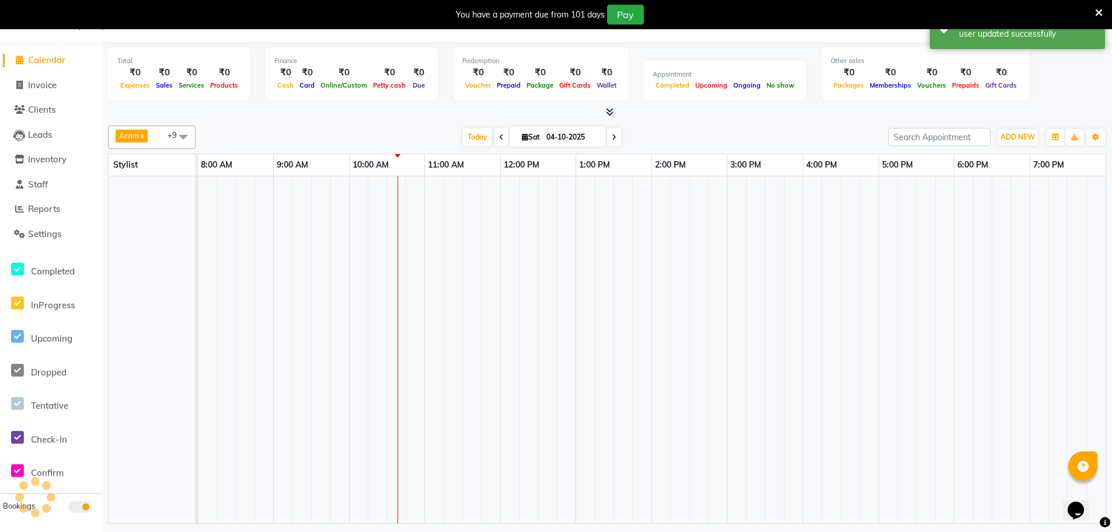
select select "480"
select select "tentative"
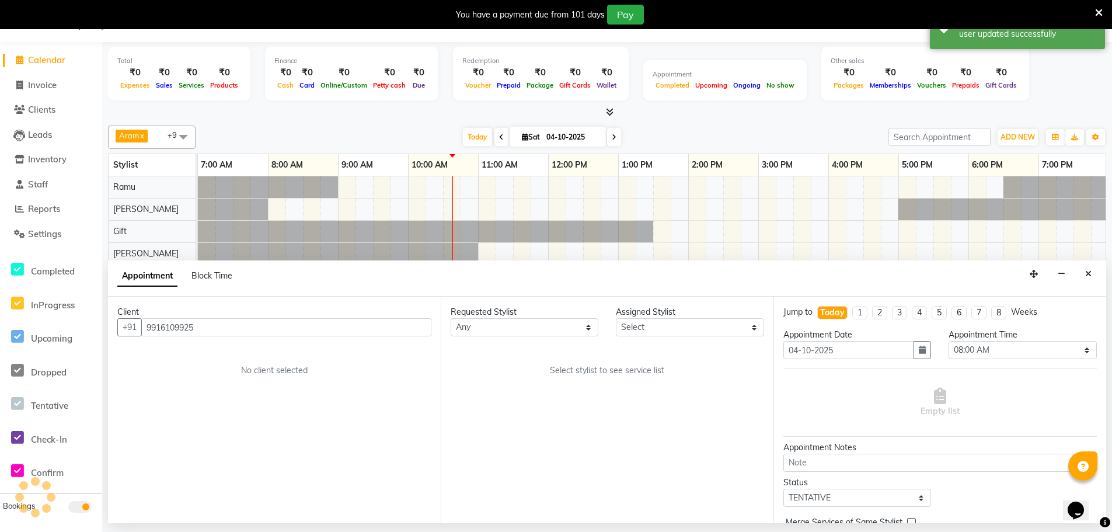
scroll to position [0, 211]
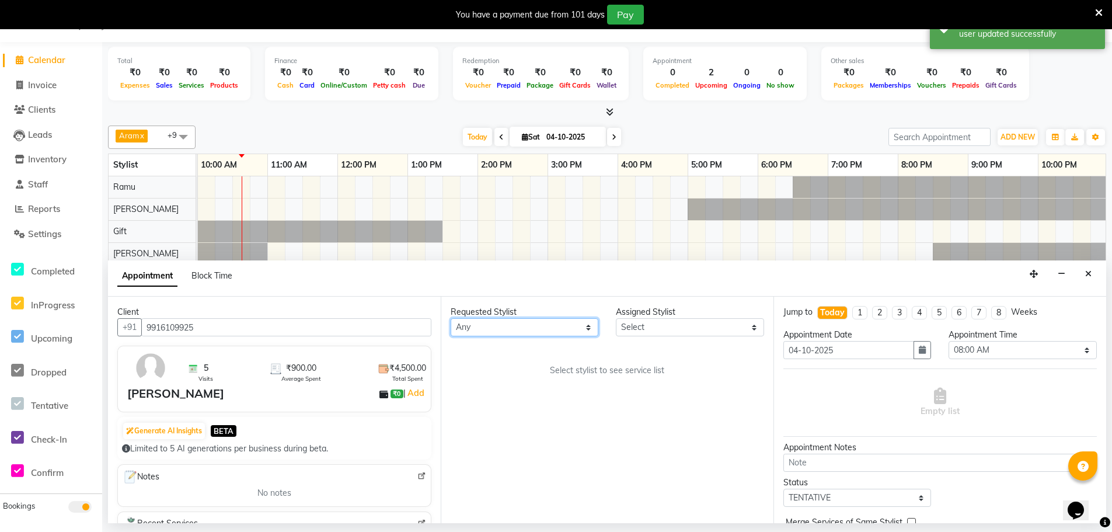
click at [526, 324] on select "Any [PERSON_NAME] Bem Gift [PERSON_NAME] Radhika [PERSON_NAME] [PERSON_NAME] Spa" at bounding box center [524, 327] width 148 height 18
select select "84952"
click at [450, 318] on select "Any [PERSON_NAME] Bem Gift [PERSON_NAME] Radhika [PERSON_NAME] [PERSON_NAME] Spa" at bounding box center [524, 327] width 148 height 18
select select "84952"
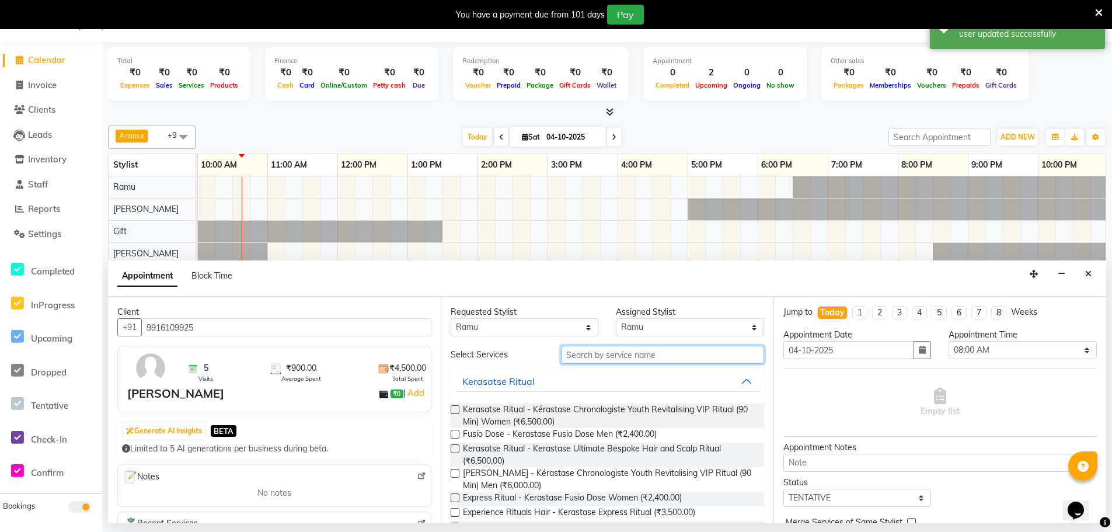
click at [638, 357] on input "text" at bounding box center [662, 354] width 203 height 18
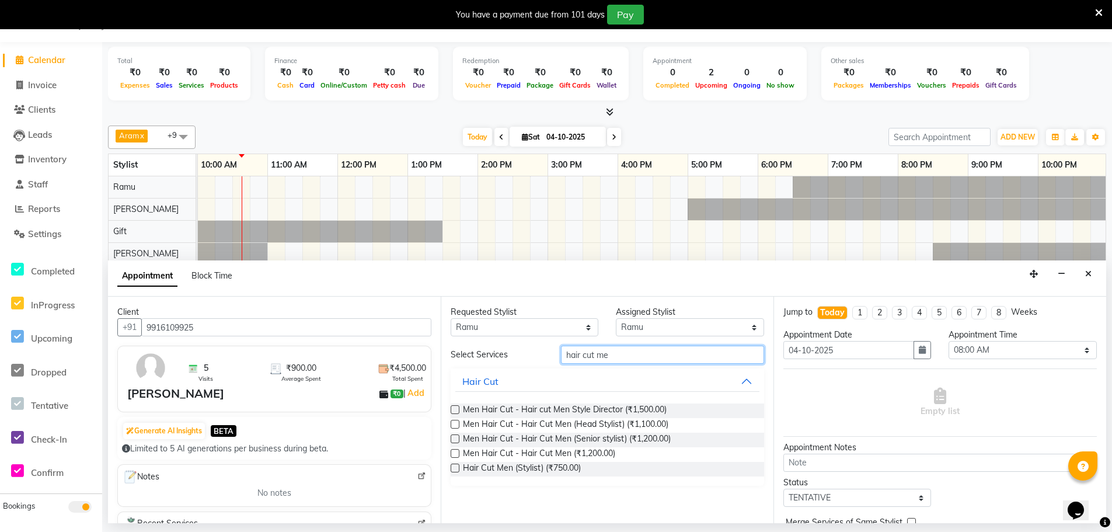
type input "hair cut me"
click at [456, 408] on label at bounding box center [454, 409] width 9 height 9
click at [456, 408] on input "checkbox" at bounding box center [454, 411] width 8 height 8
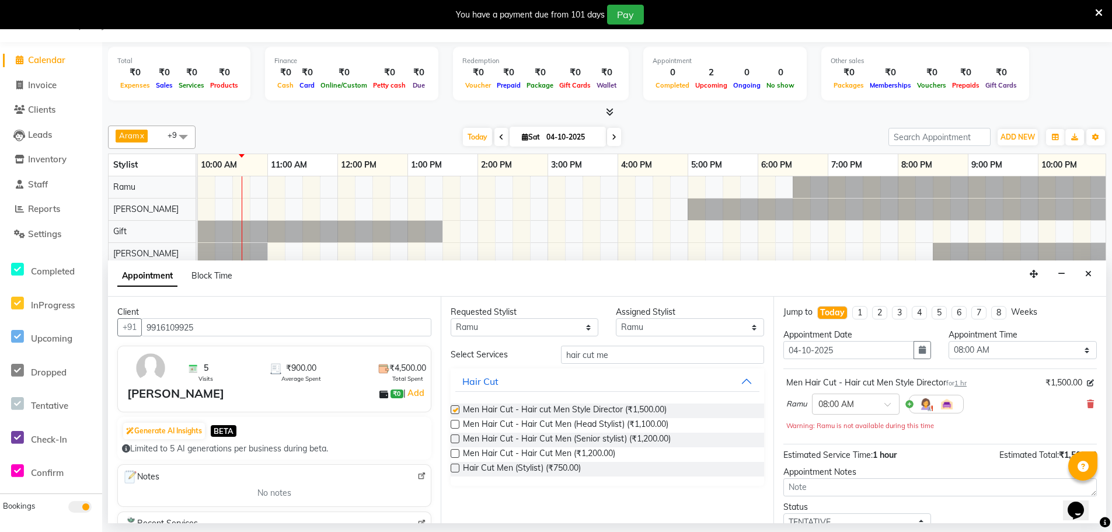
checkbox input "false"
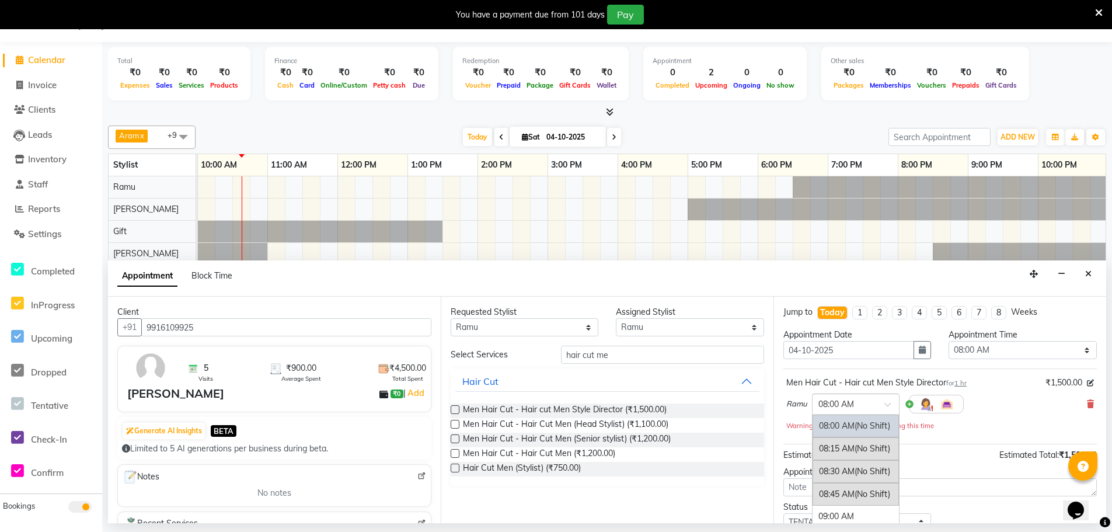
click at [855, 399] on input "text" at bounding box center [843, 403] width 51 height 12
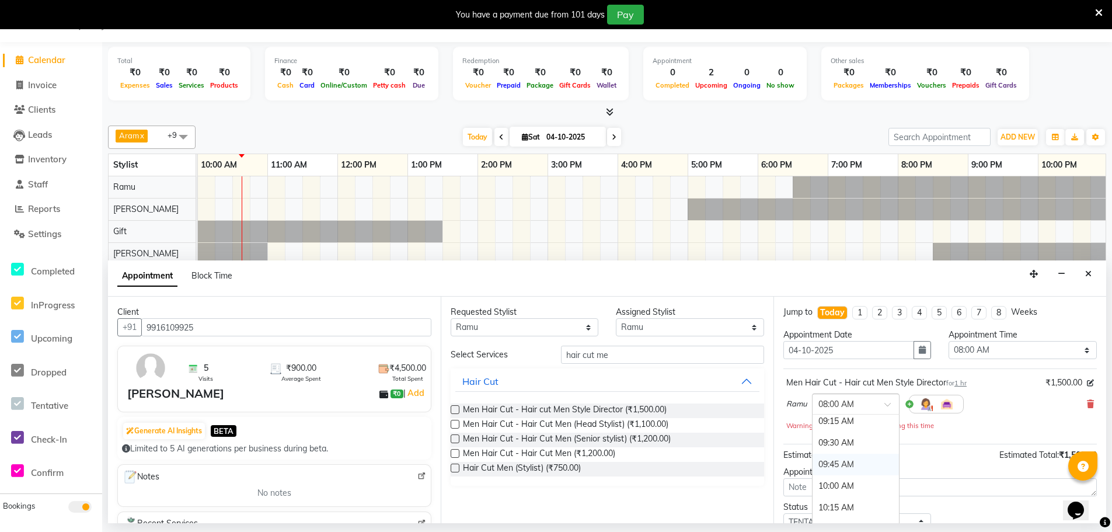
click at [841, 466] on div "09:45 AM" at bounding box center [855, 464] width 86 height 22
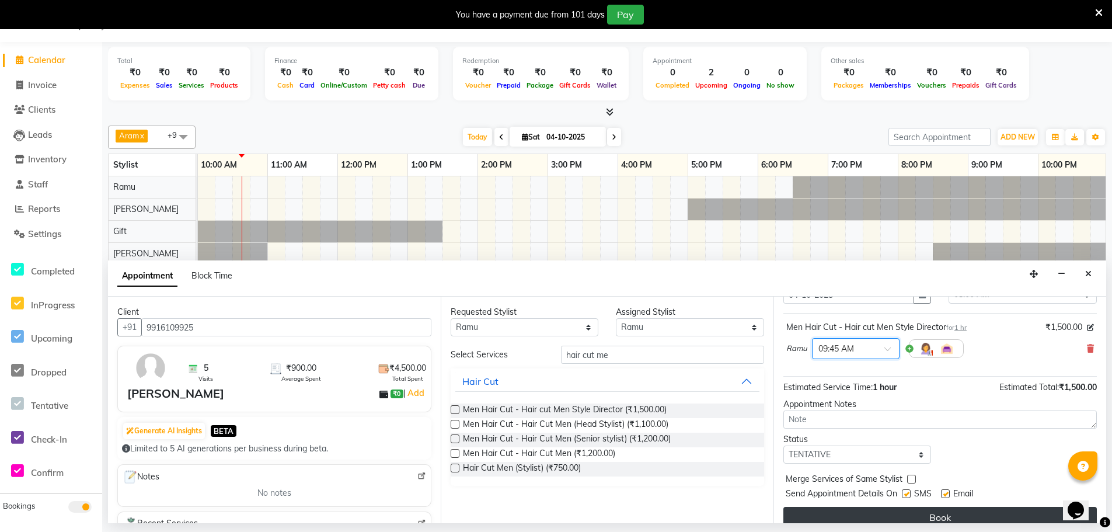
scroll to position [69, 0]
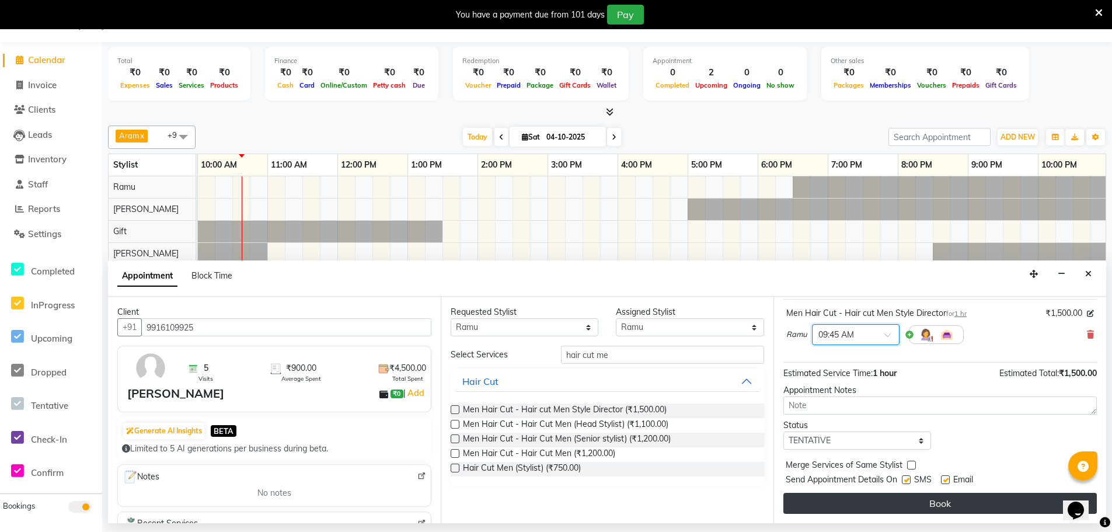
click at [864, 511] on button "Book" at bounding box center [939, 502] width 313 height 21
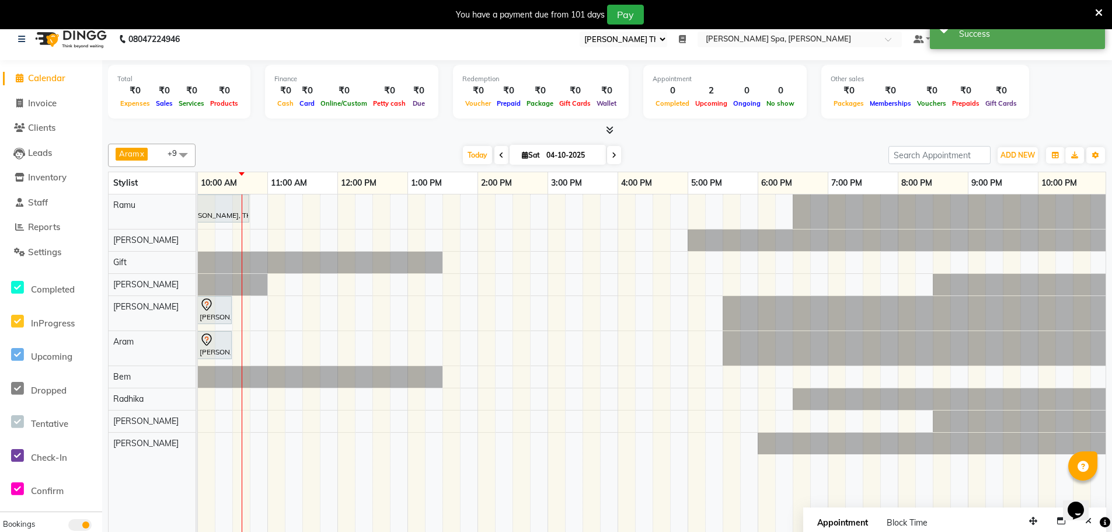
scroll to position [29, 0]
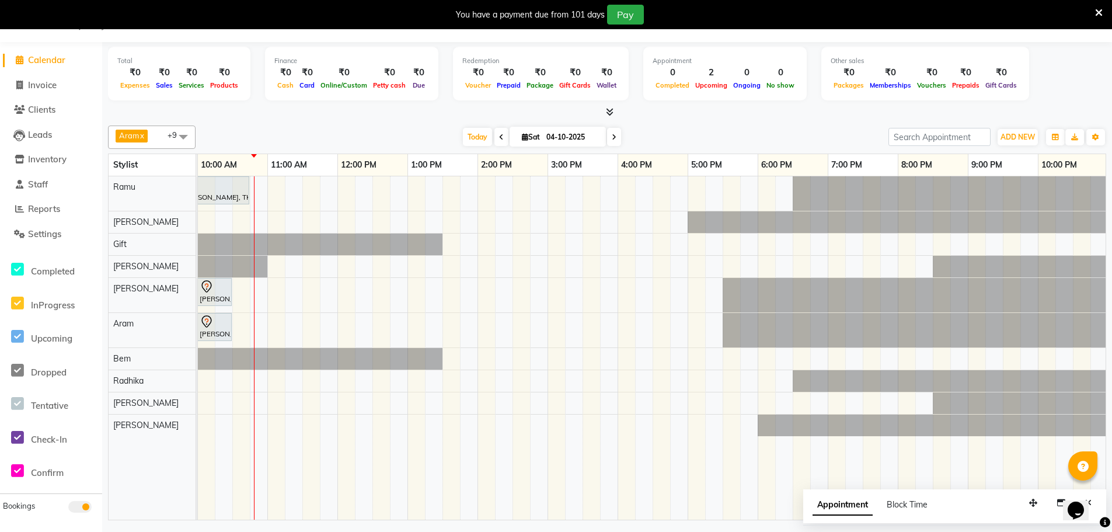
click at [53, 61] on span "Calendar" at bounding box center [46, 59] width 37 height 11
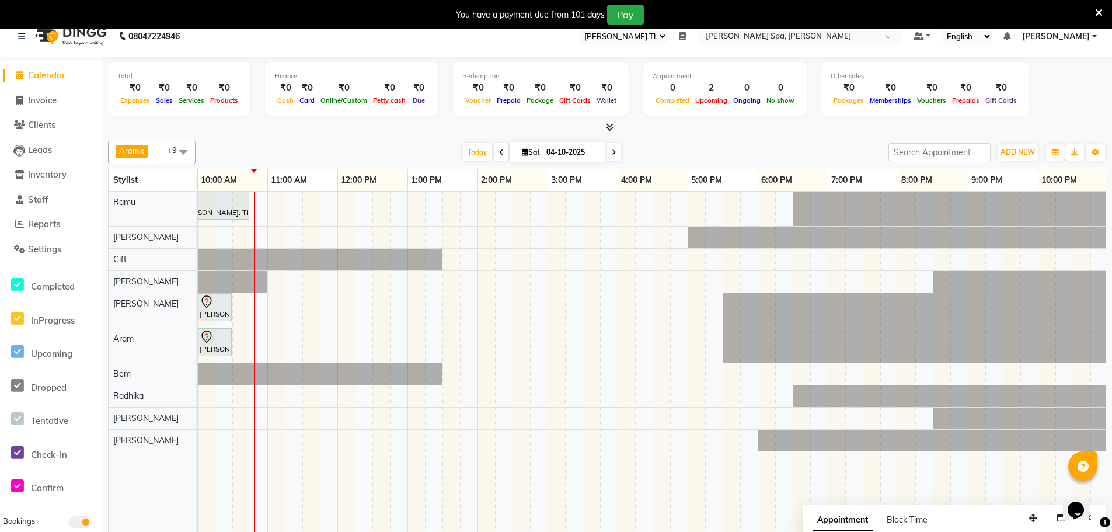
scroll to position [0, 0]
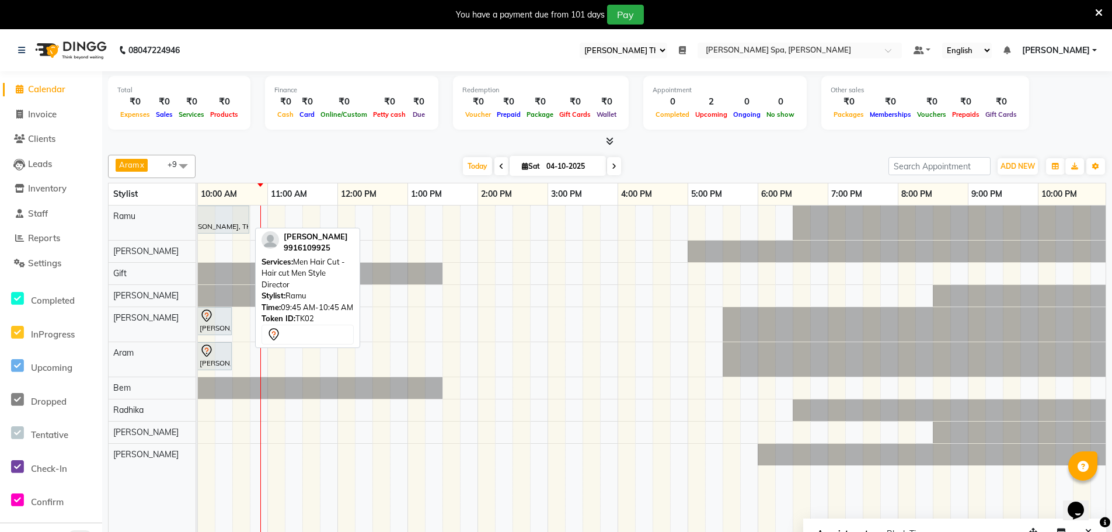
click at [218, 215] on div at bounding box center [214, 214] width 65 height 14
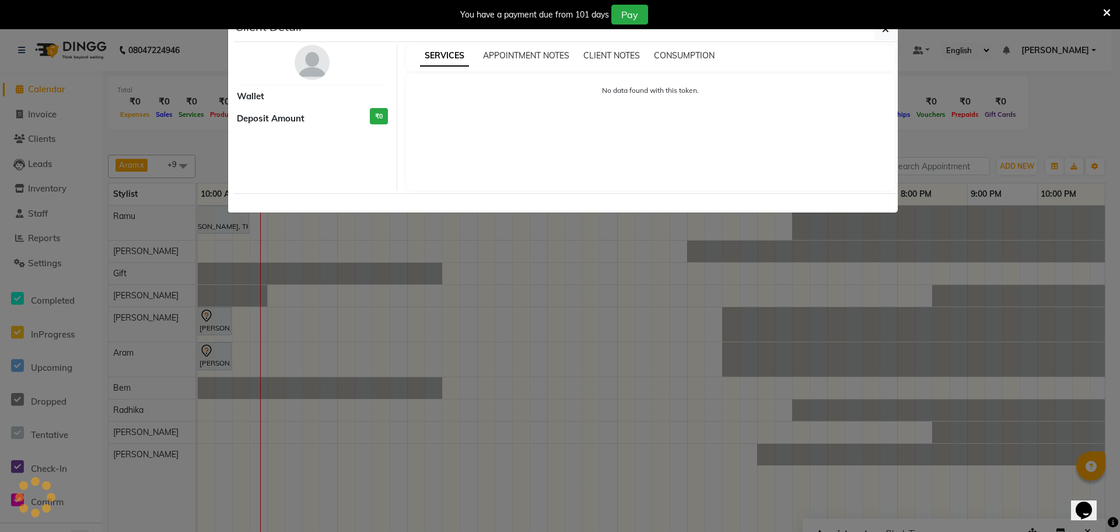
select select "7"
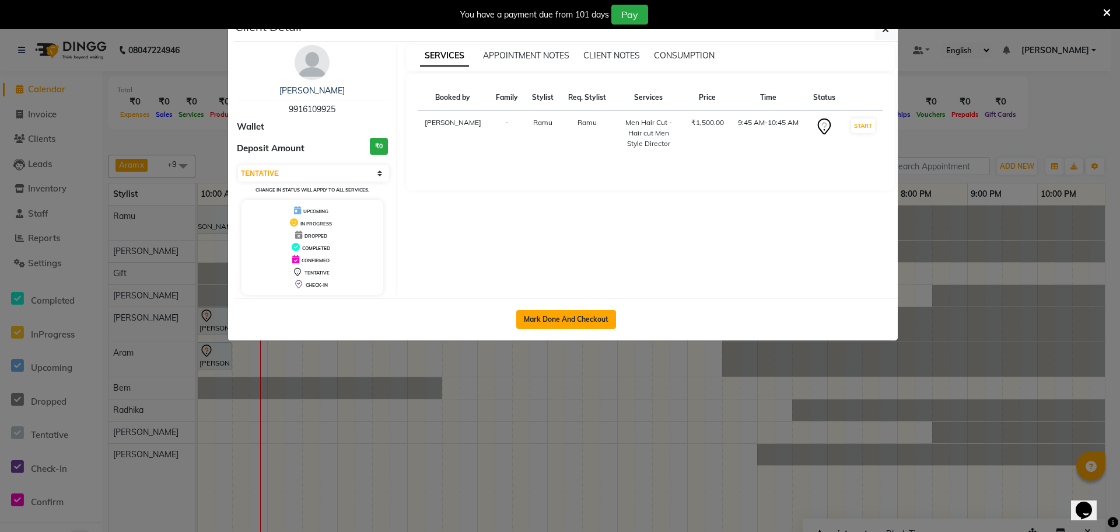
click at [571, 318] on button "Mark Done And Checkout" at bounding box center [566, 319] width 100 height 19
select select "service"
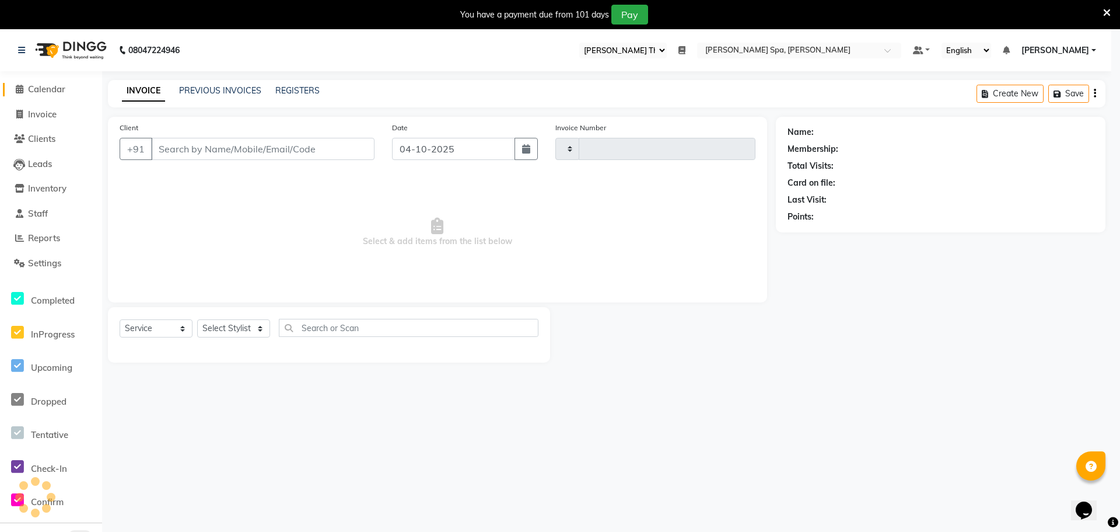
type input "1888"
select select "3"
select select "8545"
type input "9916109925"
select select "84952"
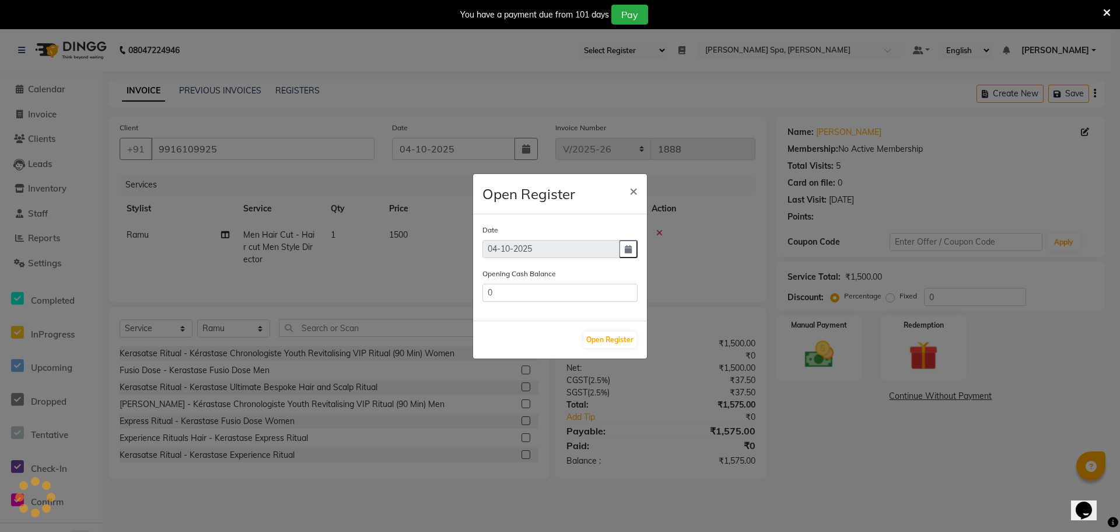
type input "422941.2"
click at [607, 344] on button "Open Register" at bounding box center [609, 339] width 53 height 16
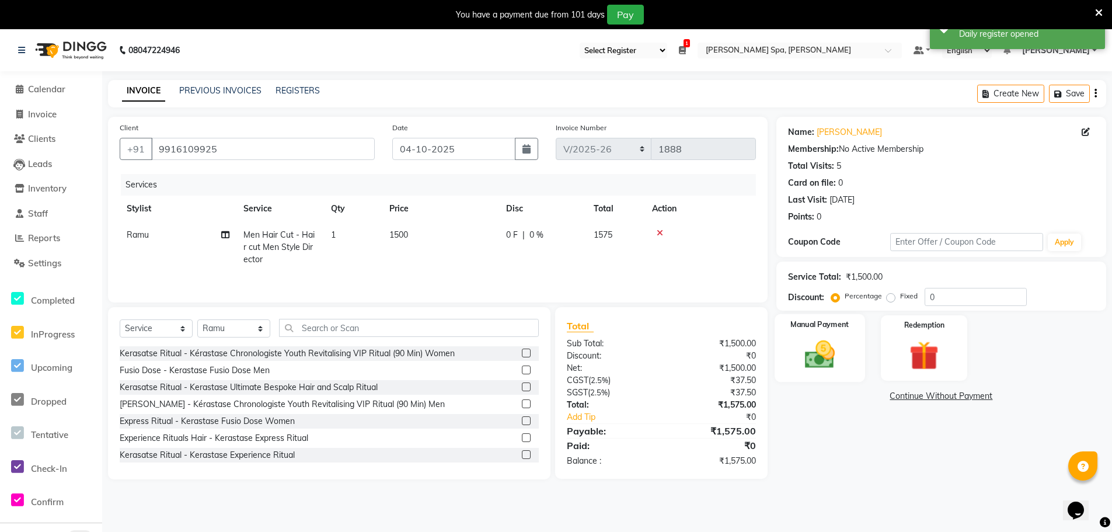
drag, startPoint x: 841, startPoint y: 318, endPoint x: 833, endPoint y: 327, distance: 12.0
click at [841, 318] on div "Manual Payment" at bounding box center [819, 348] width 90 height 68
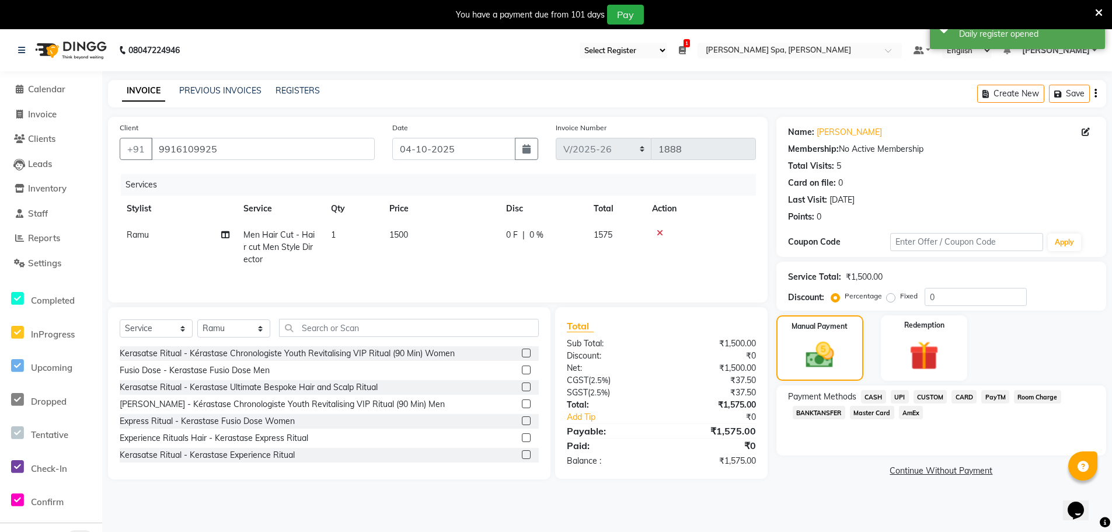
click at [896, 393] on span "UPI" at bounding box center [899, 396] width 18 height 13
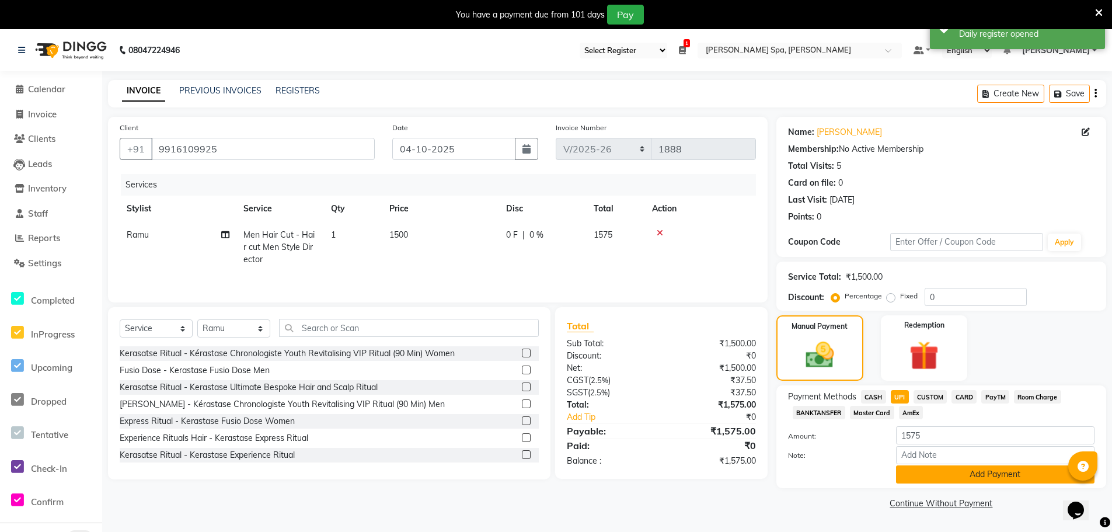
click at [918, 477] on button "Add Payment" at bounding box center [995, 474] width 198 height 18
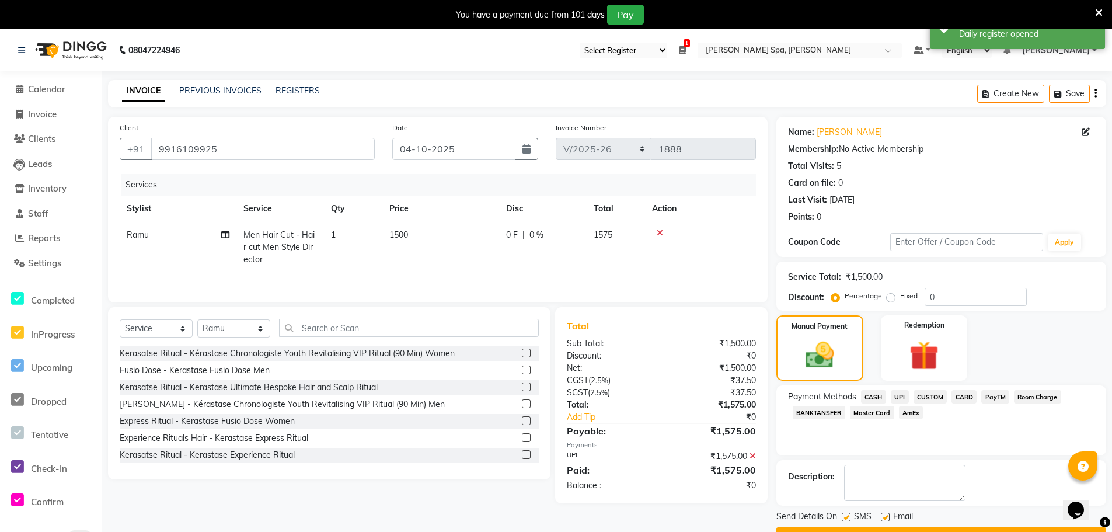
click at [885, 520] on label at bounding box center [884, 516] width 9 height 9
click at [885, 520] on input "checkbox" at bounding box center [884, 517] width 8 height 8
checkbox input "false"
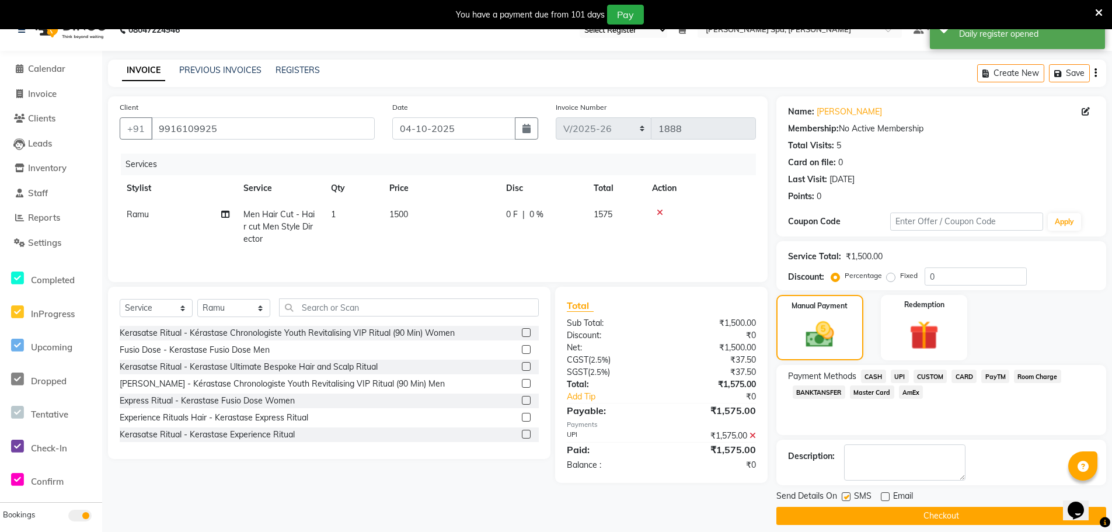
scroll to position [31, 0]
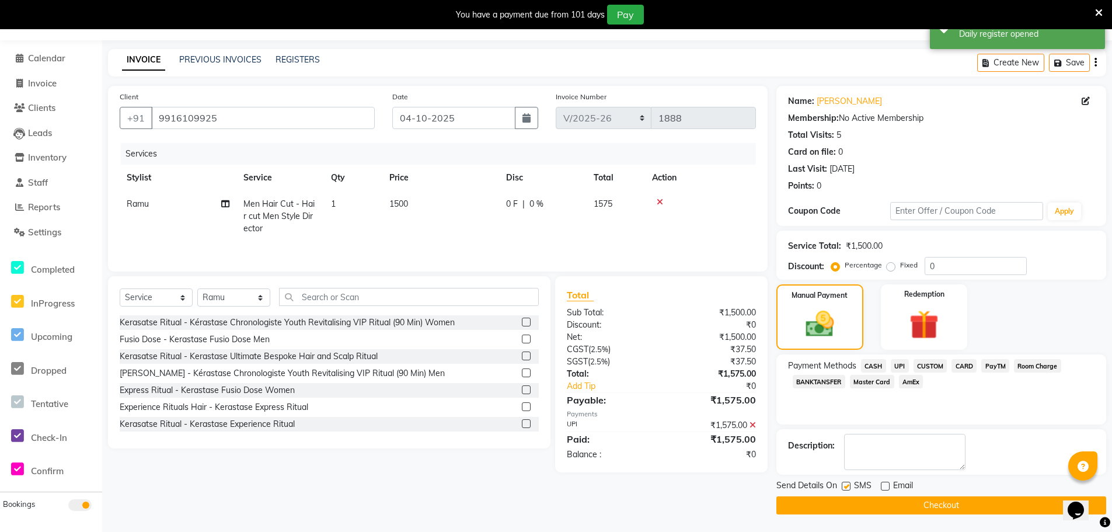
click at [891, 506] on button "Checkout" at bounding box center [941, 505] width 330 height 18
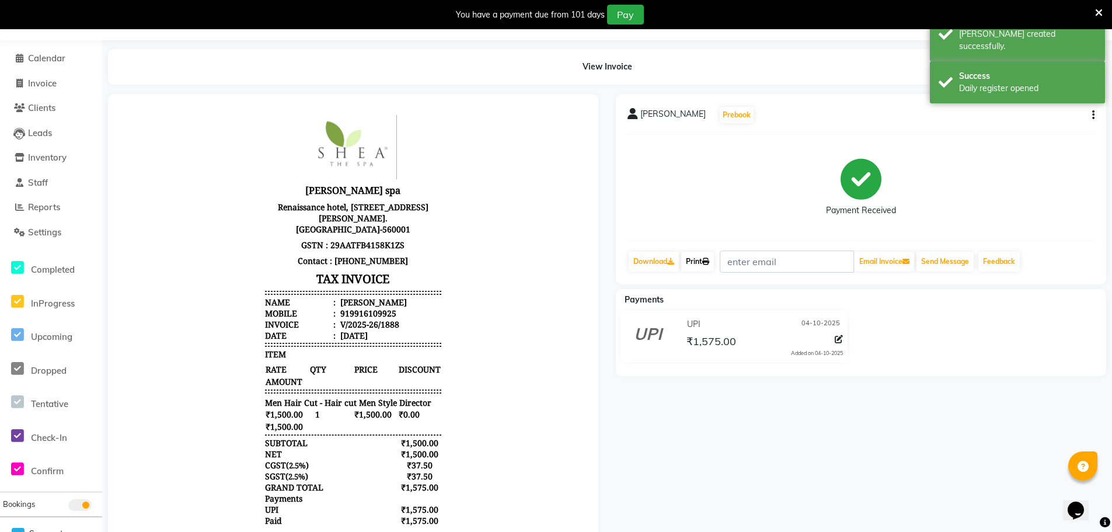
click at [702, 265] on link "Print" at bounding box center [697, 261] width 33 height 20
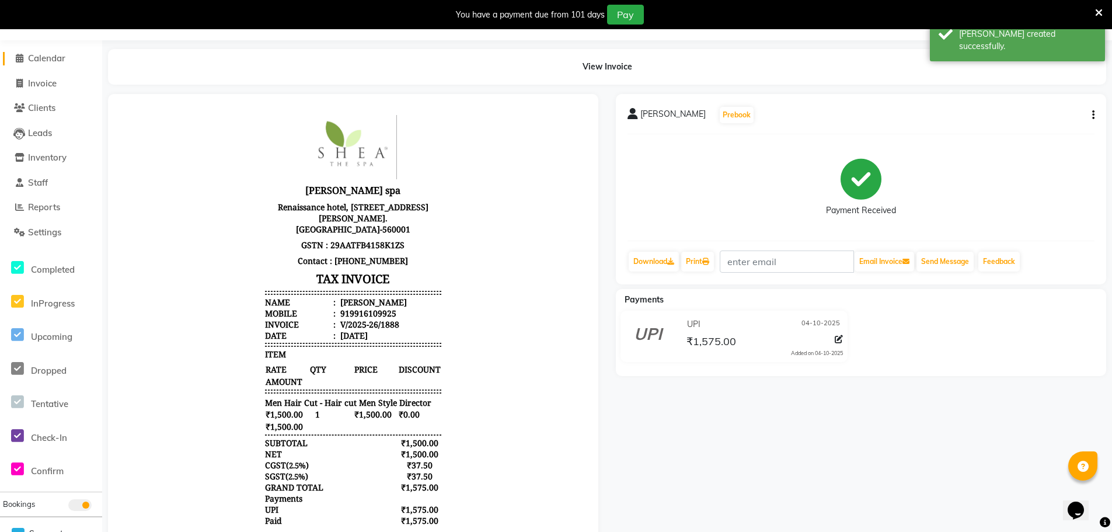
click at [48, 55] on span "Calendar" at bounding box center [46, 58] width 37 height 11
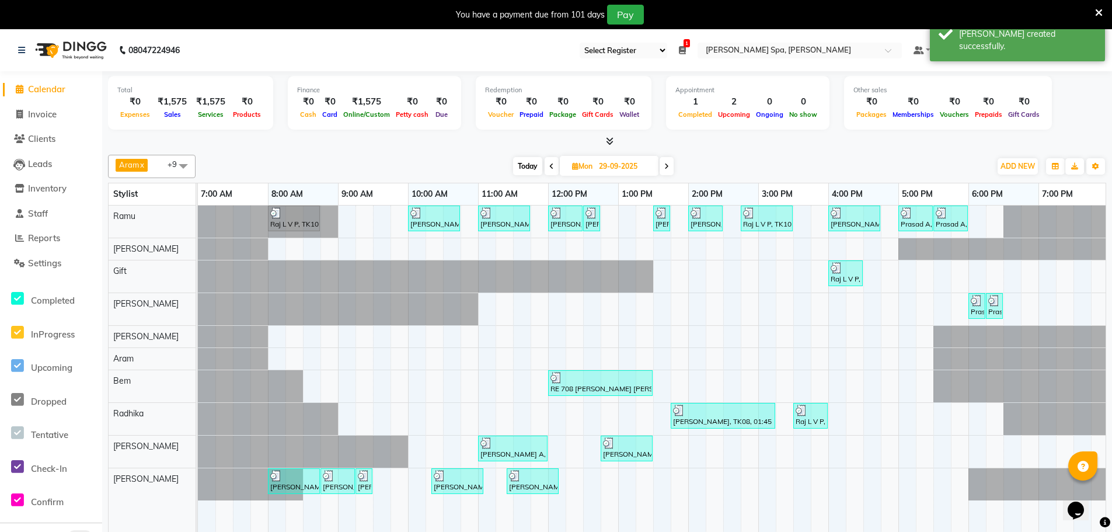
click at [50, 88] on span "Calendar" at bounding box center [46, 88] width 37 height 11
click at [600, 166] on input "29-09-2025" at bounding box center [624, 167] width 58 height 18
select select "9"
select select "2025"
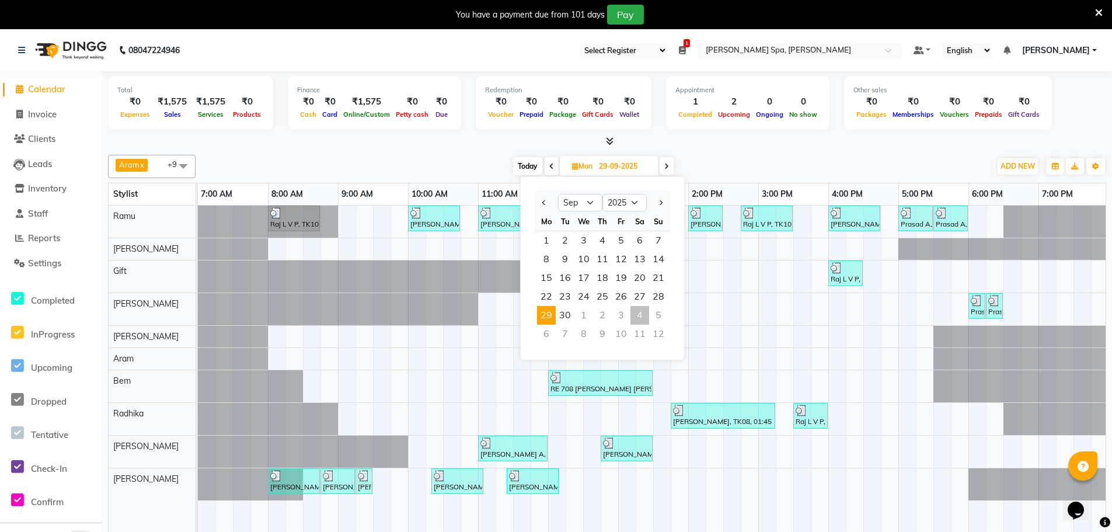
click at [638, 315] on div "4" at bounding box center [639, 315] width 19 height 19
type input "04-10-2025"
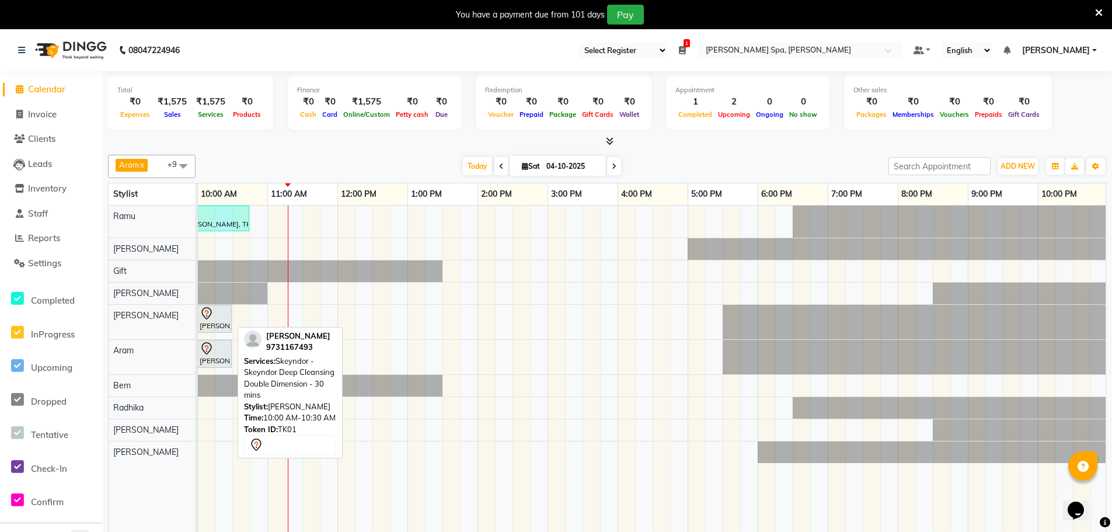
click at [214, 323] on div "[PERSON_NAME], TK01, 10:00 AM-10:30 AM, Skeyndor - Skeyndor Deep Cleansing Doub…" at bounding box center [214, 318] width 32 height 25
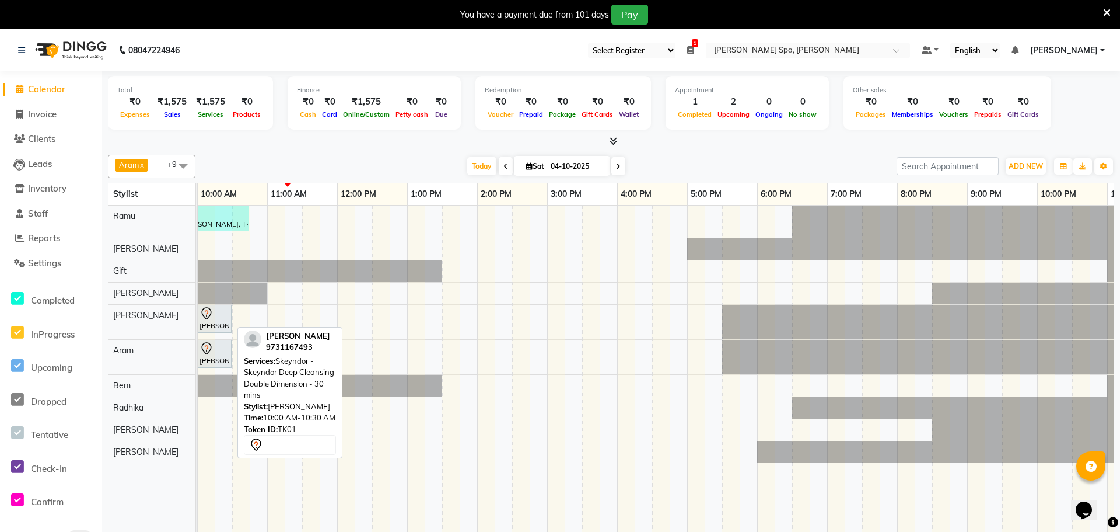
select select "7"
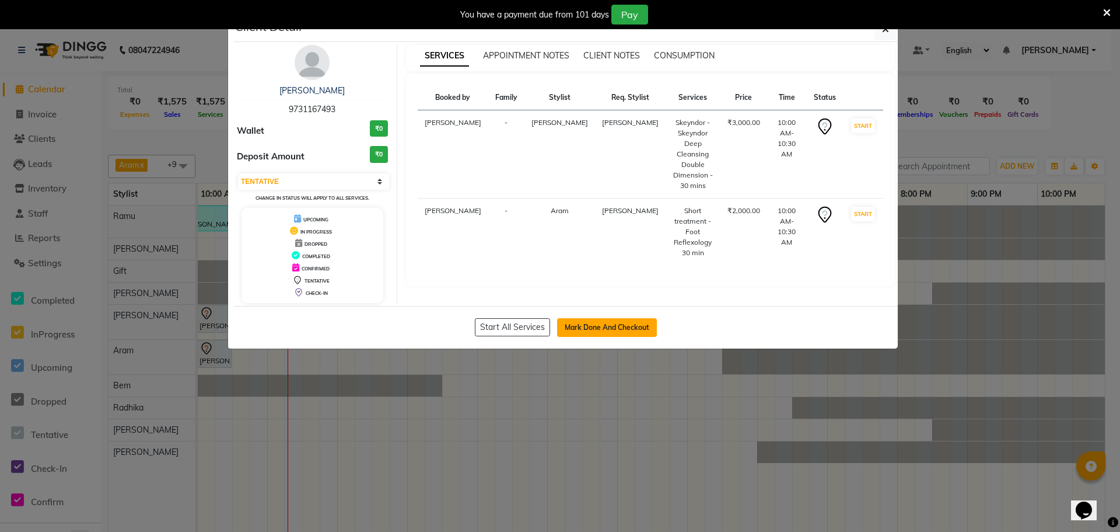
click at [595, 322] on button "Mark Done And Checkout" at bounding box center [607, 327] width 100 height 19
select select "8545"
select select "service"
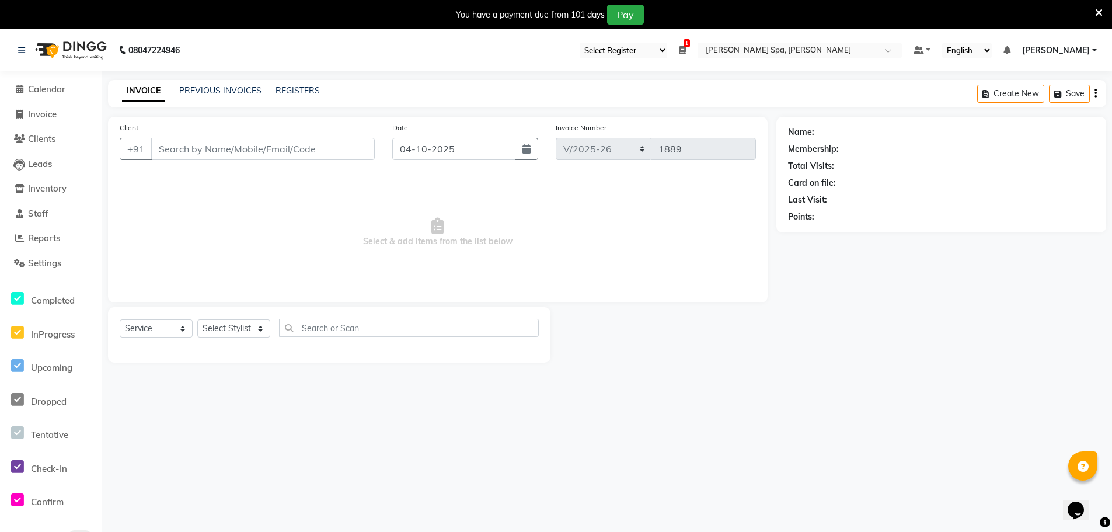
type input "9731167493"
select select "84960"
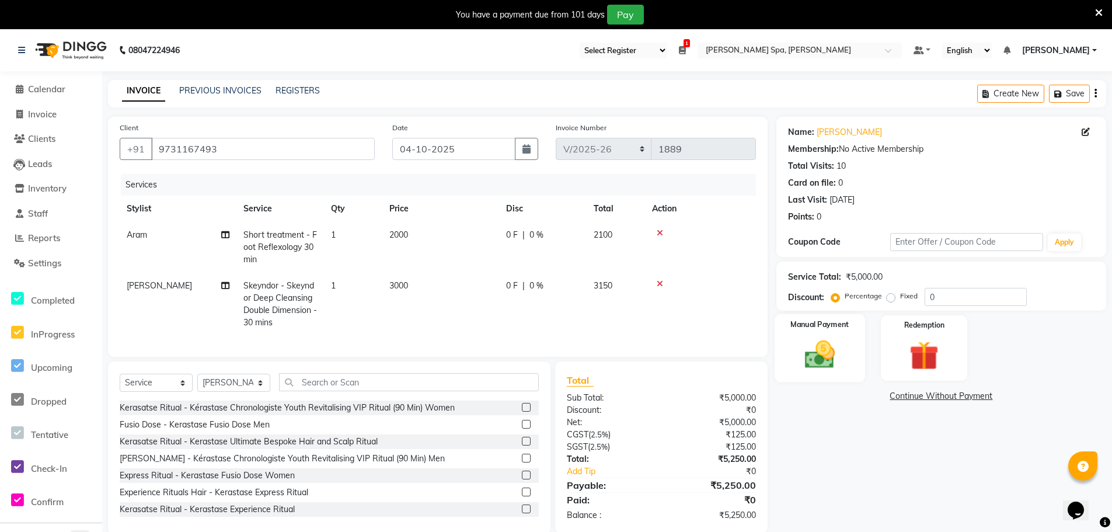
click at [826, 352] on img at bounding box center [820, 354] width 50 height 35
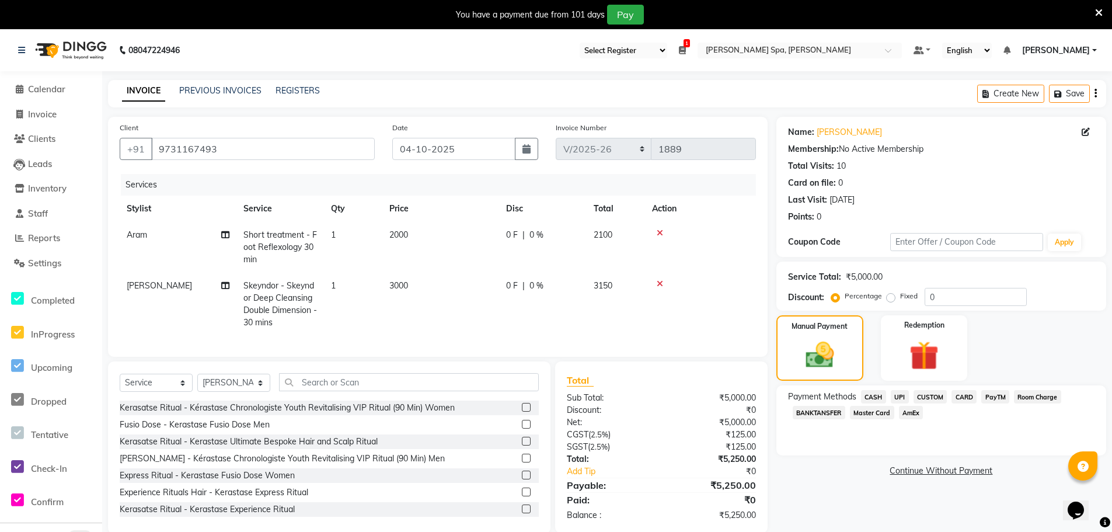
click at [876, 392] on span "CASH" at bounding box center [873, 396] width 25 height 13
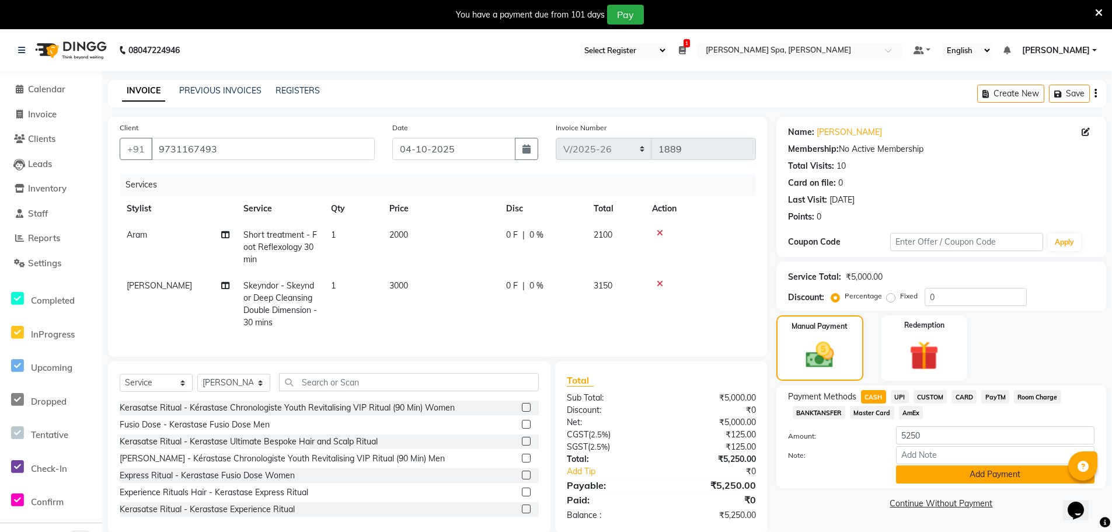
click at [916, 474] on button "Add Payment" at bounding box center [995, 474] width 198 height 18
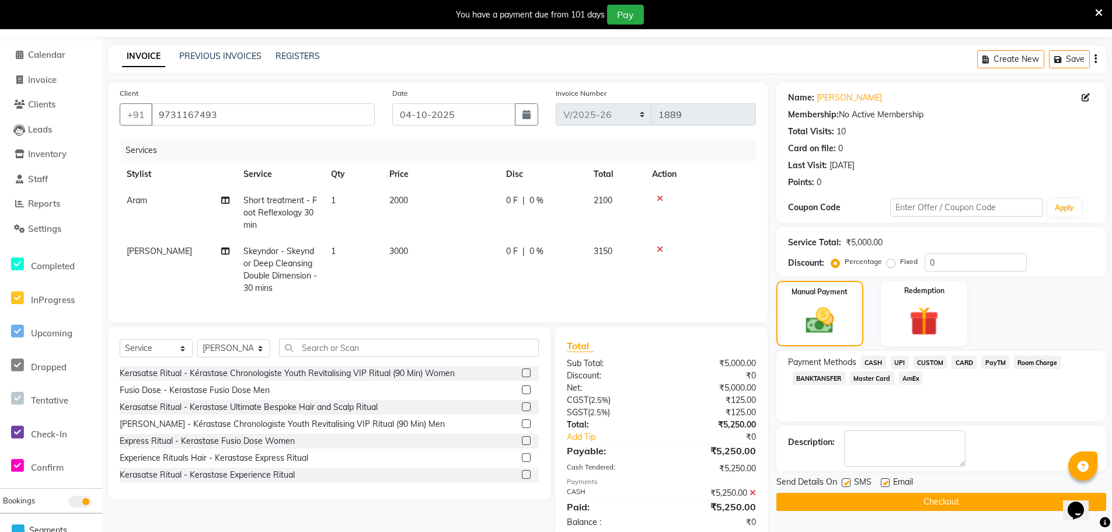
scroll to position [69, 0]
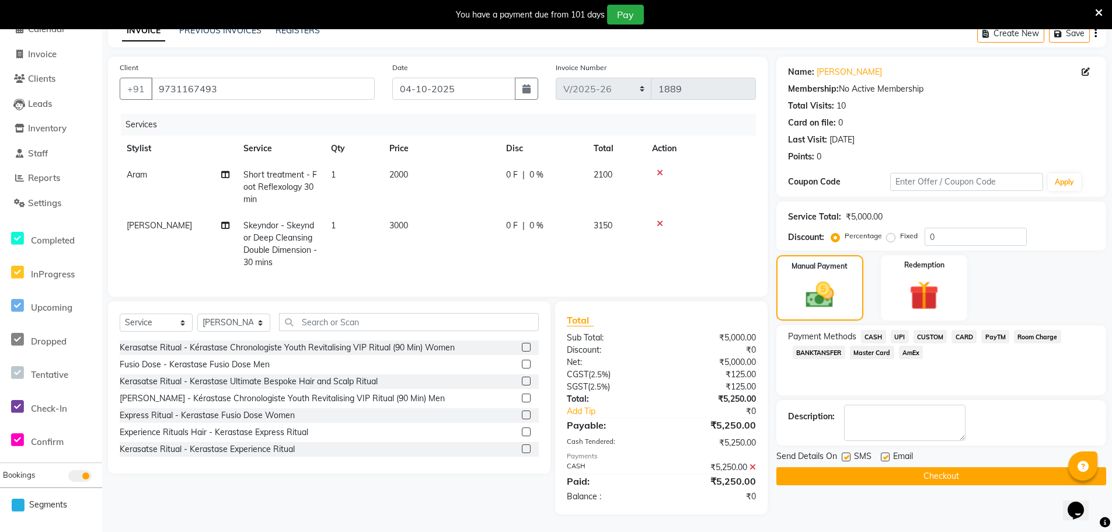
click at [884, 452] on label at bounding box center [884, 456] width 9 height 9
click at [884, 453] on input "checkbox" at bounding box center [884, 457] width 8 height 8
checkbox input "false"
click at [889, 472] on button "Checkout" at bounding box center [941, 476] width 330 height 18
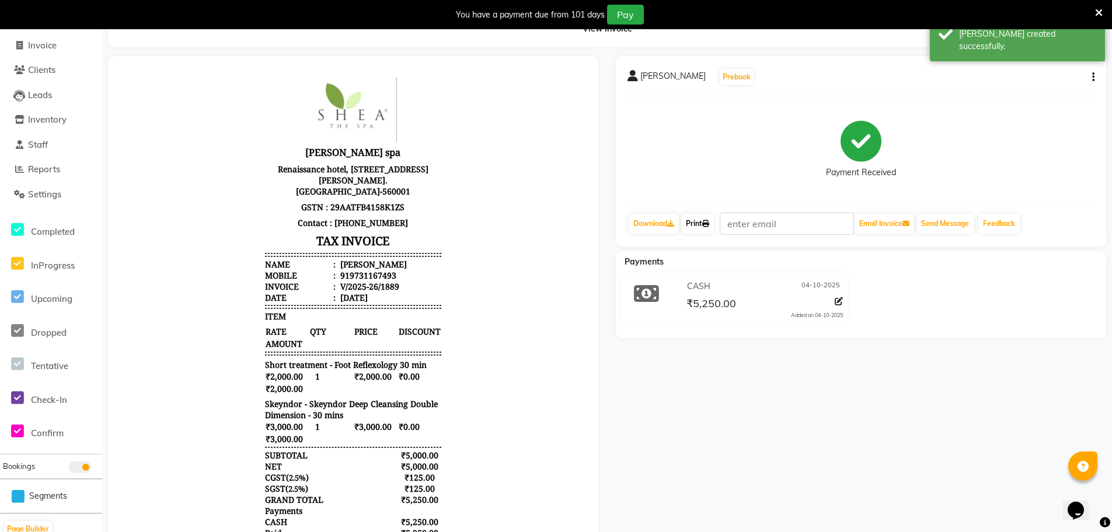
click at [707, 216] on link "Print" at bounding box center [697, 224] width 33 height 20
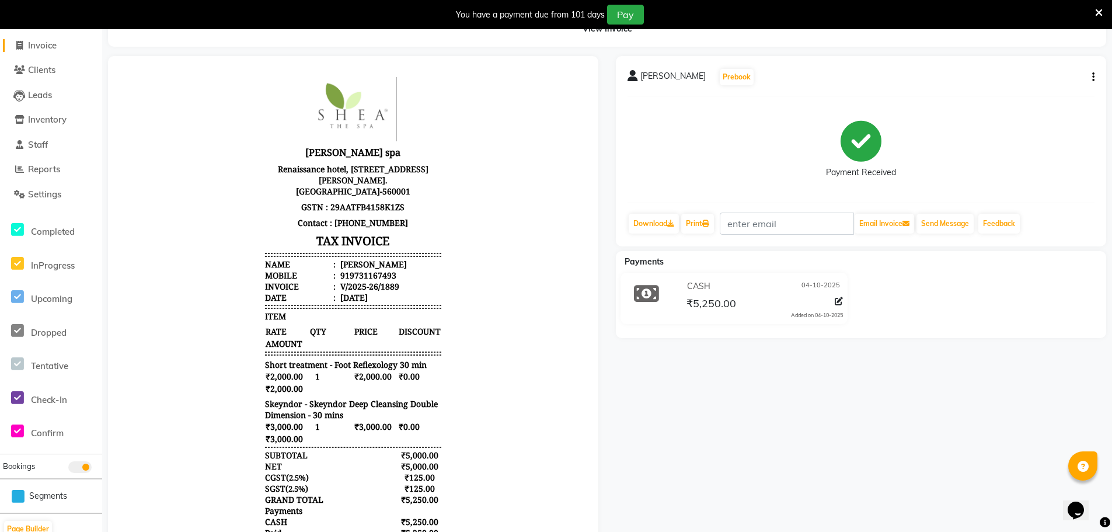
click at [50, 46] on span "Invoice" at bounding box center [42, 45] width 29 height 11
select select "service"
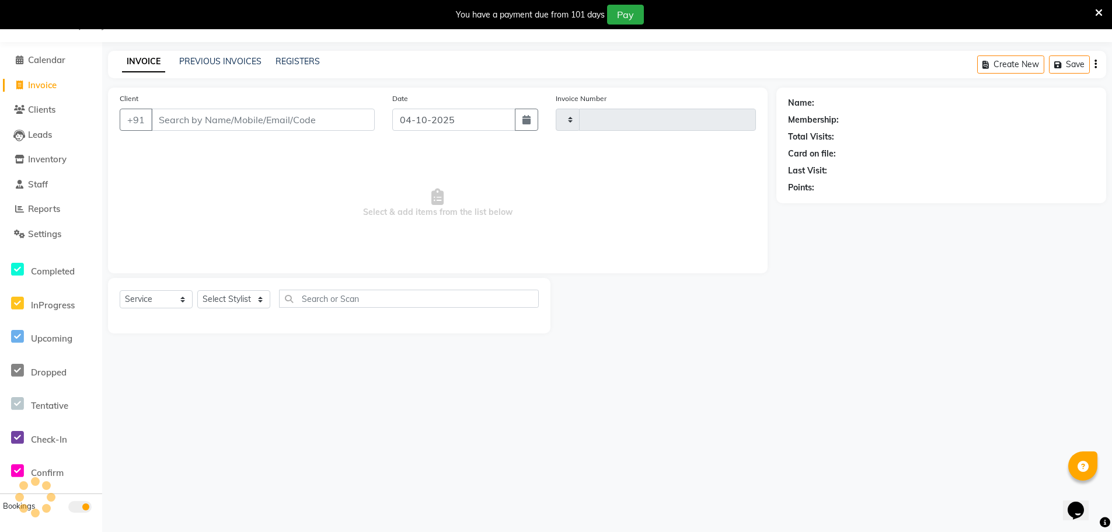
scroll to position [29, 0]
type input "1890"
select select "8545"
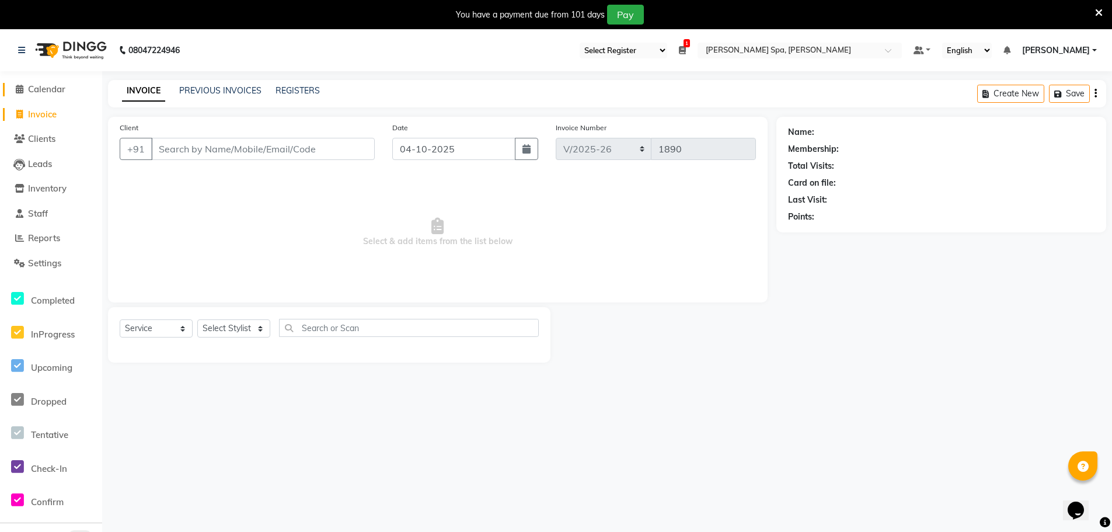
click at [48, 83] on link "Calendar" at bounding box center [51, 89] width 96 height 13
